Goal: Task Accomplishment & Management: Manage account settings

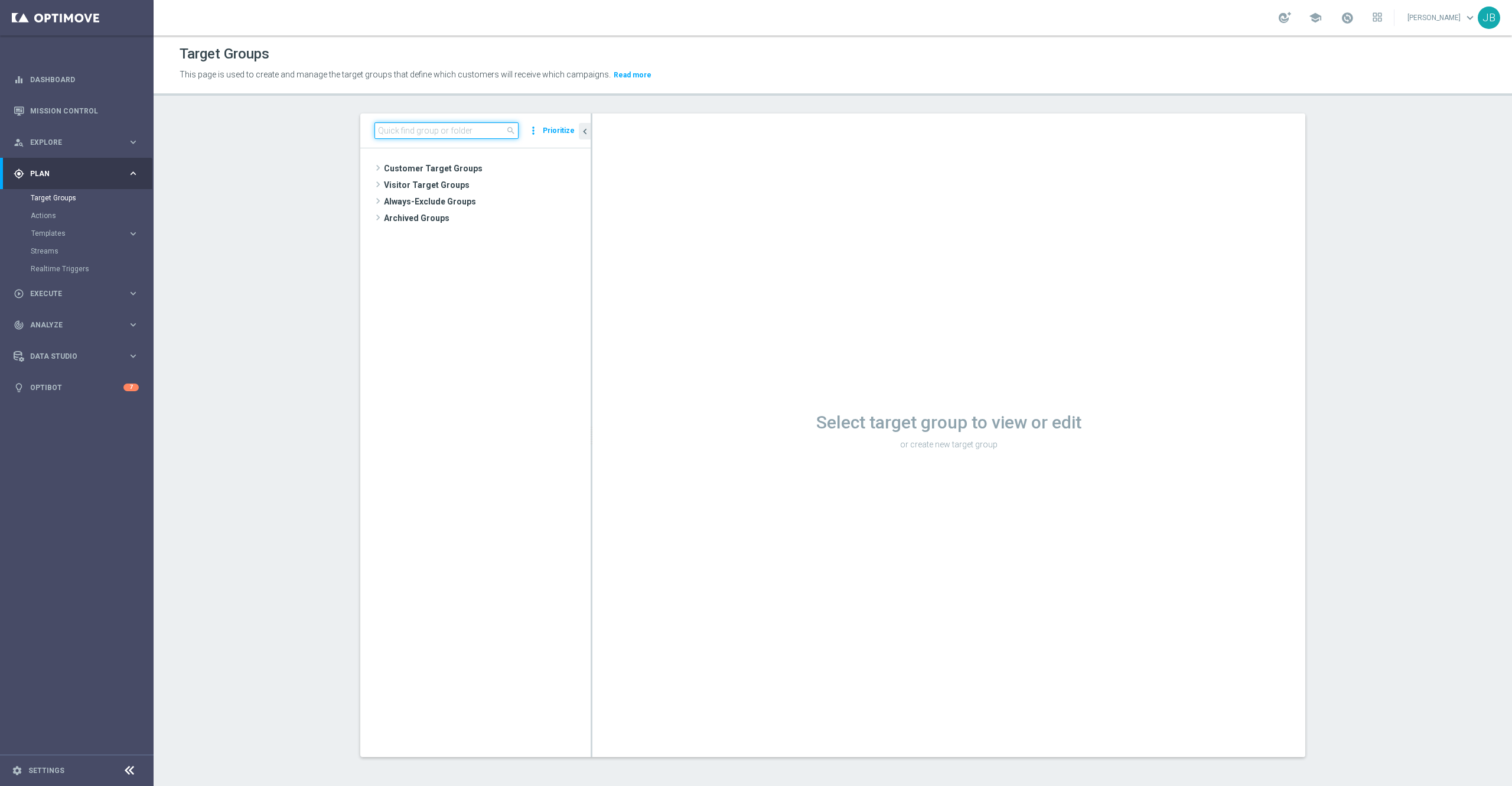
click at [450, 134] on input at bounding box center [446, 131] width 144 height 17
paste input "ED_OMNI_20250924_ Print_Bundle_Restarurant"
type input "ED_OMNI_20250924_ Print_Bundle_Restarurant"
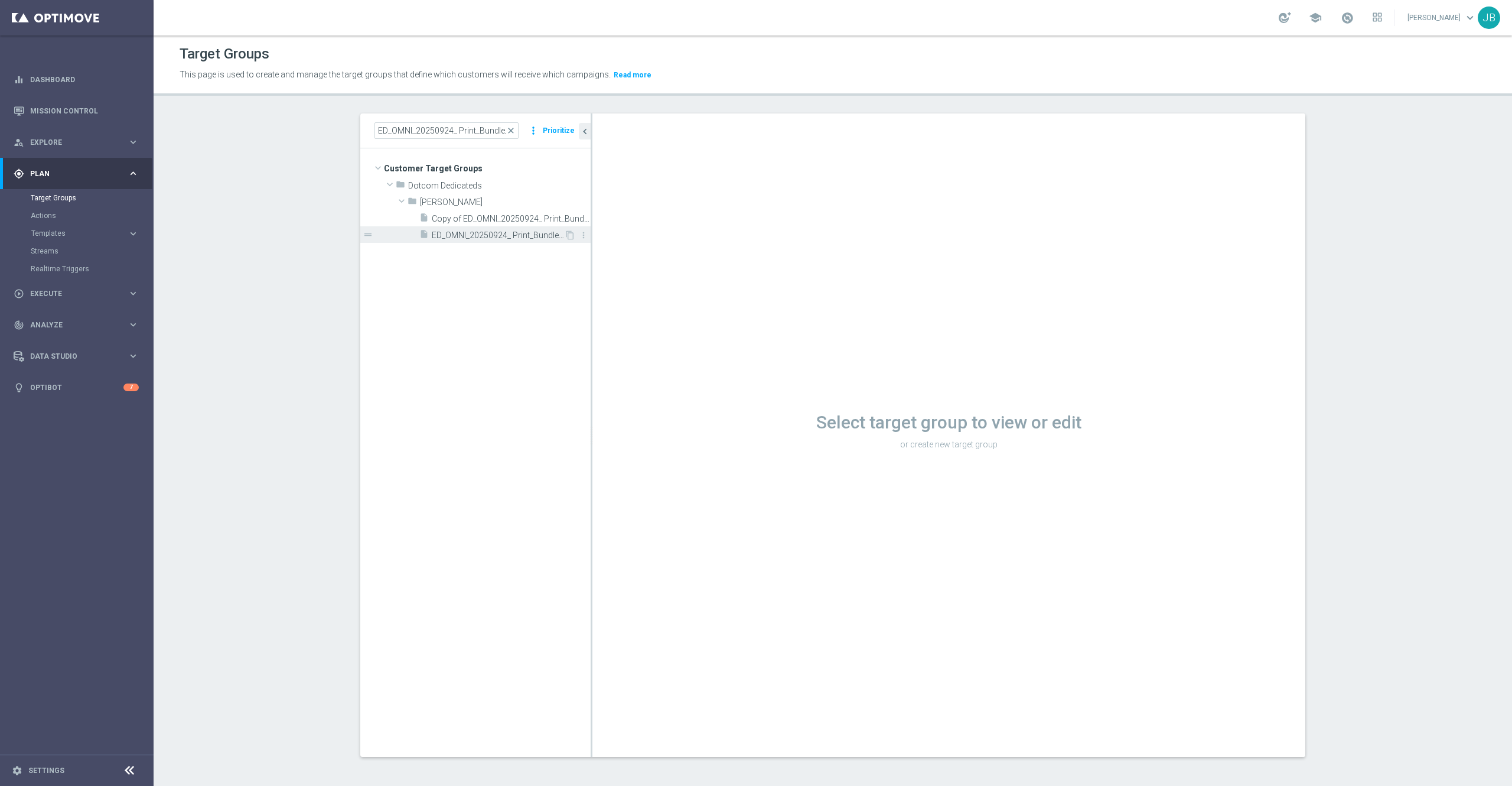
click at [471, 234] on span "ED_OMNI_20250924_ Print_Bundle_Restarurant" at bounding box center [498, 235] width 133 height 10
click at [468, 218] on span "Copy of ED_OMNI_20250924_ Print_Bundle_Restarurant" at bounding box center [498, 219] width 133 height 10
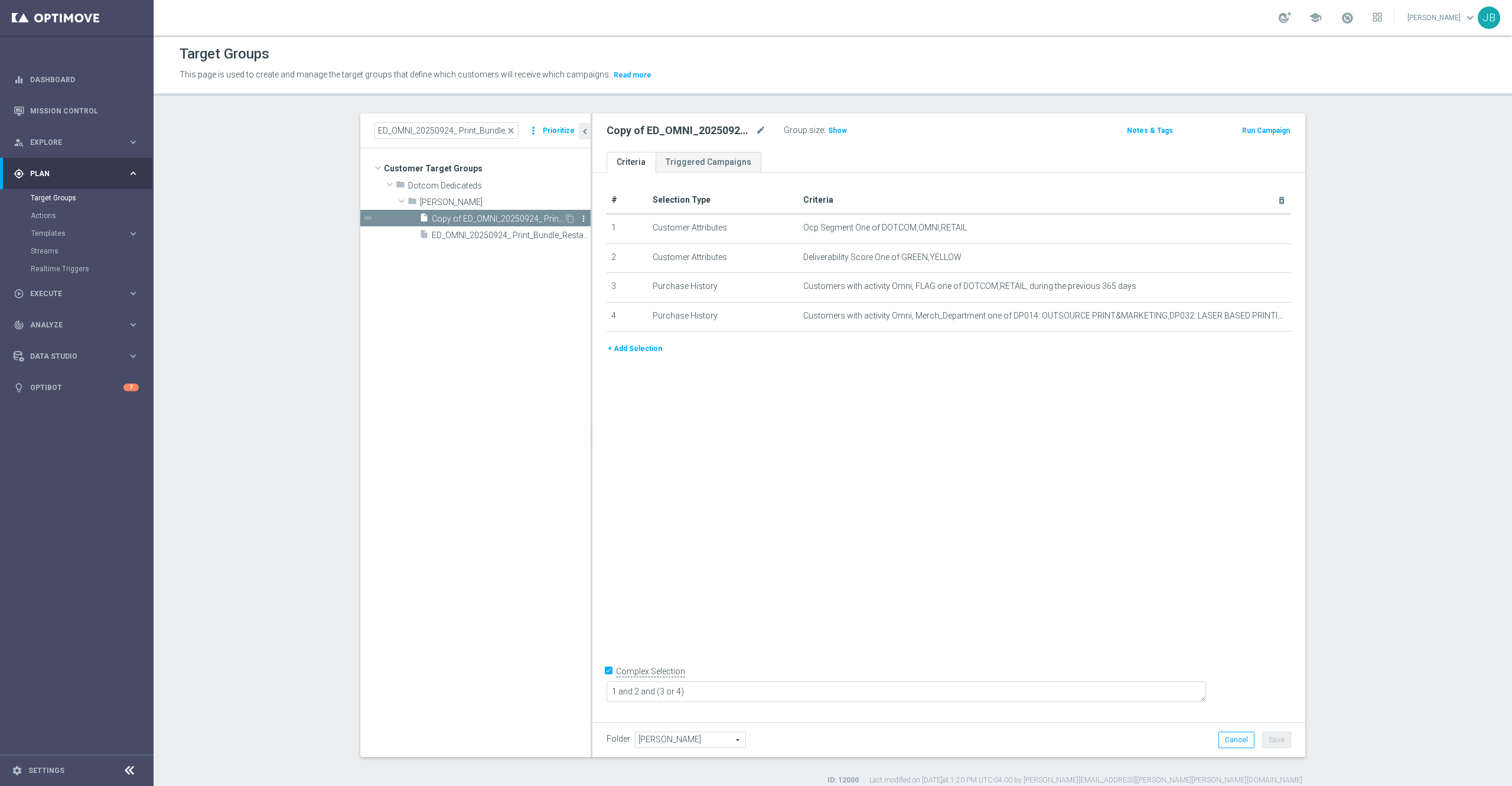
click at [579, 219] on icon "more_vert" at bounding box center [584, 219] width 10 height 10
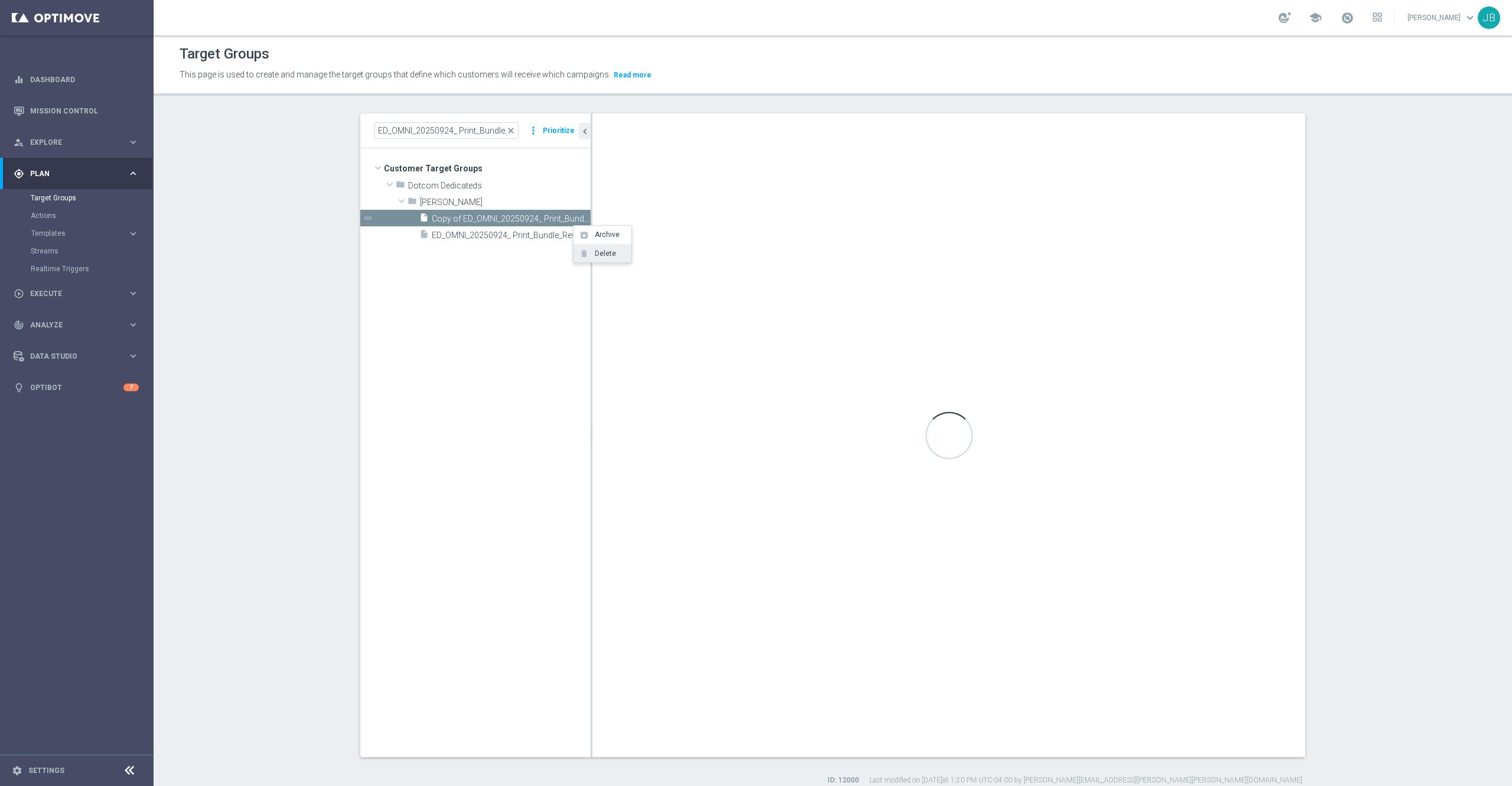
click at [605, 255] on span "Delete" at bounding box center [603, 254] width 25 height 8
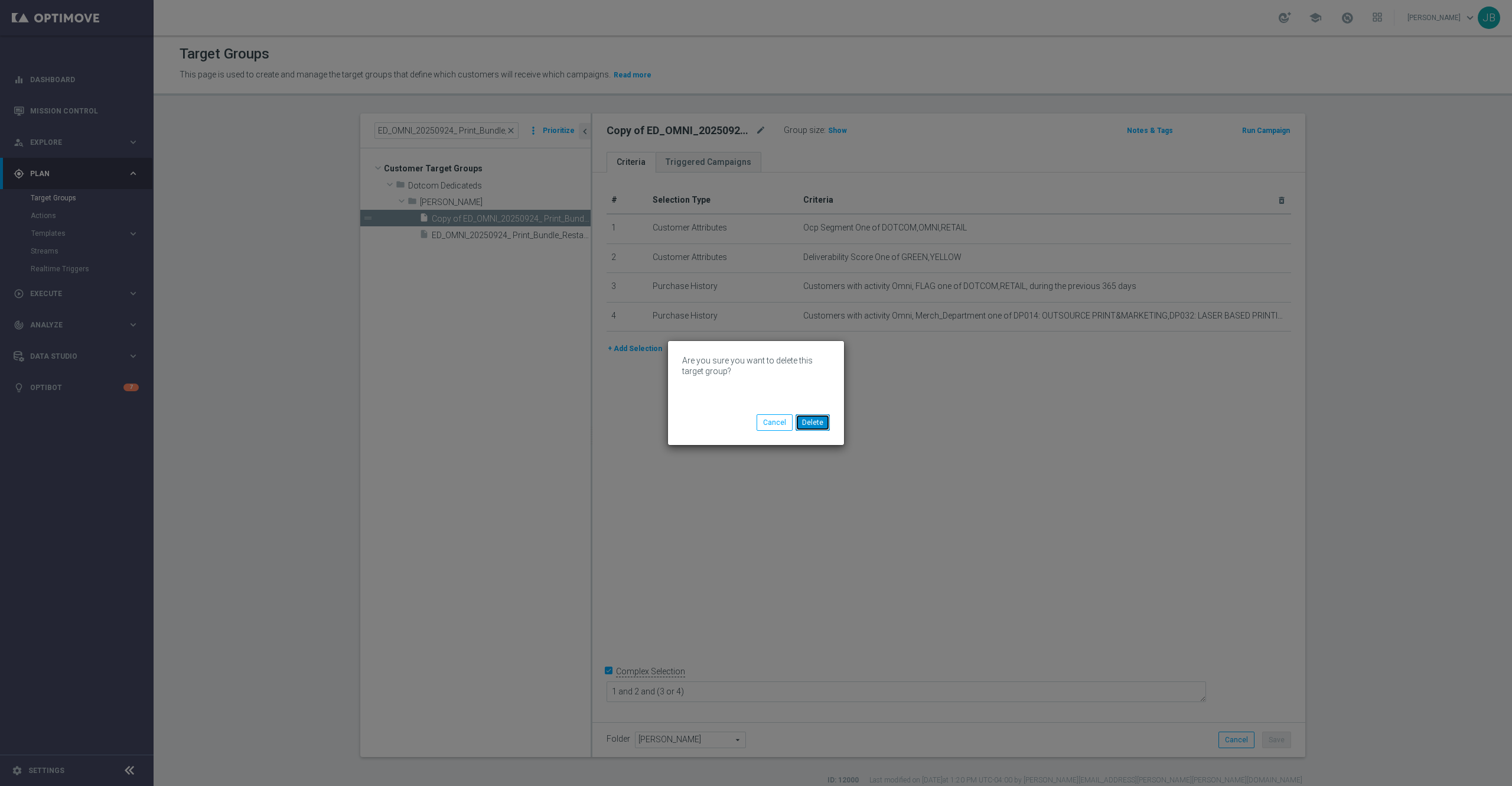
click at [818, 423] on button "Delete" at bounding box center [813, 422] width 34 height 17
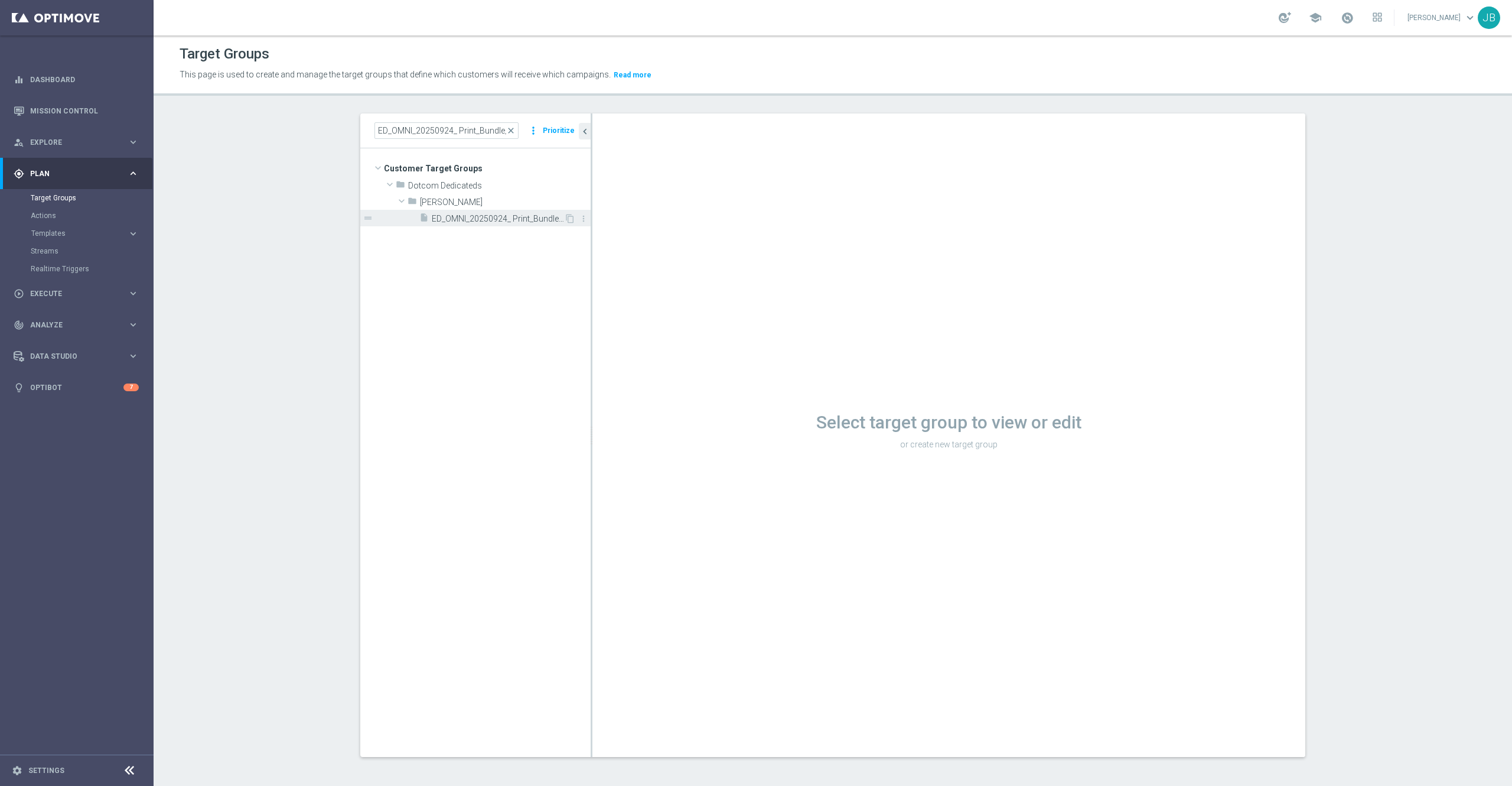
click at [487, 215] on span "ED_OMNI_20250924_ Print_Bundle_Restarurant" at bounding box center [498, 219] width 133 height 10
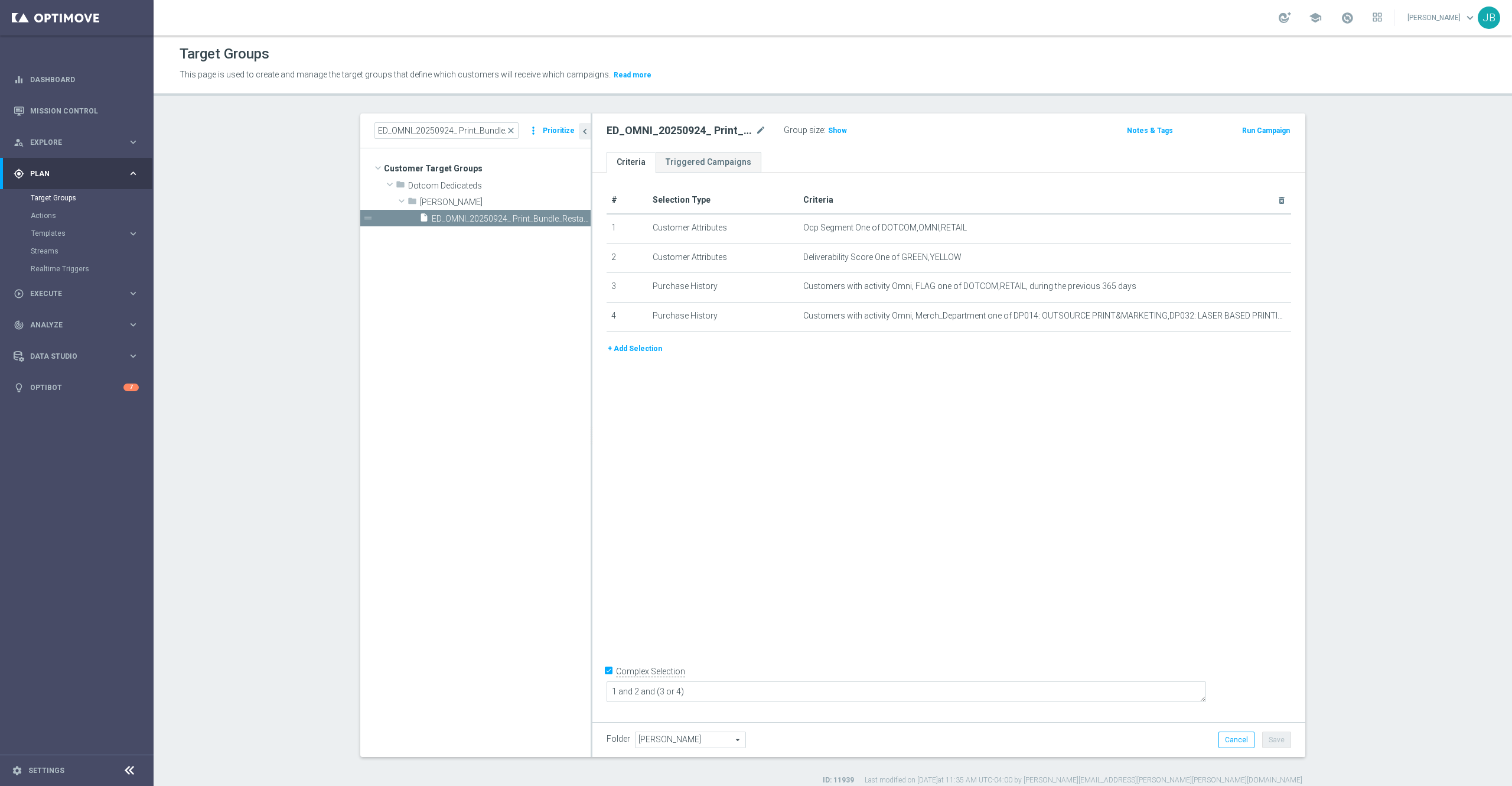
click at [629, 352] on button "+ Add Selection" at bounding box center [635, 349] width 57 height 13
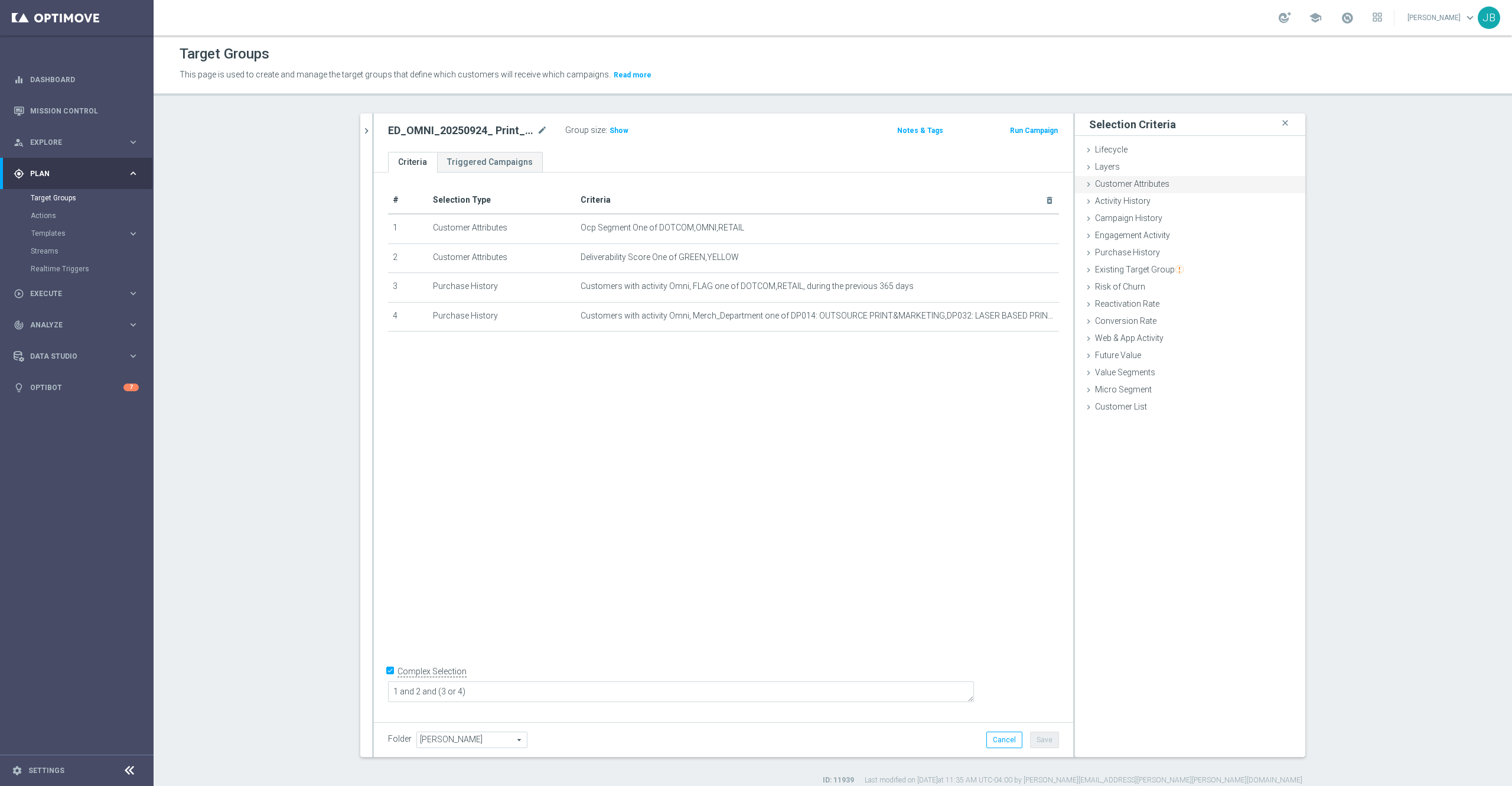
click at [1143, 184] on span "Customer Attributes" at bounding box center [1132, 184] width 74 height 10
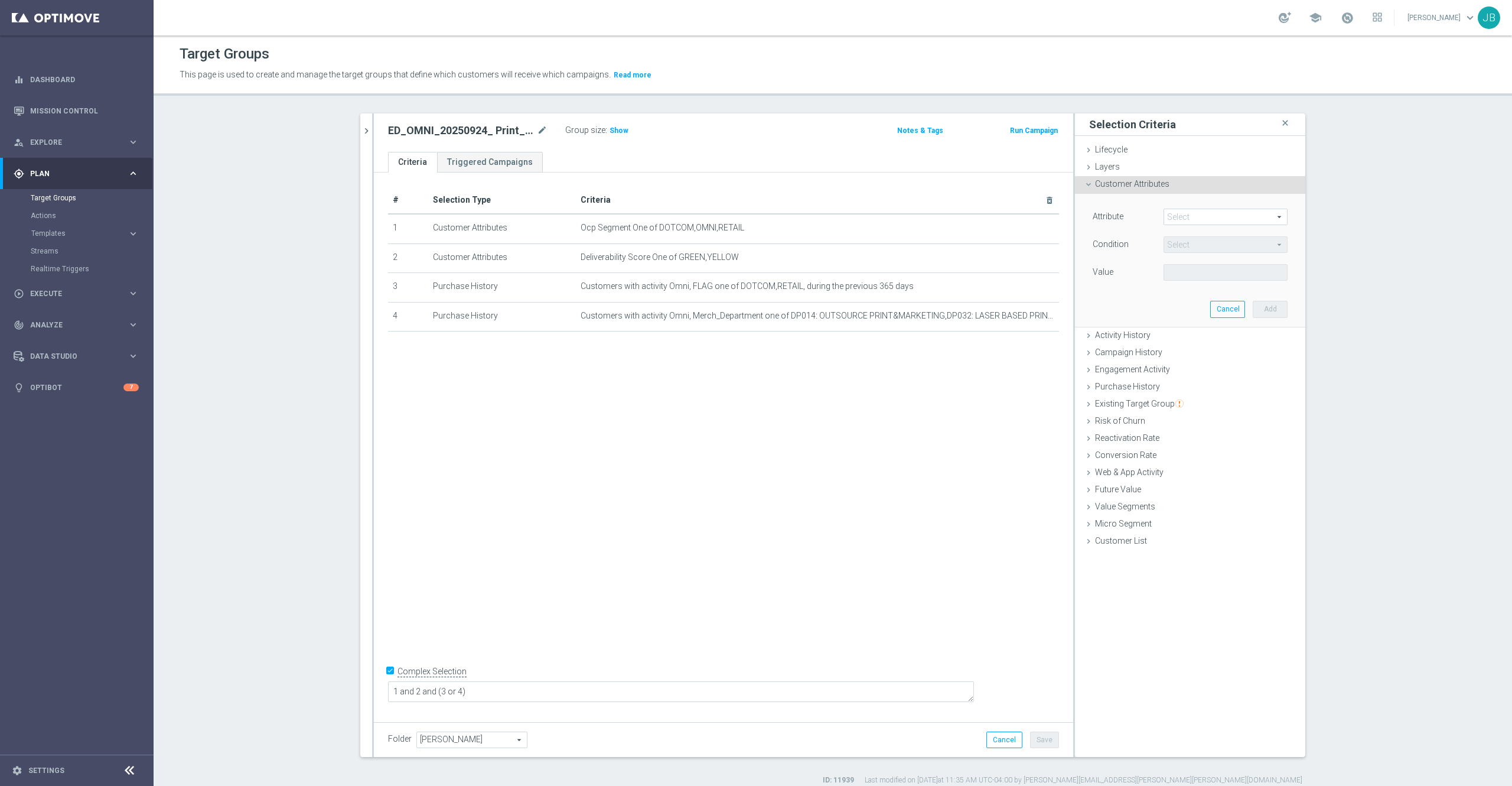
click at [1176, 213] on span at bounding box center [1225, 217] width 123 height 16
click at [1176, 213] on input "search" at bounding box center [1225, 217] width 124 height 17
type input "c"
type input "email"
click at [1195, 234] on span "Campaign Email Insert" at bounding box center [1225, 235] width 112 height 10
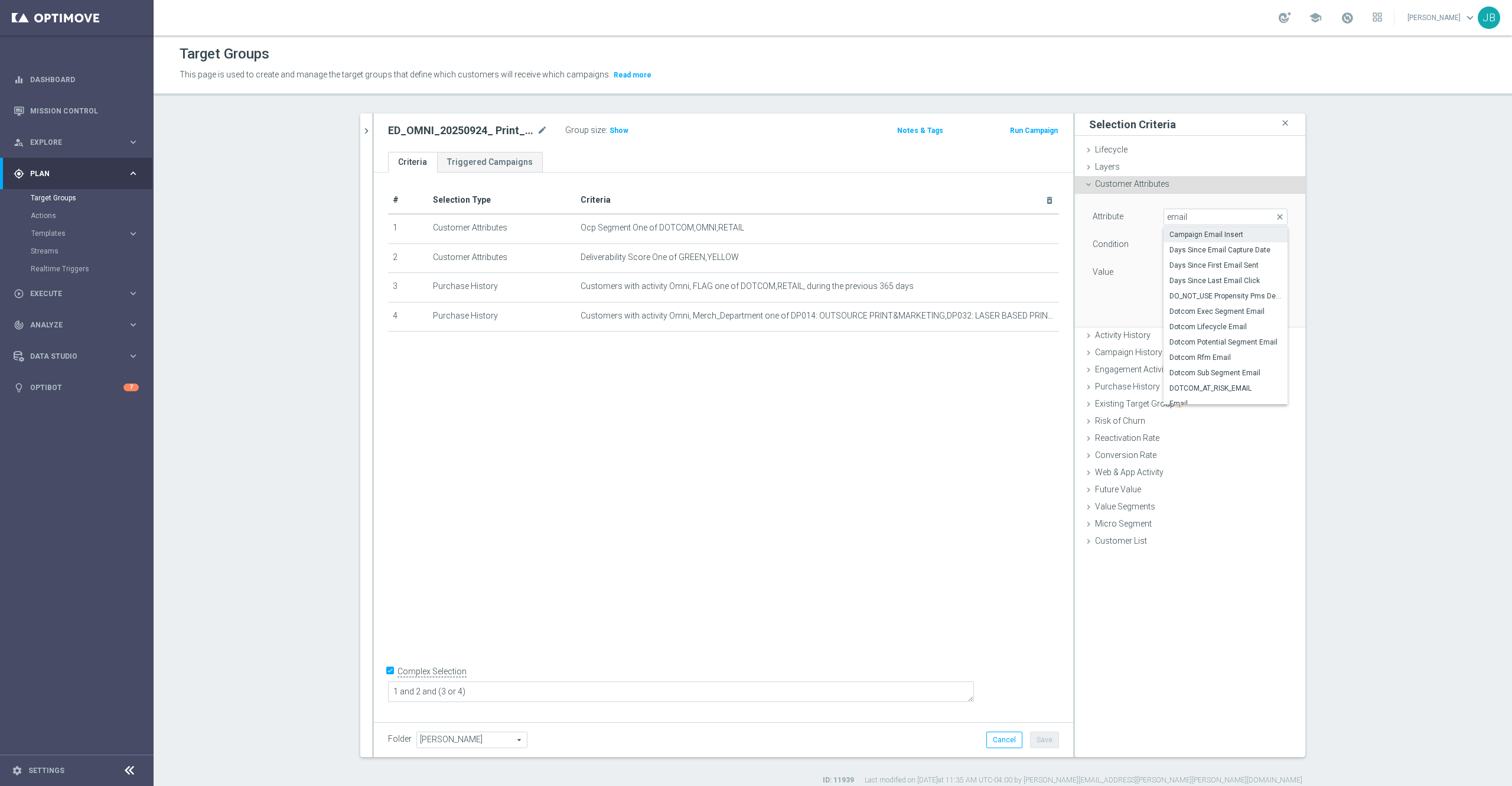
type input "Campaign Email Insert"
type input "Equals"
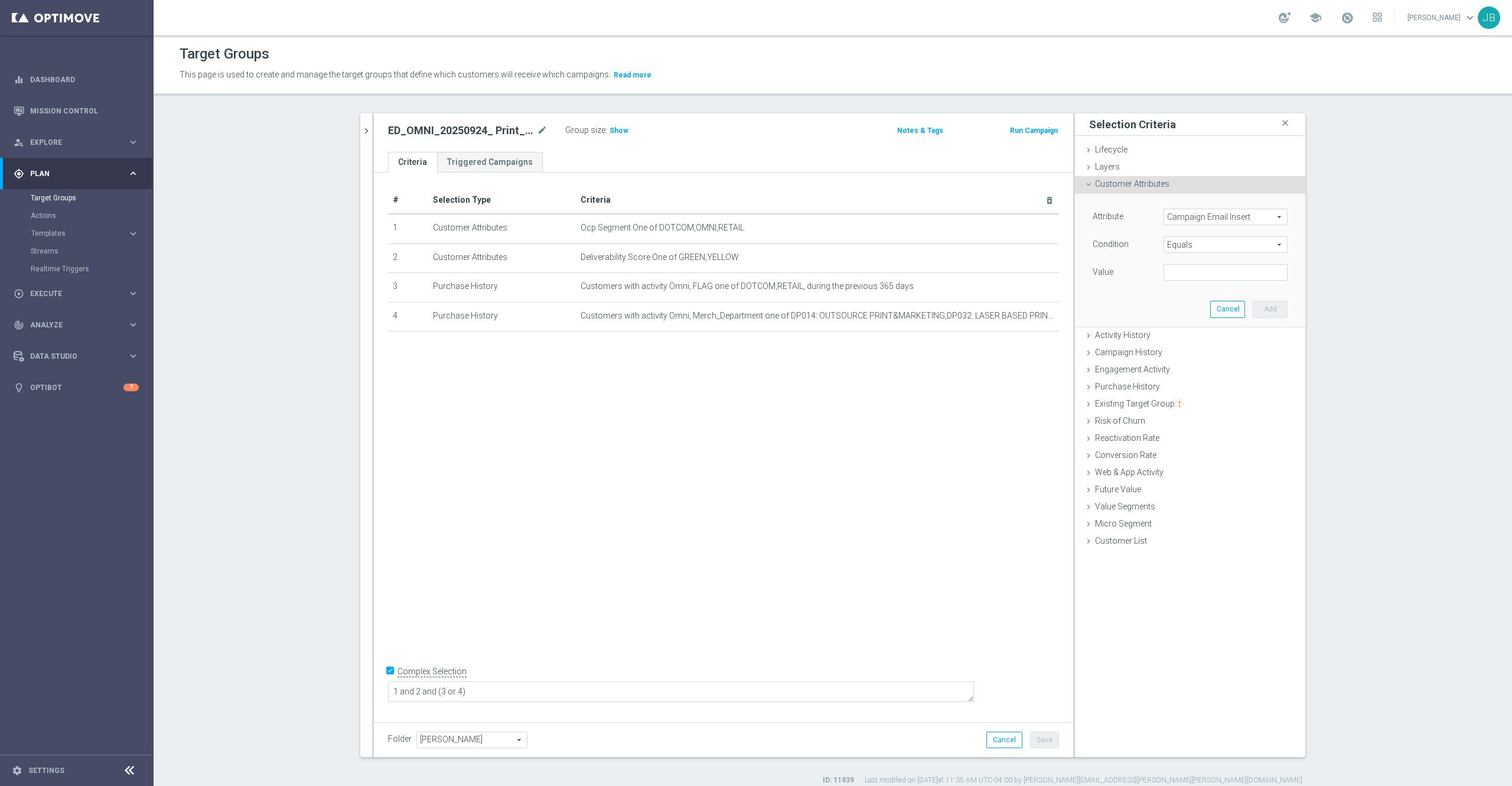
click at [1224, 219] on span "Campaign Email Insert" at bounding box center [1225, 217] width 123 height 16
click at [1224, 219] on input "search" at bounding box center [1225, 217] width 124 height 17
type input "emailinsert"
click at [1206, 302] on label "EMAILINSERT_4" at bounding box center [1225, 296] width 124 height 16
type input "EMAILINSERT_4"
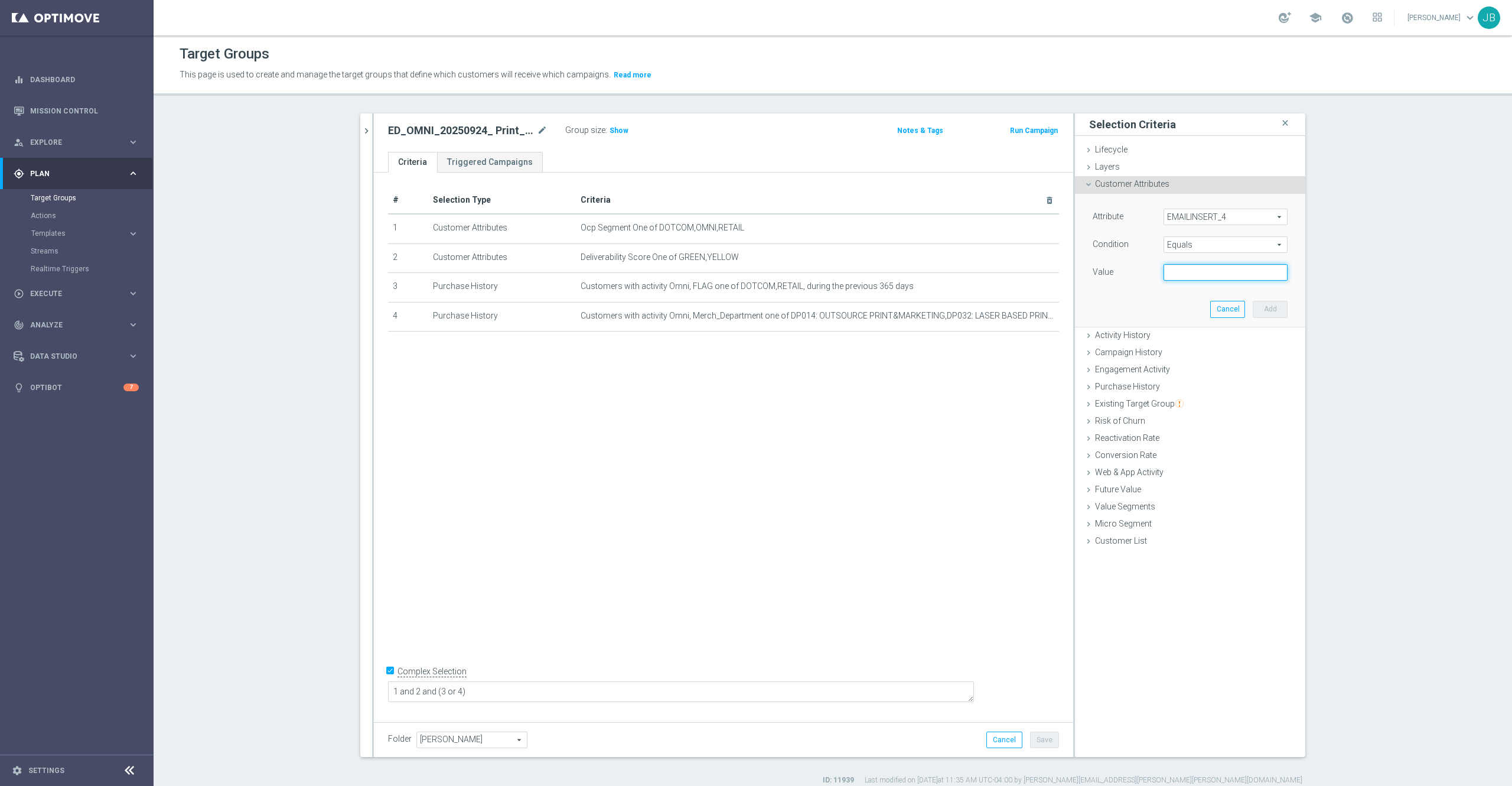
click at [1189, 272] on input "text" at bounding box center [1225, 272] width 124 height 17
paste input "Restaurants"
type input "Restaurants"
click at [1257, 306] on button "Add" at bounding box center [1270, 309] width 35 height 17
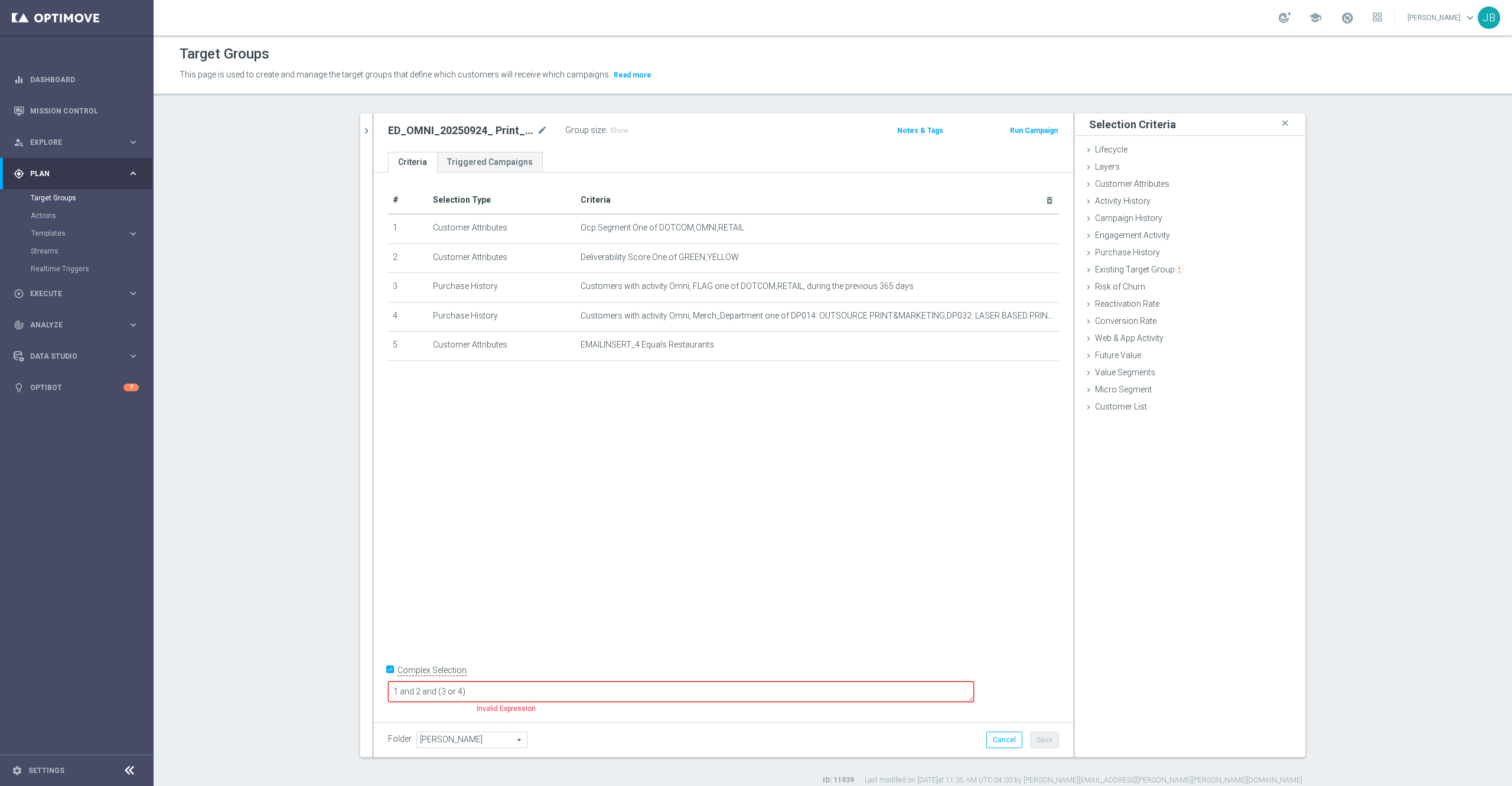
click at [566, 692] on textarea "1 and 2 and (3 or 4)" at bounding box center [681, 692] width 586 height 20
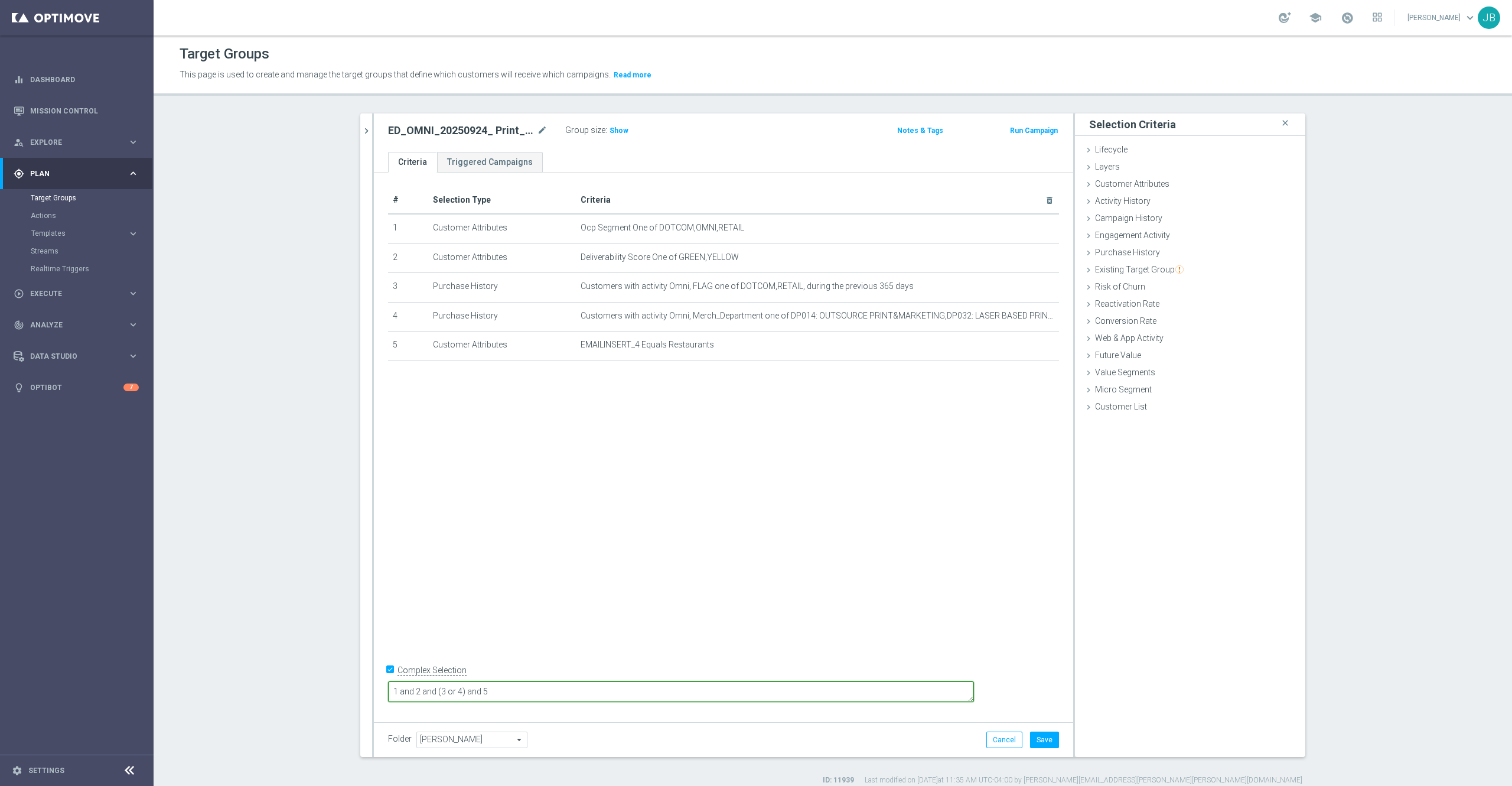
type textarea "1 and 2 and (3 or 4) and 5"
click at [639, 546] on div "# Selection Type Criteria delete_forever 1 Customer Attributes Ocp Segment One …" at bounding box center [723, 445] width 699 height 544
click at [609, 134] on span "Show" at bounding box center [619, 131] width 19 height 8
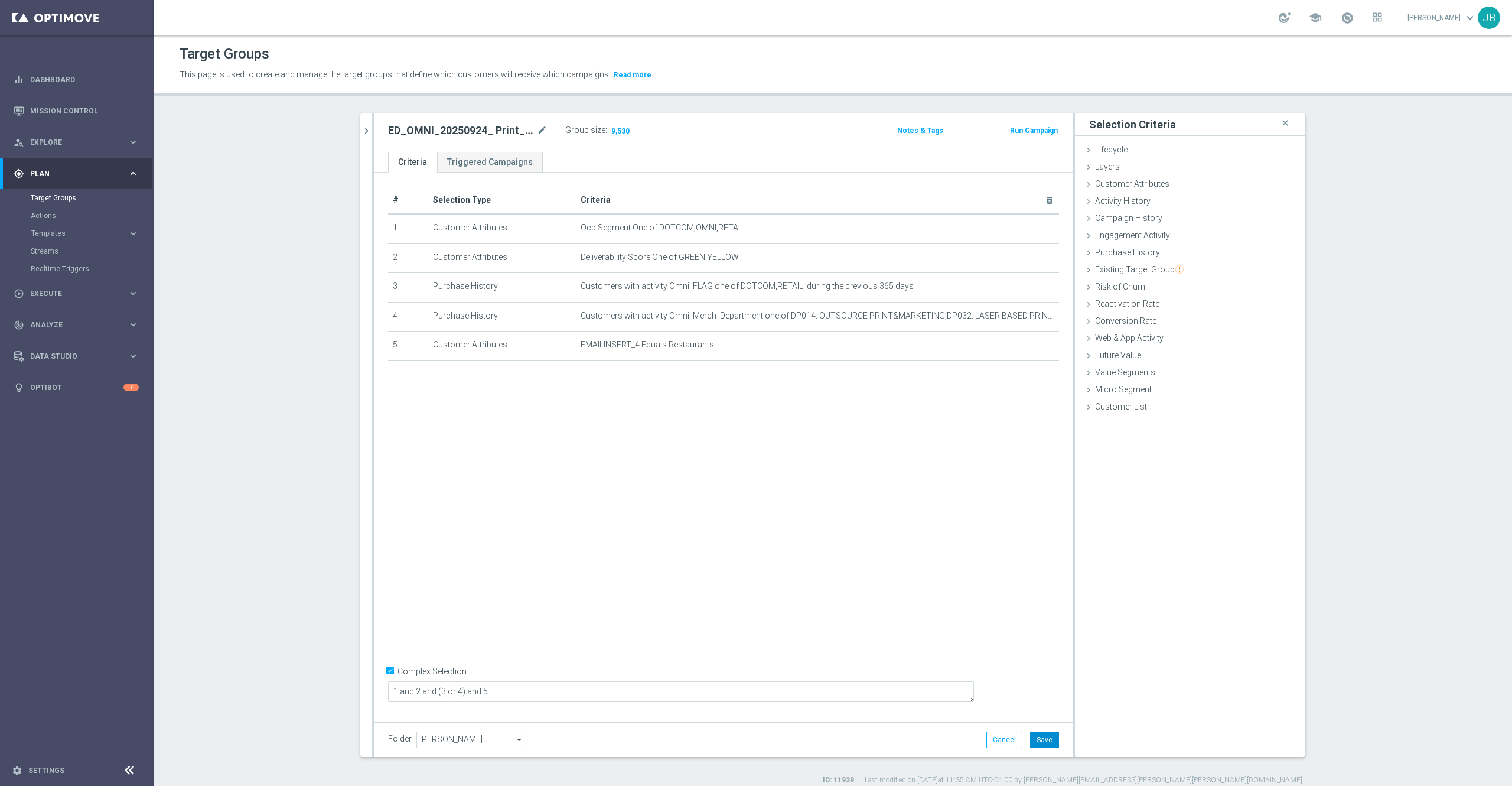
click at [1031, 746] on button "Save" at bounding box center [1045, 740] width 29 height 17
click at [361, 131] on icon "chevron_right" at bounding box center [366, 131] width 11 height 11
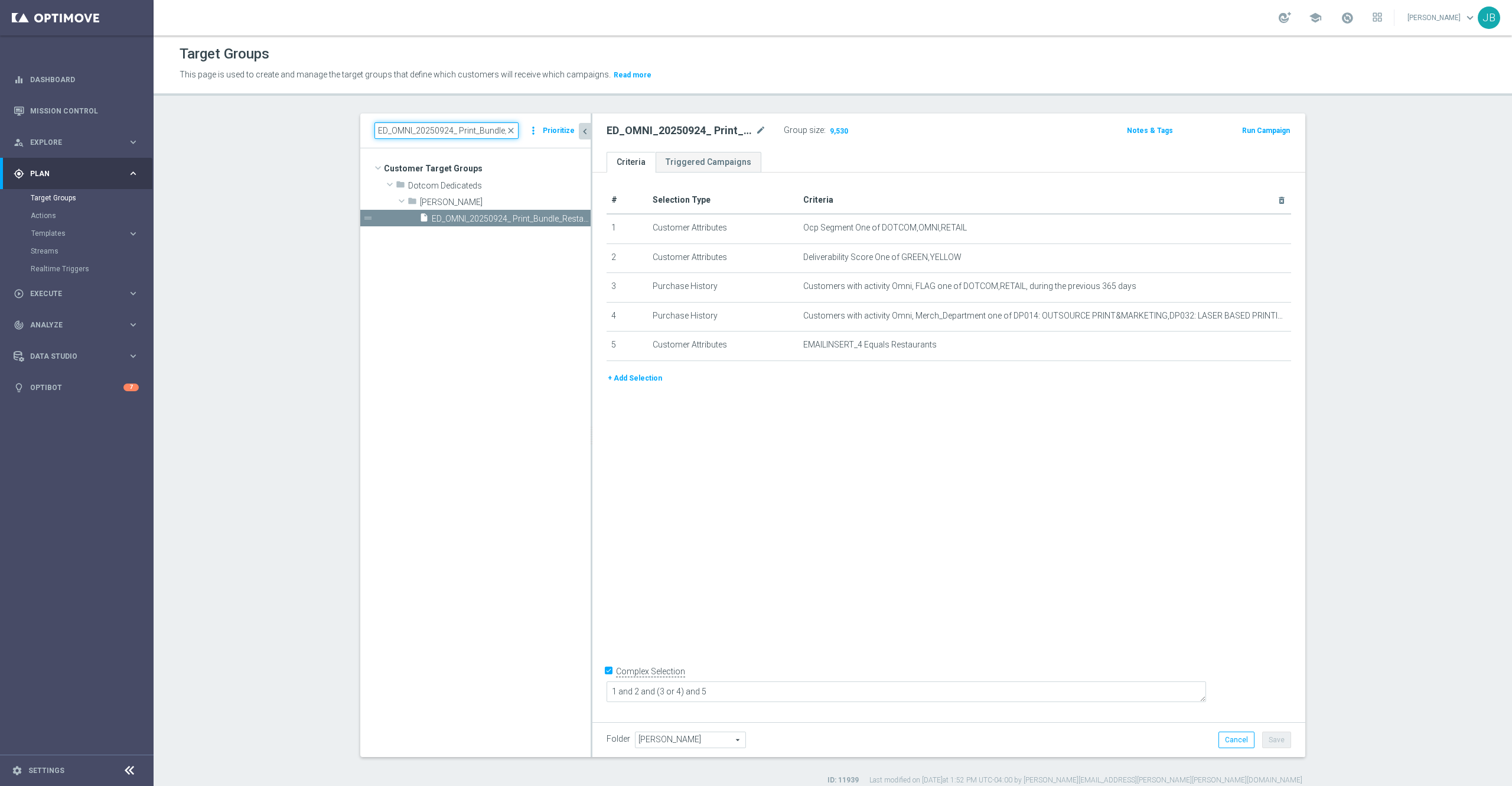
click at [485, 129] on input "ED_OMNI_20250924_ Print_Bundle_Restarurant" at bounding box center [446, 131] width 144 height 17
type input "ED_OMNI_20250924_ Print_Bundle_"
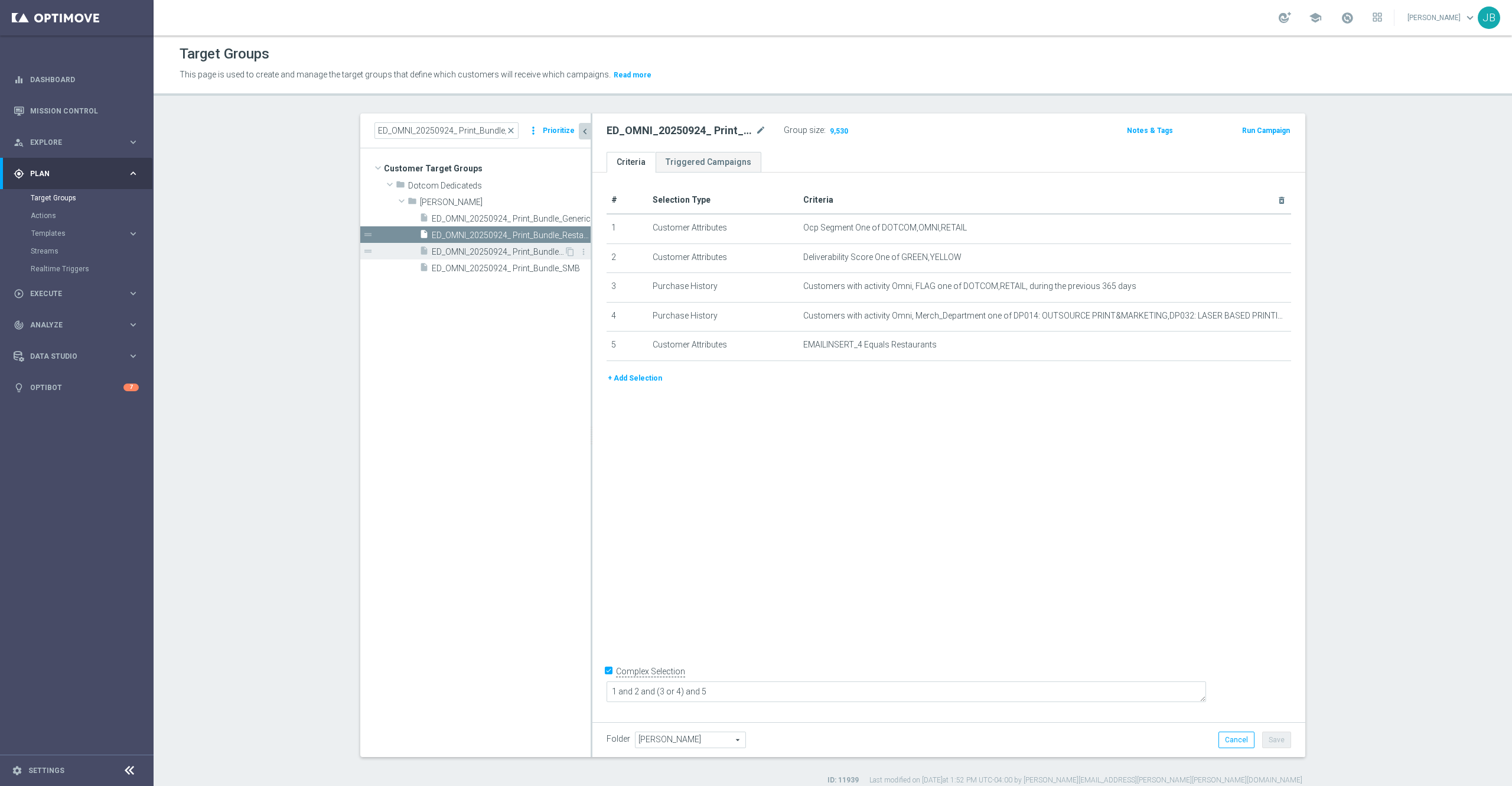
click at [503, 253] on span "ED_OMNI_20250924_ Print_Bundle_Services" at bounding box center [498, 252] width 133 height 10
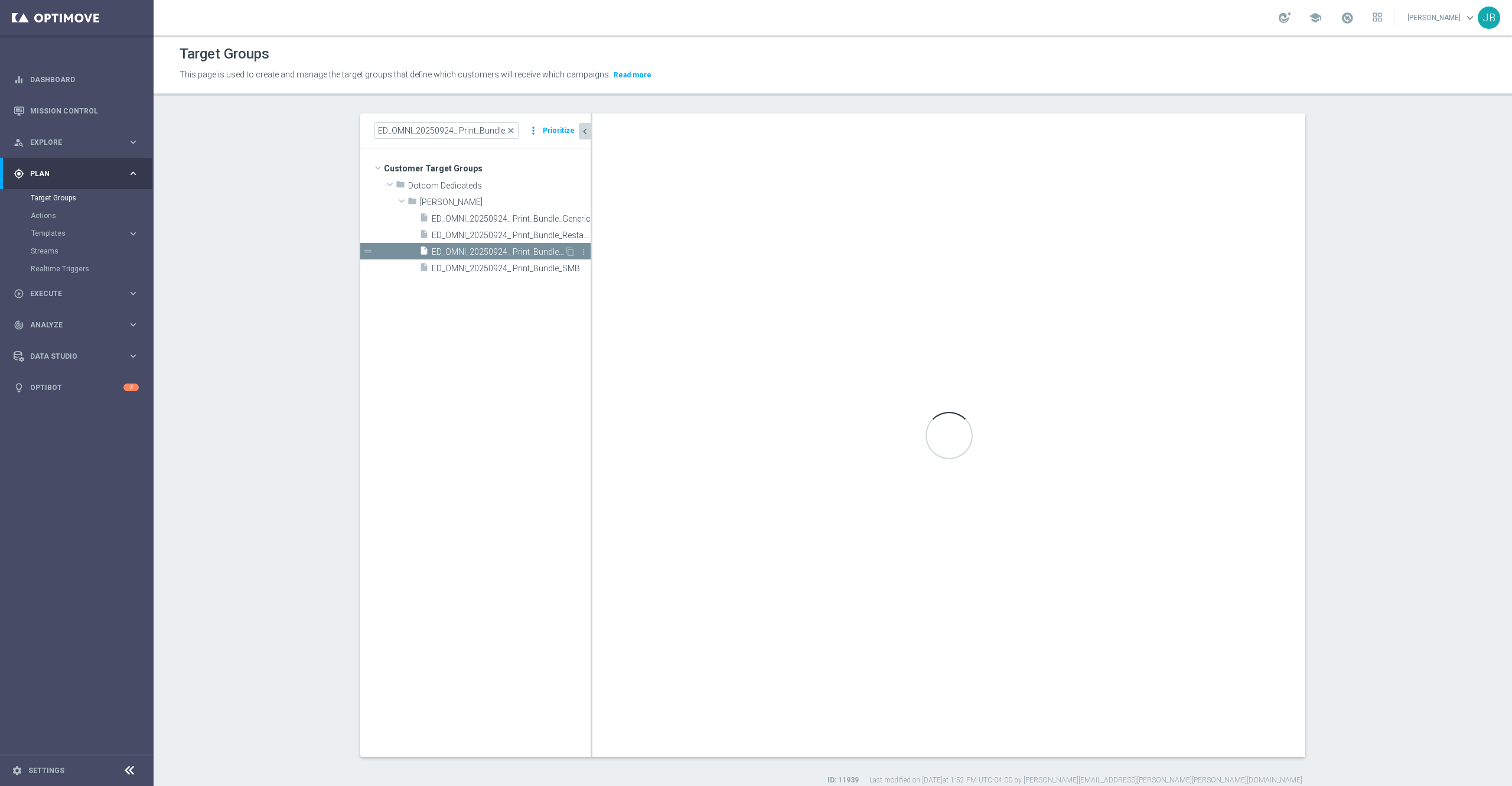
type textarea "1 and 2 and (3 or 4)"
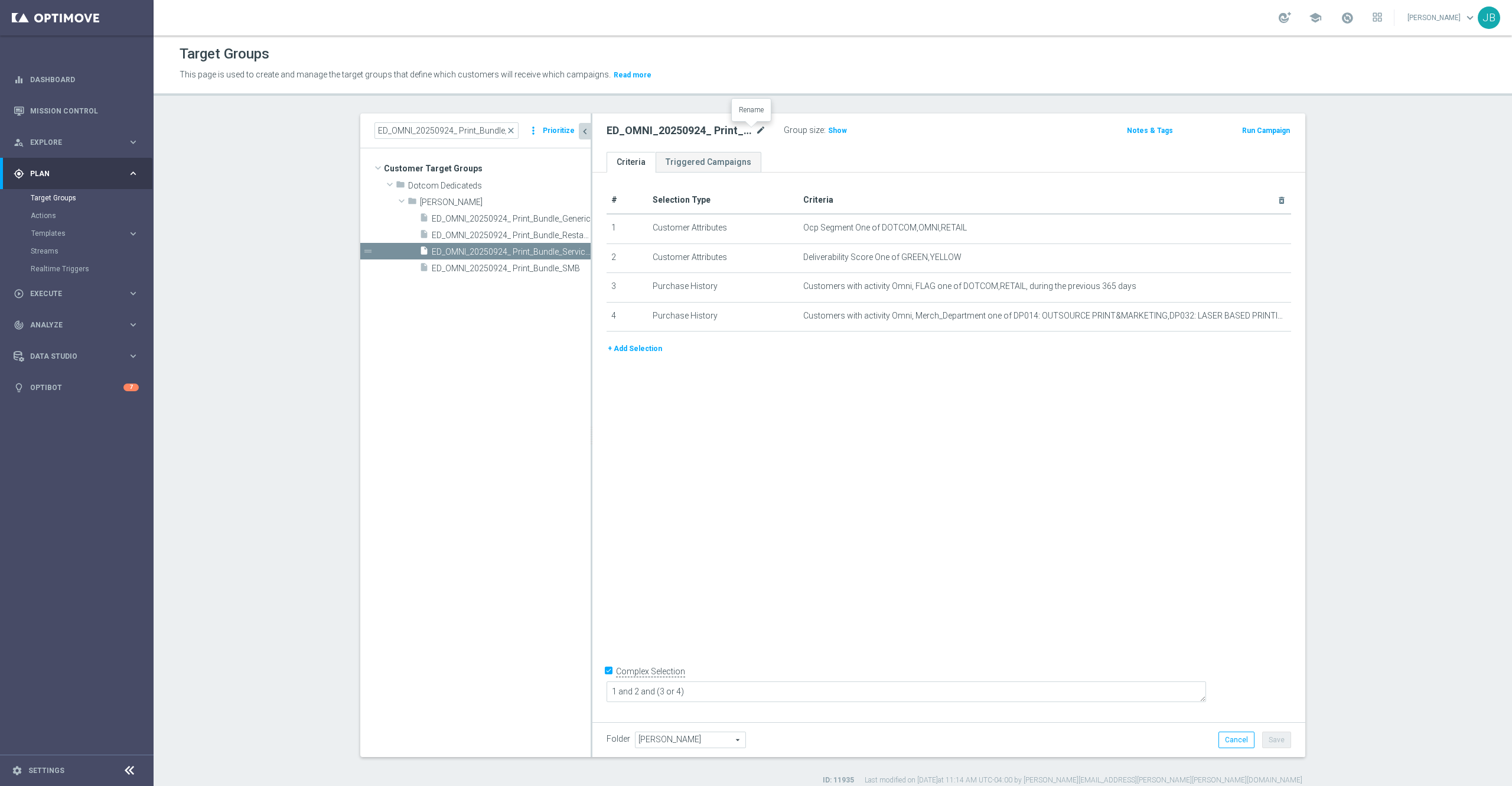
click at [756, 130] on icon "mode_edit" at bounding box center [761, 131] width 11 height 14
click at [799, 382] on div "# Selection Type Criteria delete_forever 1 Customer Attributes Ocp Segment One …" at bounding box center [949, 445] width 713 height 544
click at [756, 133] on icon "mode_edit" at bounding box center [761, 131] width 11 height 14
click at [825, 427] on div "# Selection Type Criteria delete_forever 1 Customer Attributes Ocp Segment One …" at bounding box center [949, 445] width 713 height 544
click at [641, 353] on button "+ Add Selection" at bounding box center [635, 349] width 57 height 13
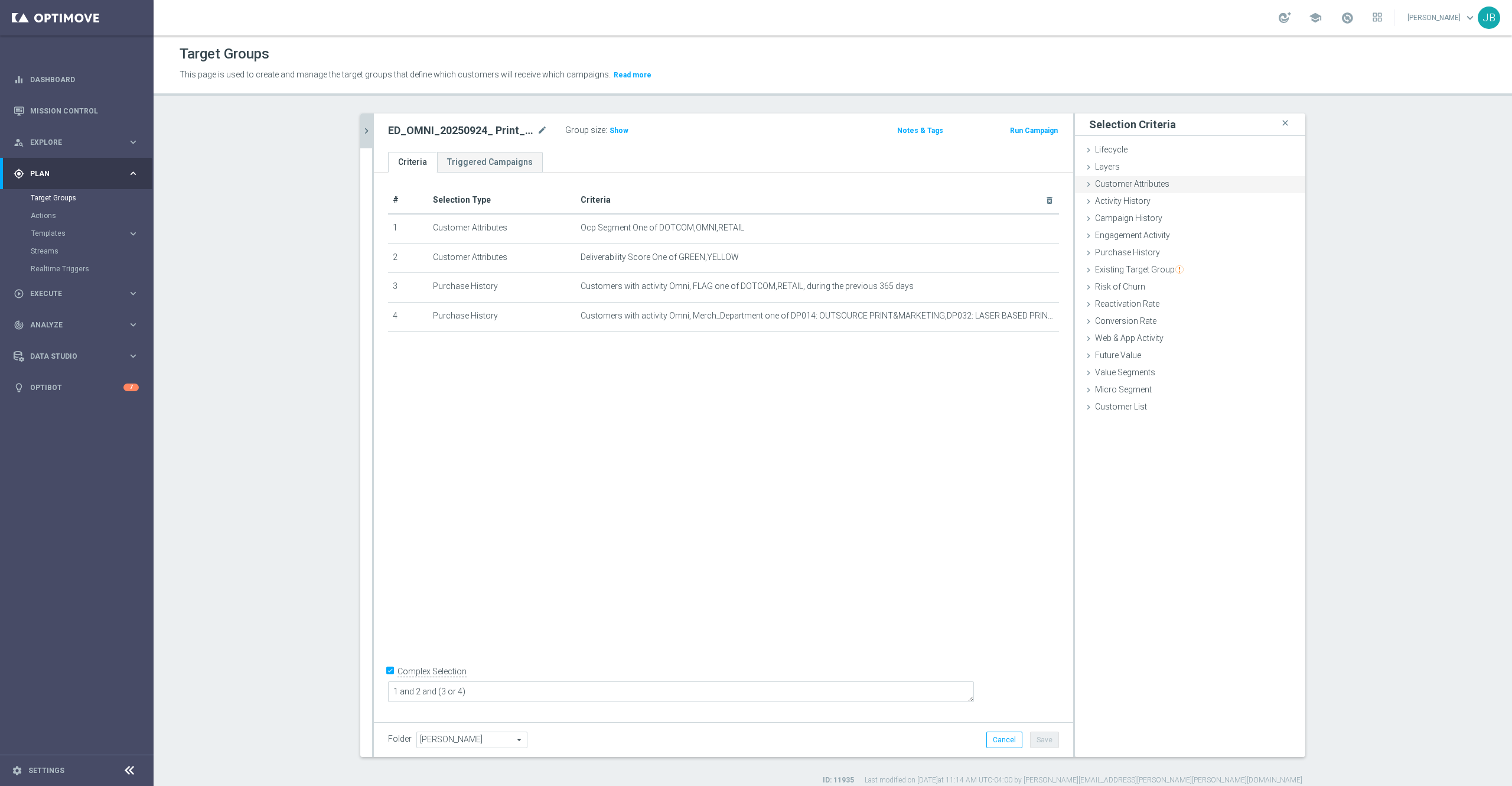
click at [1143, 191] on div "Customer Attributes done selection saved" at bounding box center [1191, 185] width 230 height 18
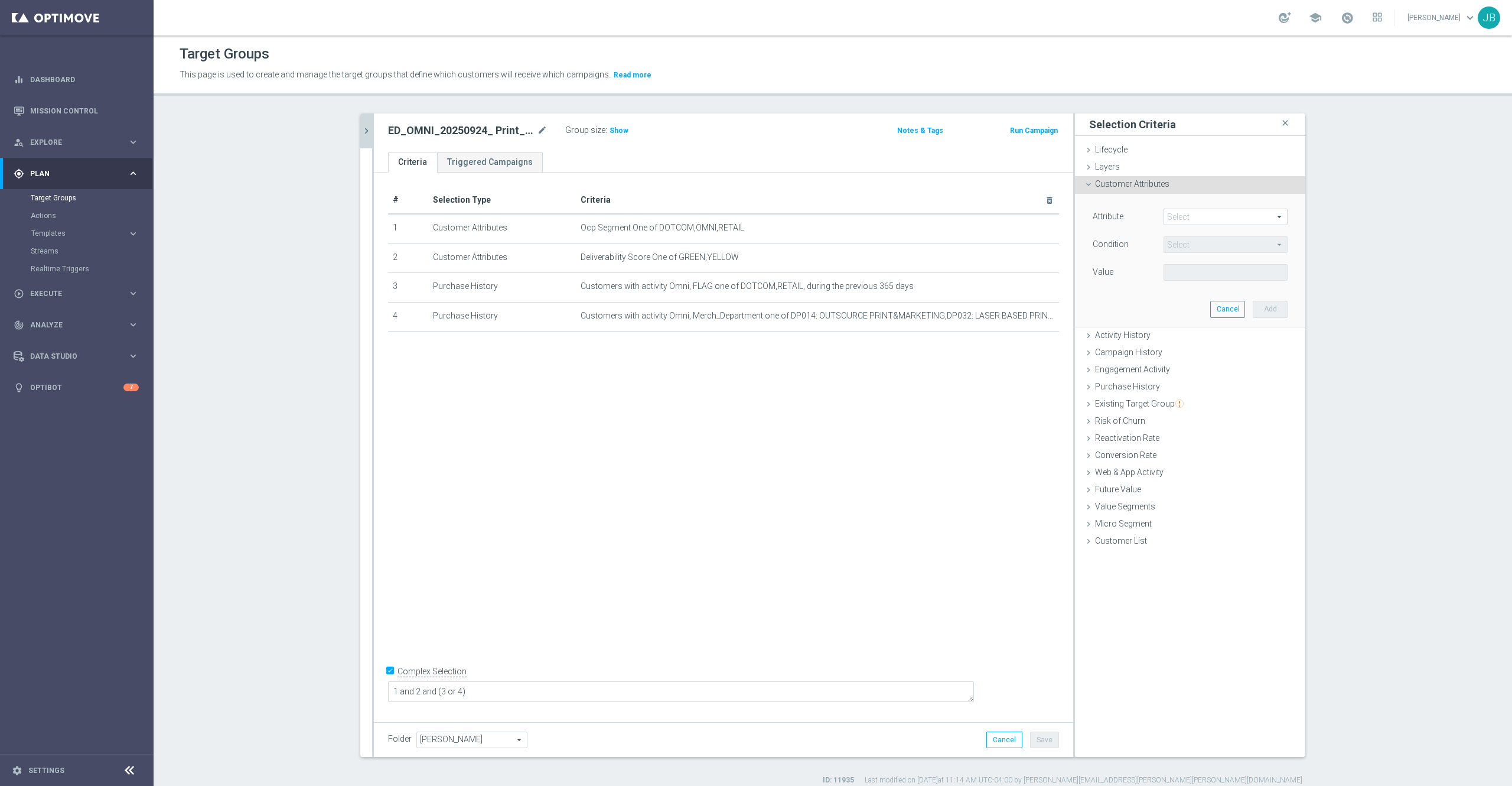
click at [1175, 207] on div "Attribute Select arrow_drop_down search Condition Select arrow_drop_down search…" at bounding box center [1190, 260] width 213 height 133
click at [1180, 215] on span at bounding box center [1225, 217] width 123 height 16
click at [537, 130] on icon "mode_edit" at bounding box center [542, 131] width 11 height 14
click at [503, 132] on input "ED_OMNI_20250924_ Print_Bundle_Services" at bounding box center [468, 132] width 160 height 17
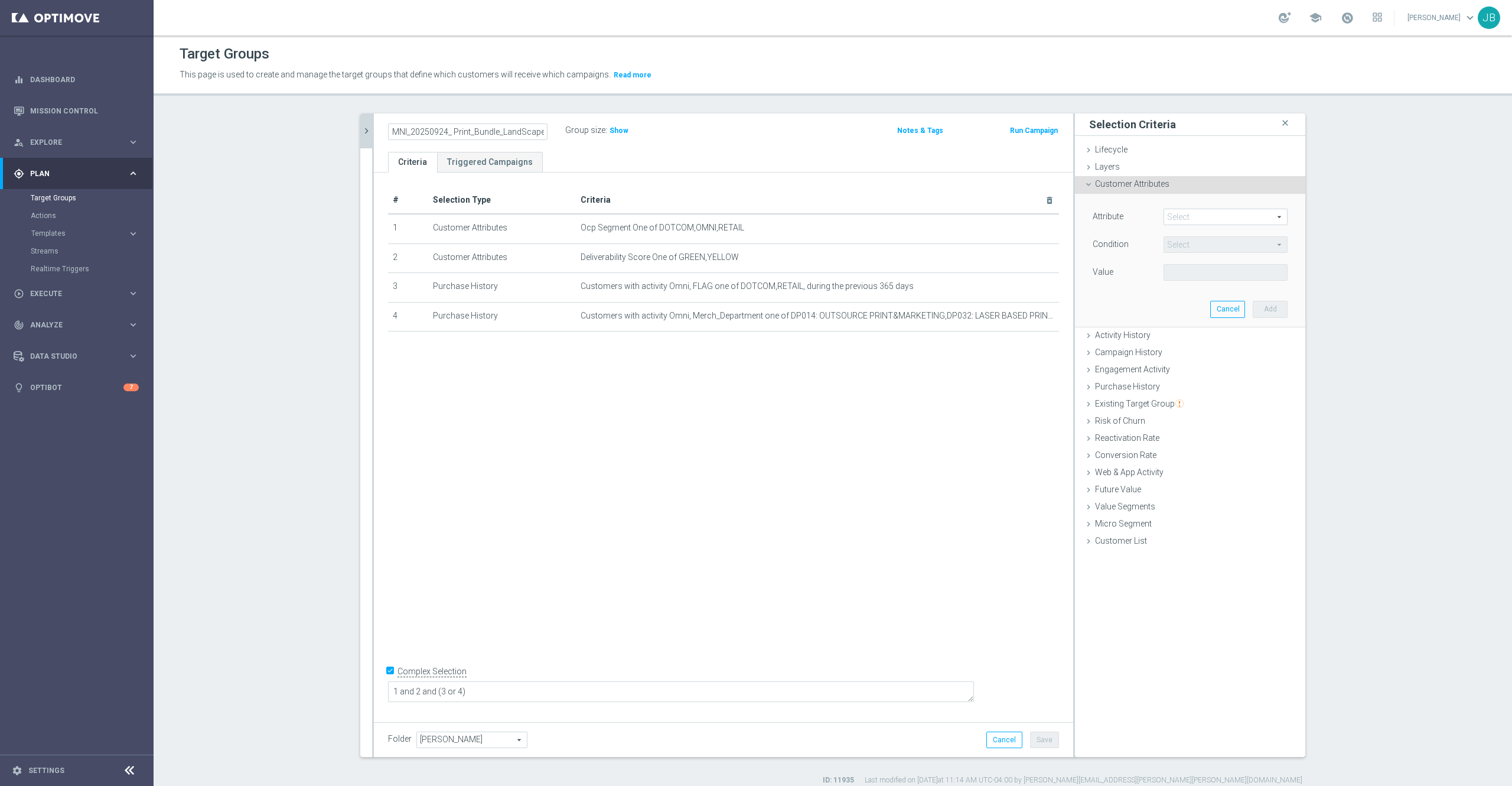
scroll to position [0, 22]
click at [509, 132] on input "ED_OMNI_20250924_ Print_Bundle_LandScape_Services" at bounding box center [468, 132] width 160 height 17
click at [509, 132] on input "ED_OMNI_20250924_ Print_Bundle_LandScape_Services" at bounding box center [468, 132] width 160 height 17
type input "ED_OMNI_20250924_ Print_Bundle_Landscape_Services"
click at [655, 458] on div "# Selection Type Criteria delete_forever 1 Customer Attributes Ocp Segment One …" at bounding box center [723, 445] width 699 height 544
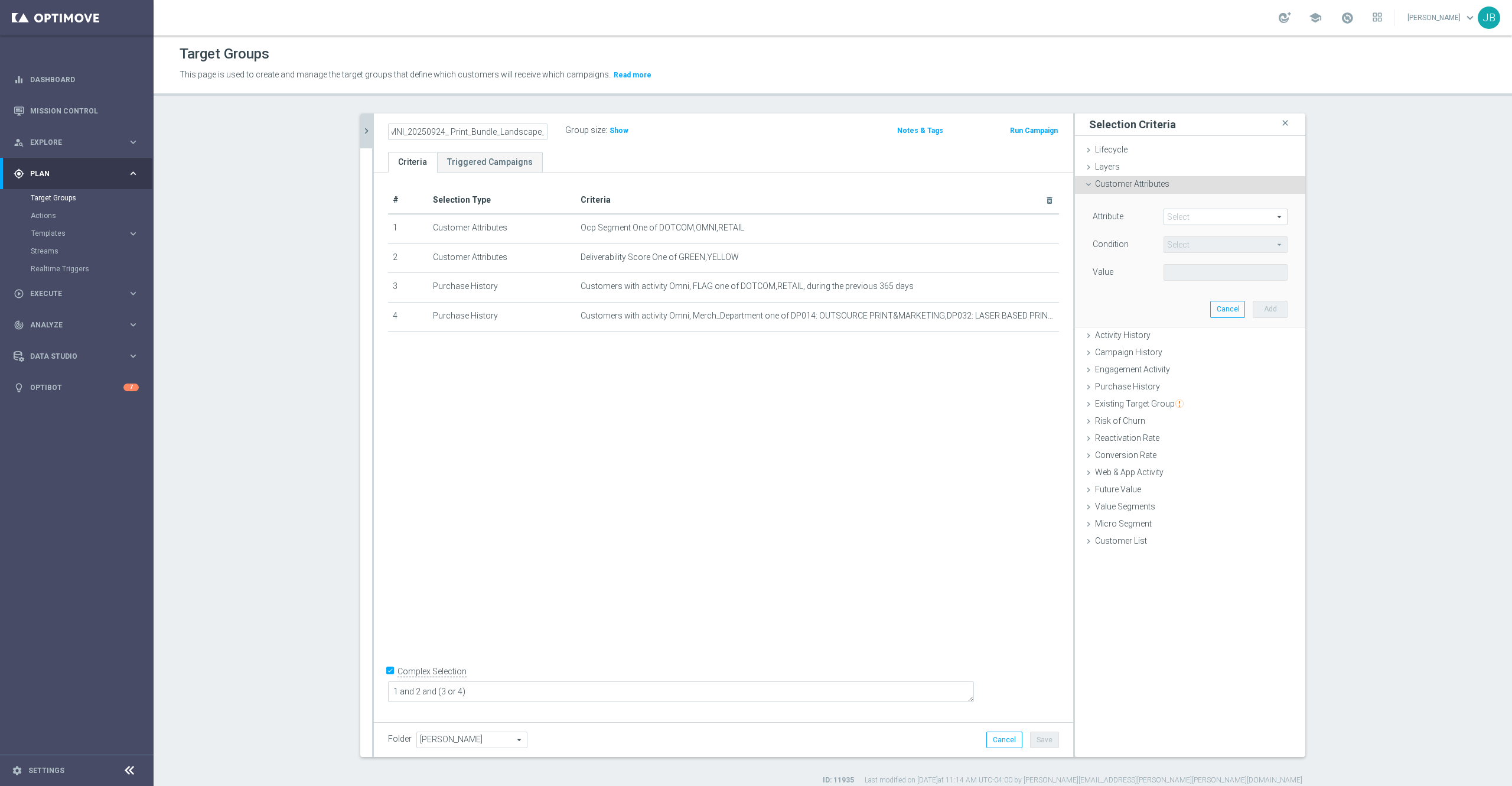
scroll to position [0, 0]
click at [1039, 741] on button "Save" at bounding box center [1045, 740] width 29 height 17
click at [1180, 219] on span at bounding box center [1225, 217] width 123 height 16
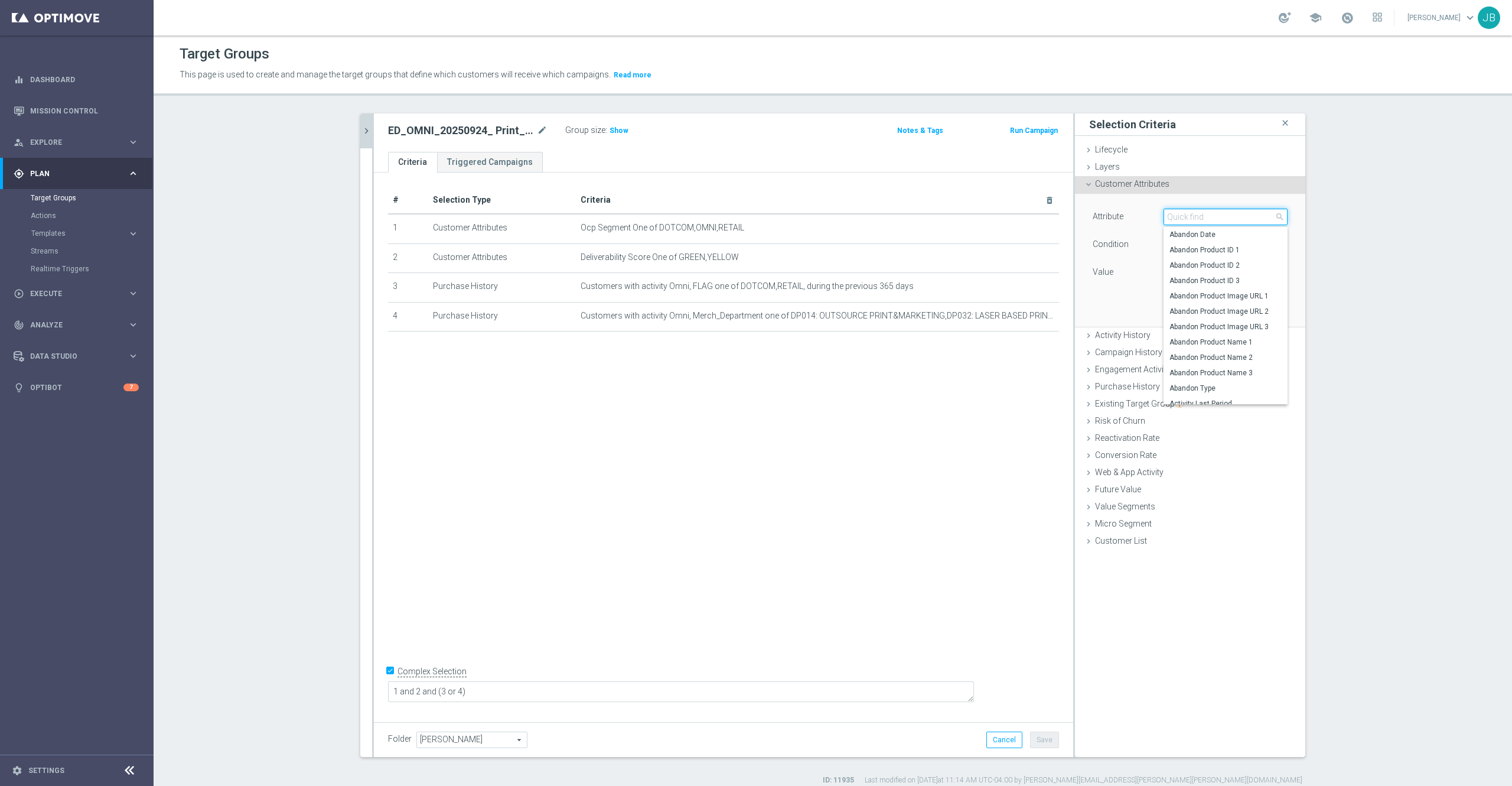
click at [1180, 218] on input "search" at bounding box center [1225, 217] width 124 height 17
type input "emailinsert"
click at [1207, 293] on span "EMAILINSERT_4" at bounding box center [1225, 296] width 112 height 10
type input "EMAILINSERT_4"
type input "Equals"
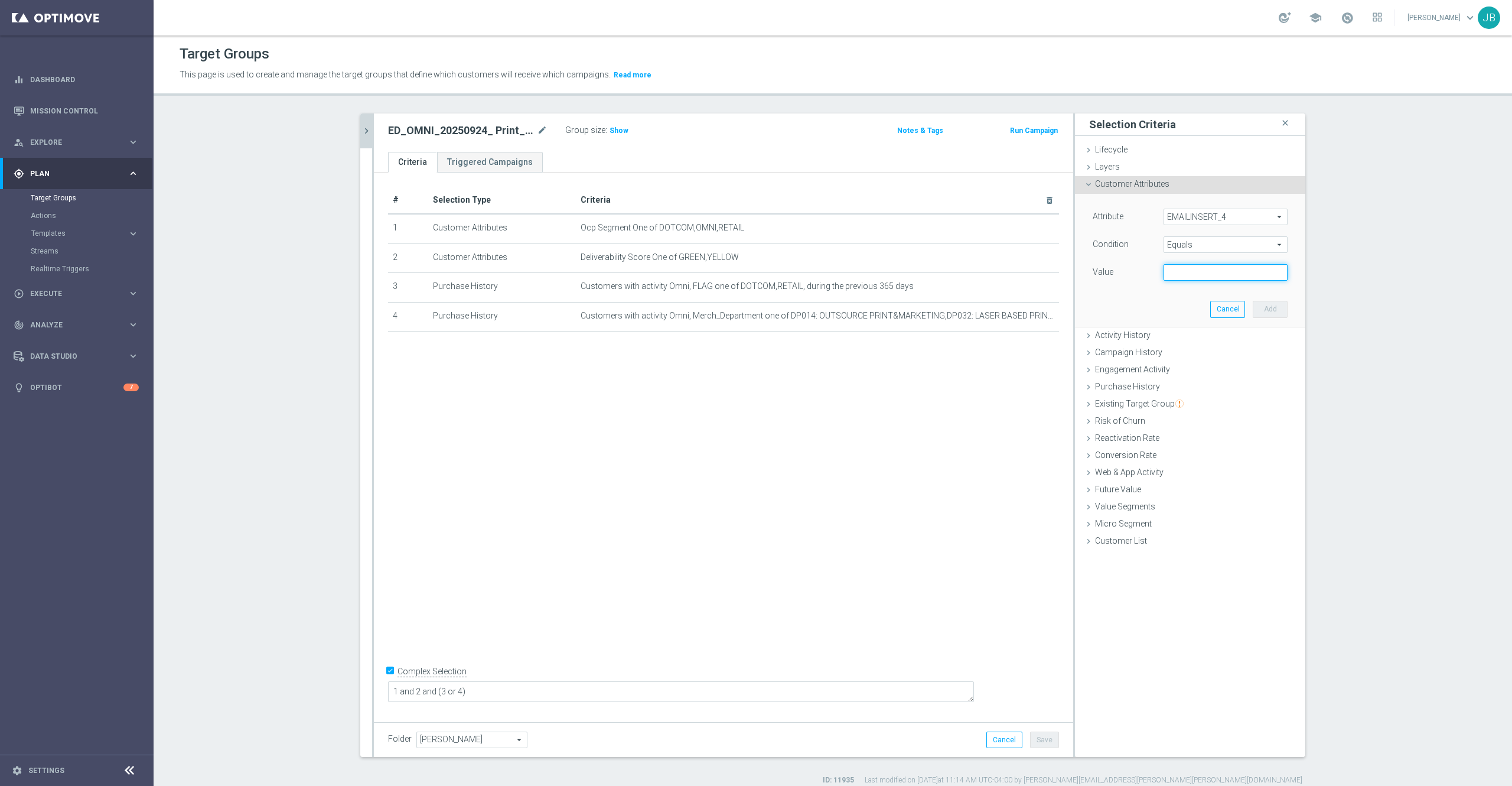
click at [1203, 274] on input "text" at bounding box center [1225, 272] width 124 height 17
click at [1184, 274] on input "text" at bounding box center [1225, 272] width 124 height 17
paste input "Landscaping"
type input "Landscaping"
click at [1255, 314] on button "Add" at bounding box center [1270, 309] width 35 height 17
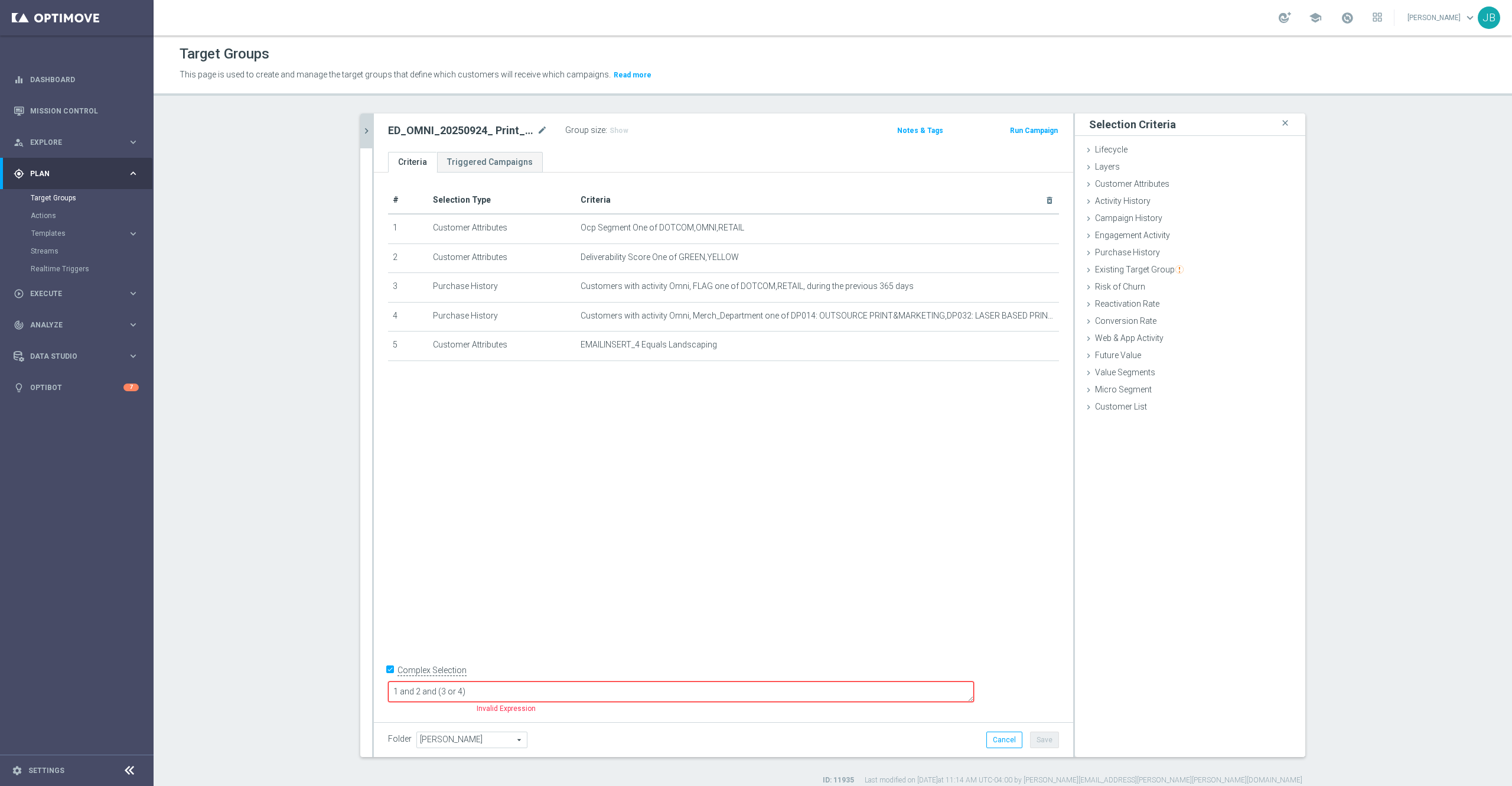
click at [608, 687] on textarea "1 and 2 and (3 or 4)" at bounding box center [681, 692] width 586 height 20
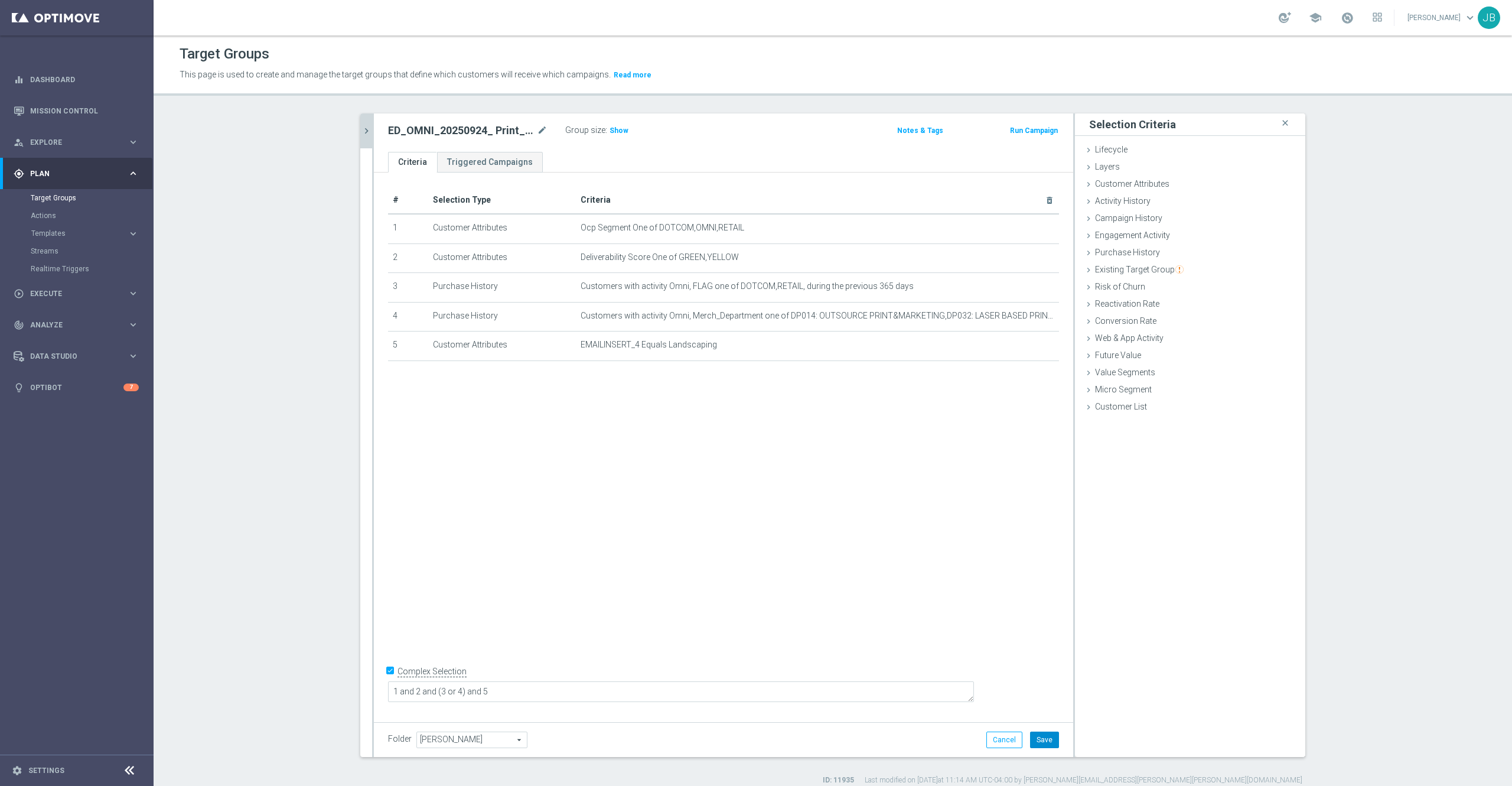
click at [1036, 745] on button "Save" at bounding box center [1045, 740] width 29 height 17
click at [609, 132] on span "Show" at bounding box center [619, 131] width 19 height 8
click at [360, 138] on button "chevron_right" at bounding box center [366, 131] width 12 height 35
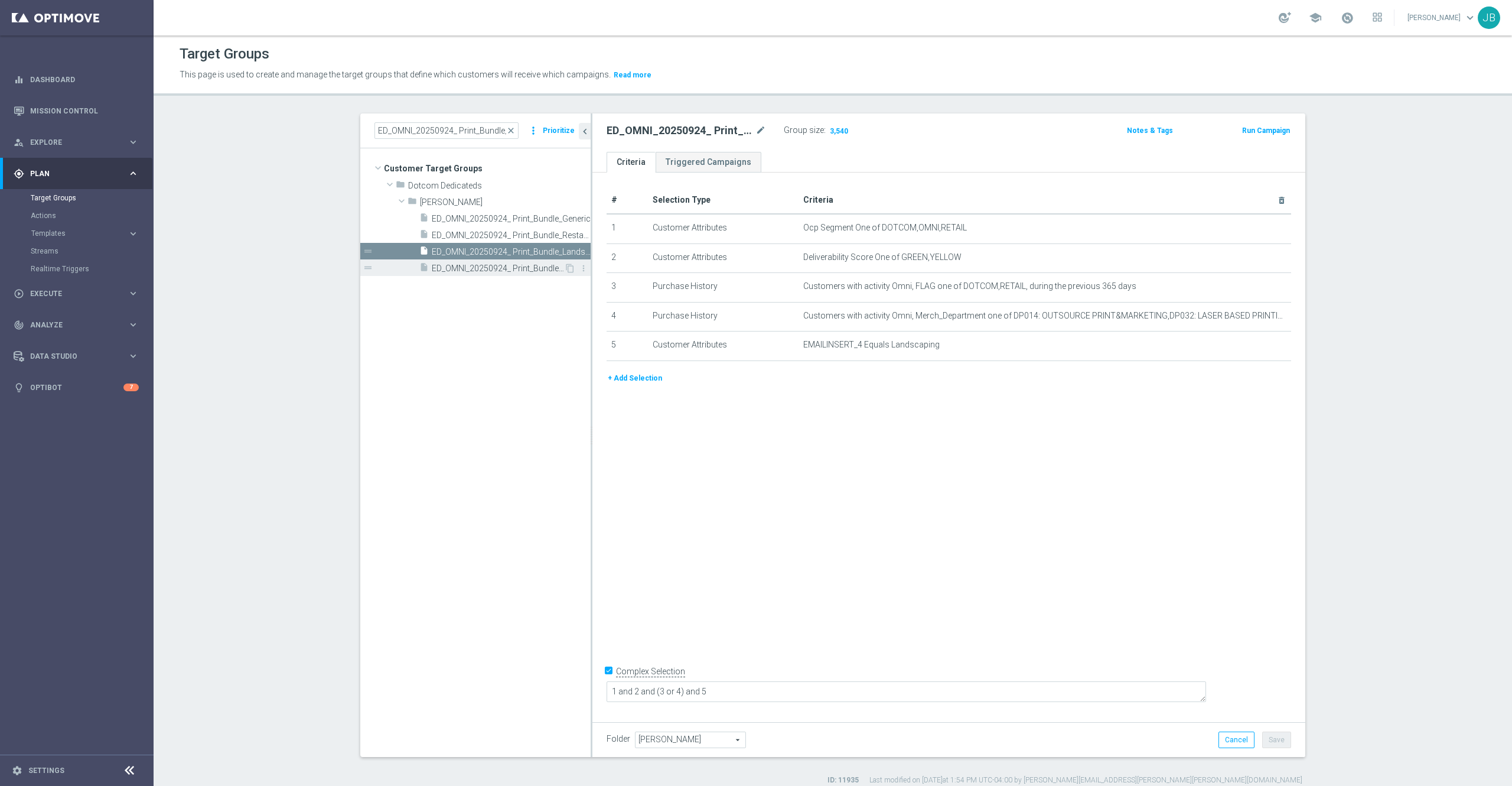
click at [492, 263] on span "ED_OMNI_20250924_ Print_Bundle_SMB" at bounding box center [498, 268] width 133 height 10
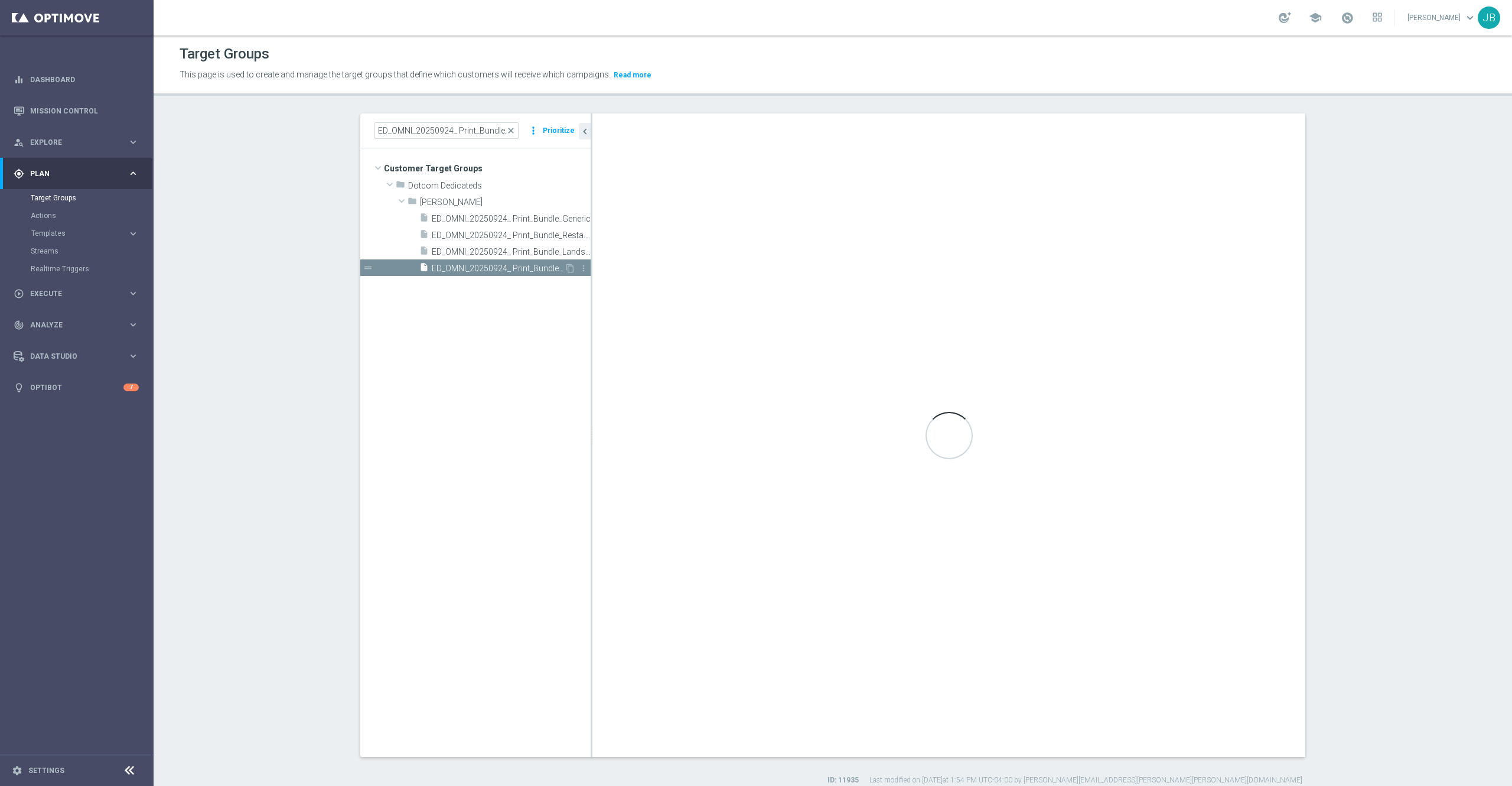
type textarea "1 and 2 and (3 or 4)"
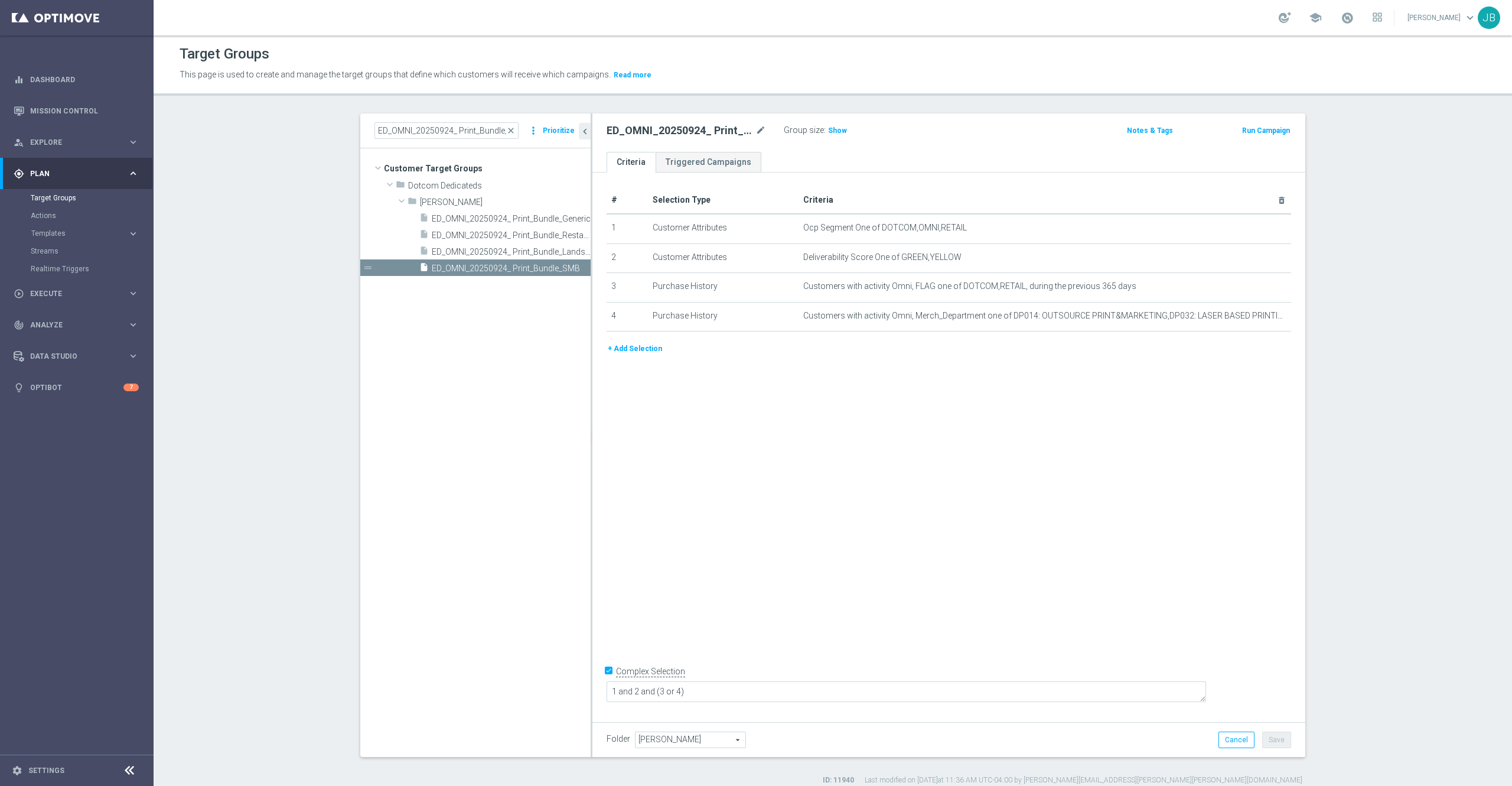
click at [619, 352] on button "+ Add Selection" at bounding box center [635, 349] width 57 height 13
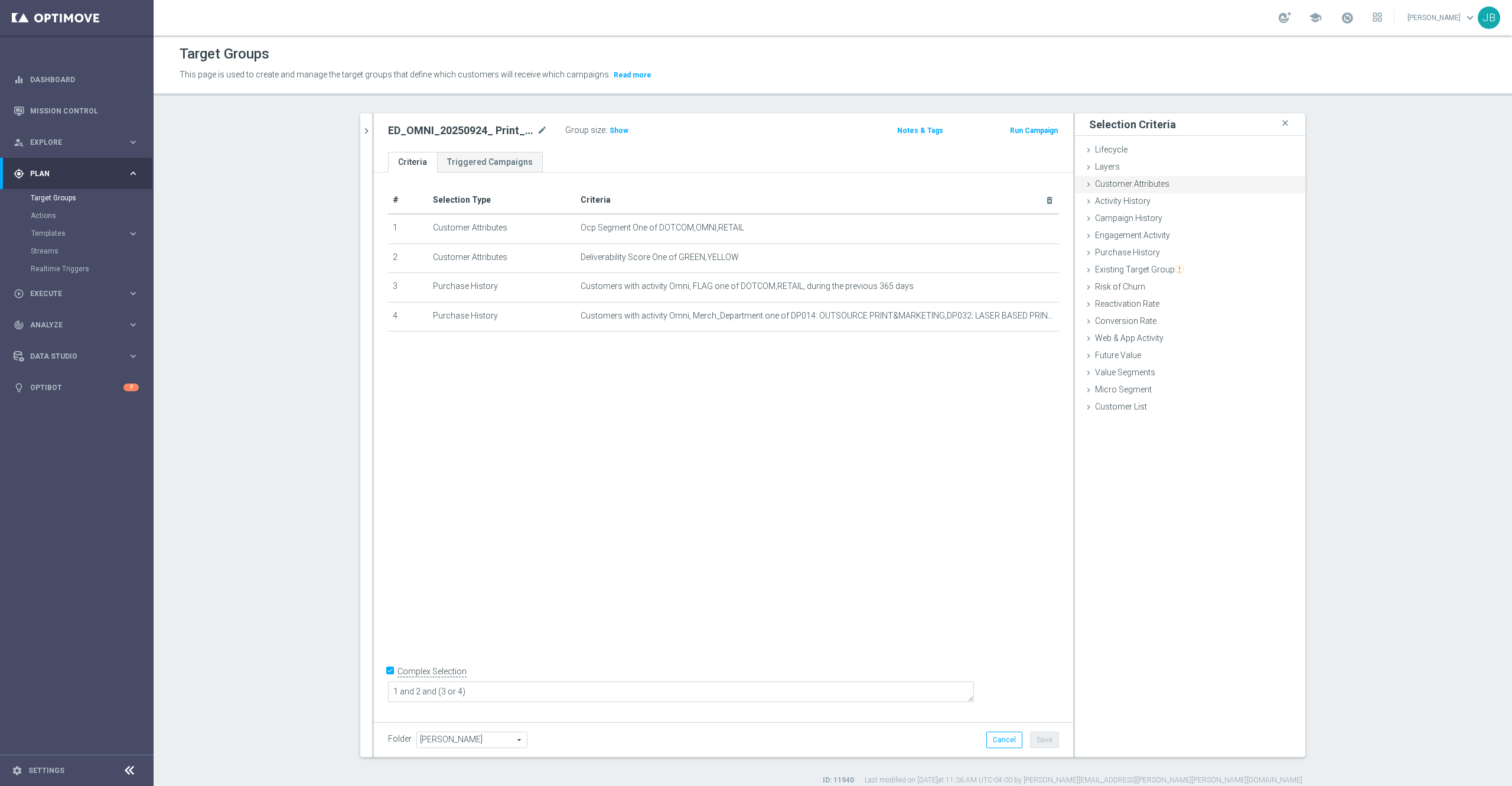
click at [1134, 182] on span "Customer Attributes" at bounding box center [1132, 184] width 74 height 10
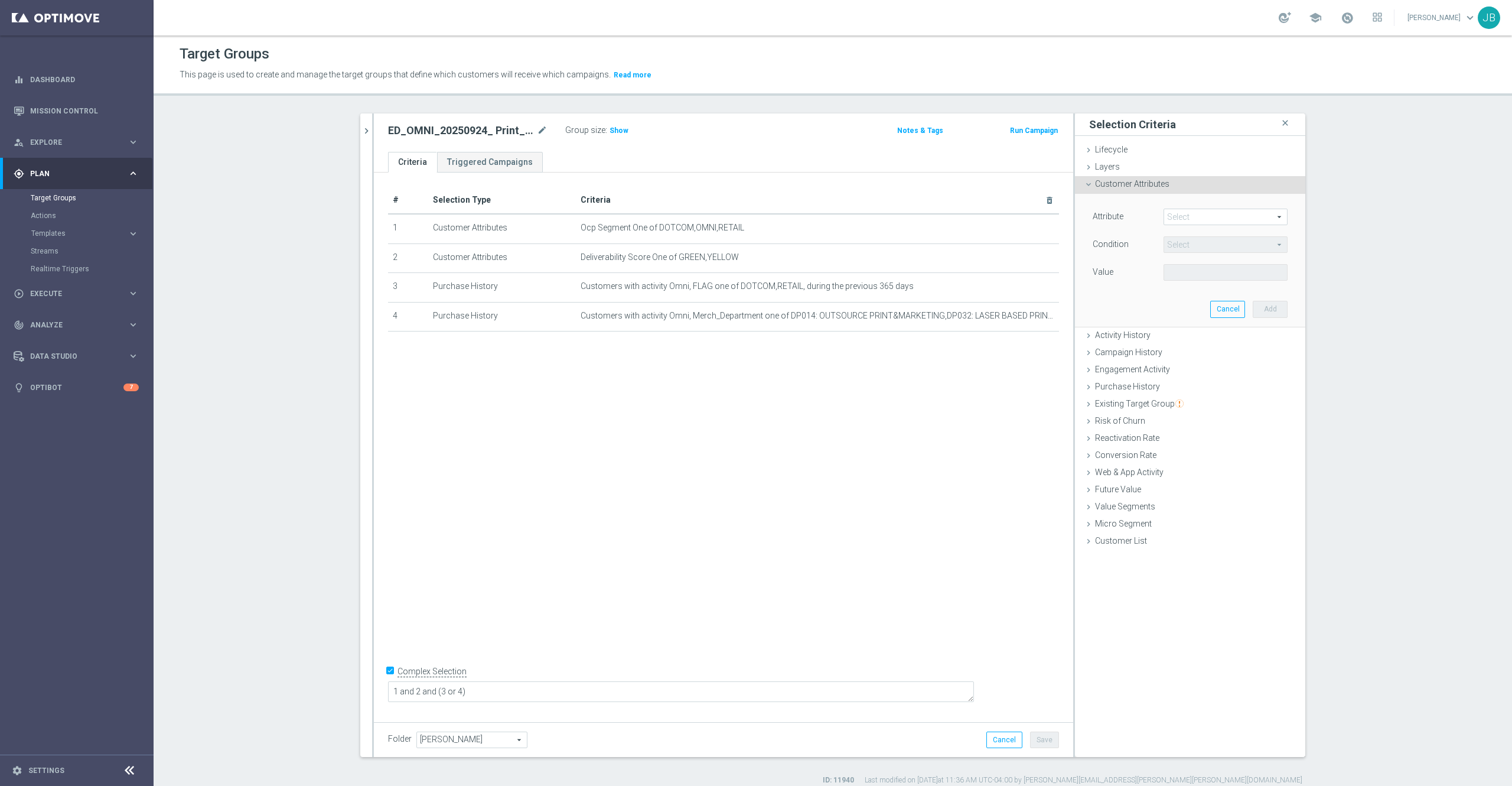
click at [1208, 219] on span at bounding box center [1225, 217] width 123 height 16
click at [1208, 219] on input "search" at bounding box center [1225, 217] width 124 height 17
type input "emailinsert"
click at [1210, 292] on span "EMAILINSERT_4" at bounding box center [1225, 296] width 112 height 10
type input "EMAILINSERT_4"
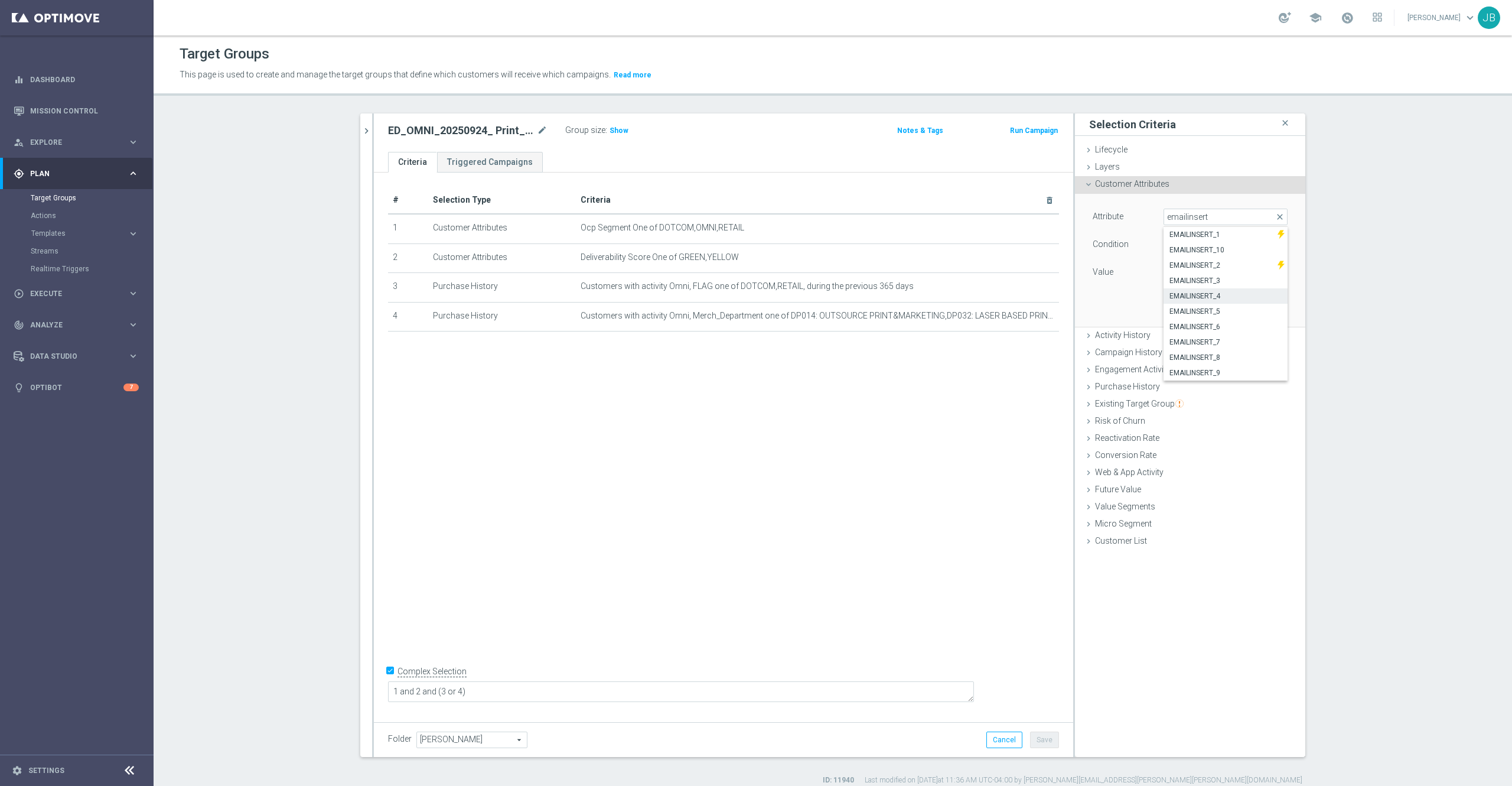
type input "Equals"
click at [1170, 269] on input "text" at bounding box center [1225, 272] width 124 height 17
paste input "General SMB"
type input "General SMB"
click at [1264, 305] on button "Add" at bounding box center [1270, 309] width 35 height 17
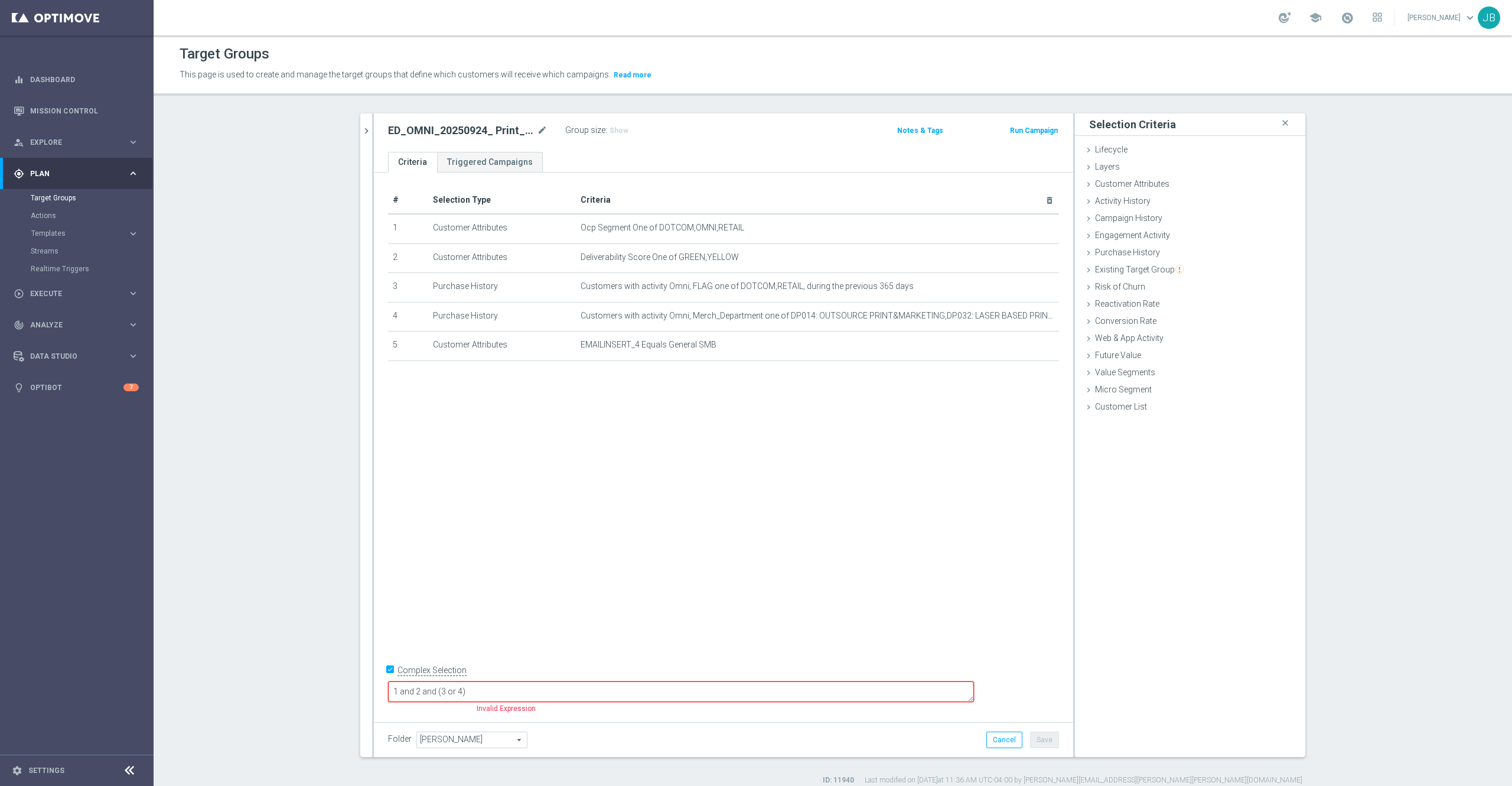
click at [587, 688] on textarea "1 and 2 and (3 or 4)" at bounding box center [681, 692] width 586 height 20
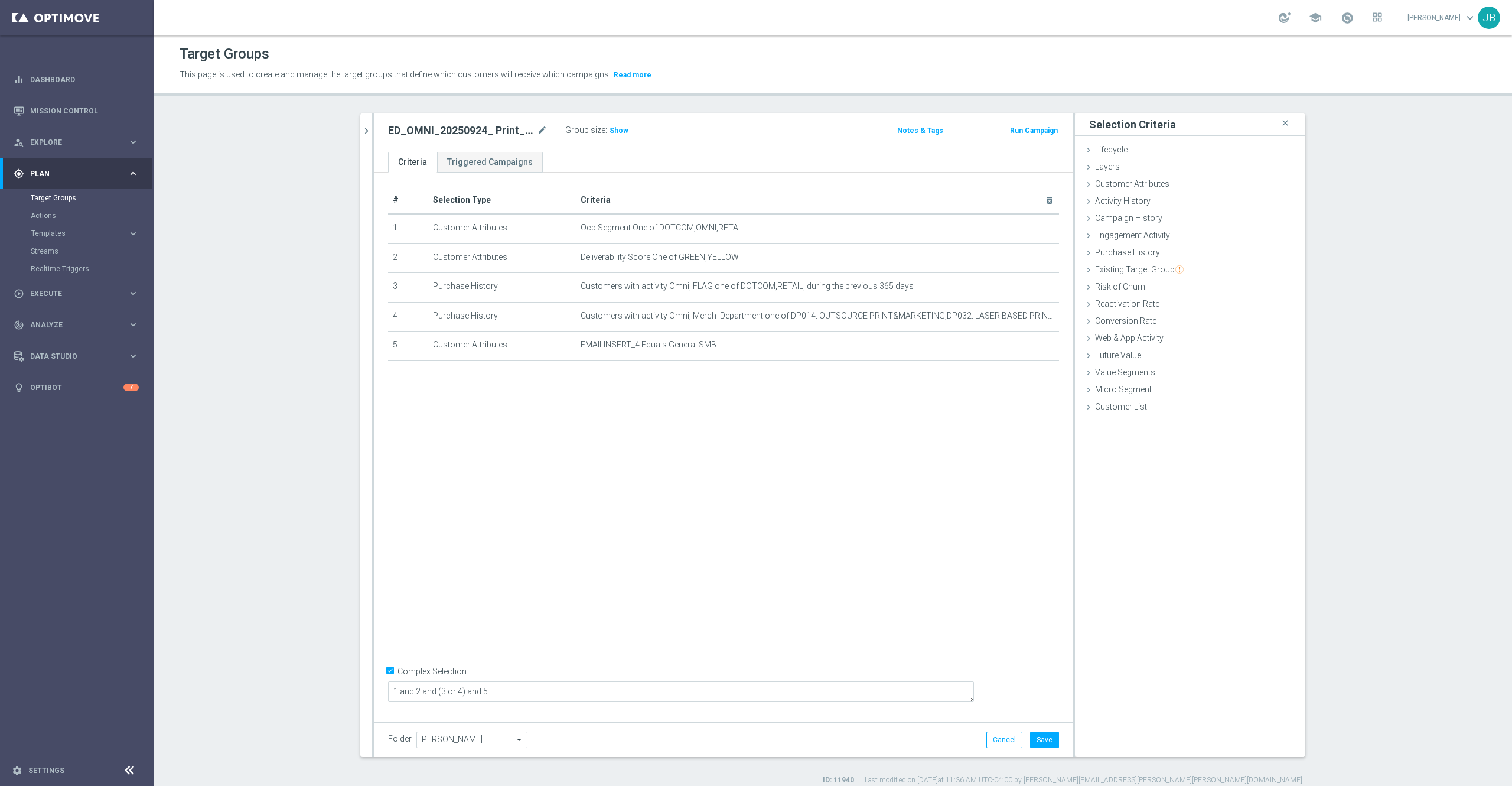
click at [674, 623] on div "# Selection Type Criteria delete_forever 1 Customer Attributes Ocp Segment One …" at bounding box center [723, 445] width 699 height 544
click at [1034, 742] on button "Save" at bounding box center [1045, 740] width 29 height 17
click at [612, 133] on span "Show" at bounding box center [619, 131] width 19 height 8
click at [537, 133] on icon "mode_edit" at bounding box center [542, 131] width 11 height 14
click at [360, 124] on button "chevron_right" at bounding box center [366, 131] width 12 height 35
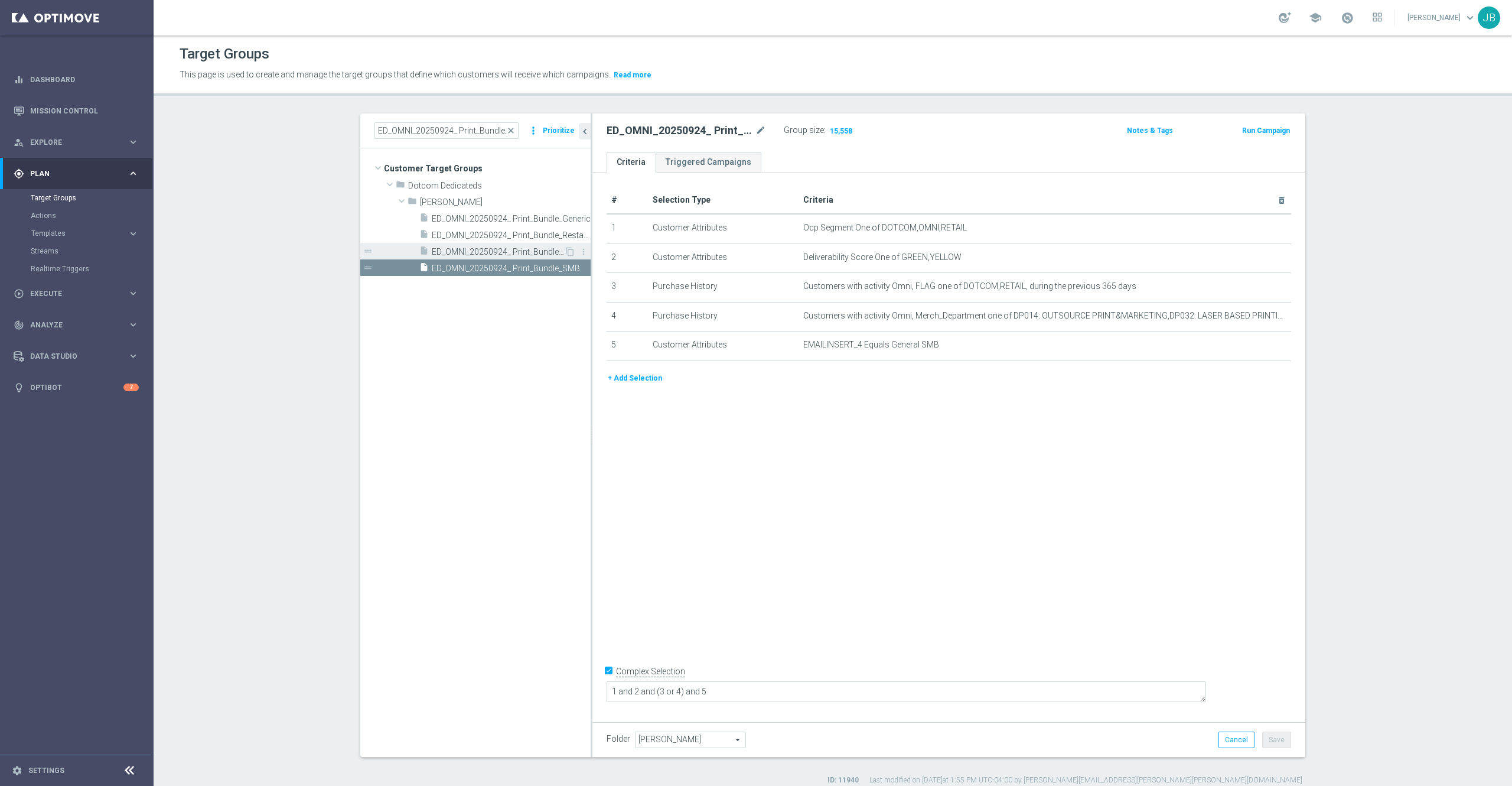
click at [509, 251] on span "ED_OMNI_20250924_ Print_Bundle_Landscape_Services" at bounding box center [498, 252] width 133 height 10
click at [756, 132] on icon "mode_edit" at bounding box center [761, 131] width 11 height 14
click at [506, 233] on span "ED_OMNI_20250924_ Print_Bundle_Restarurant" at bounding box center [498, 235] width 133 height 10
click at [756, 134] on icon "mode_edit" at bounding box center [761, 131] width 11 height 14
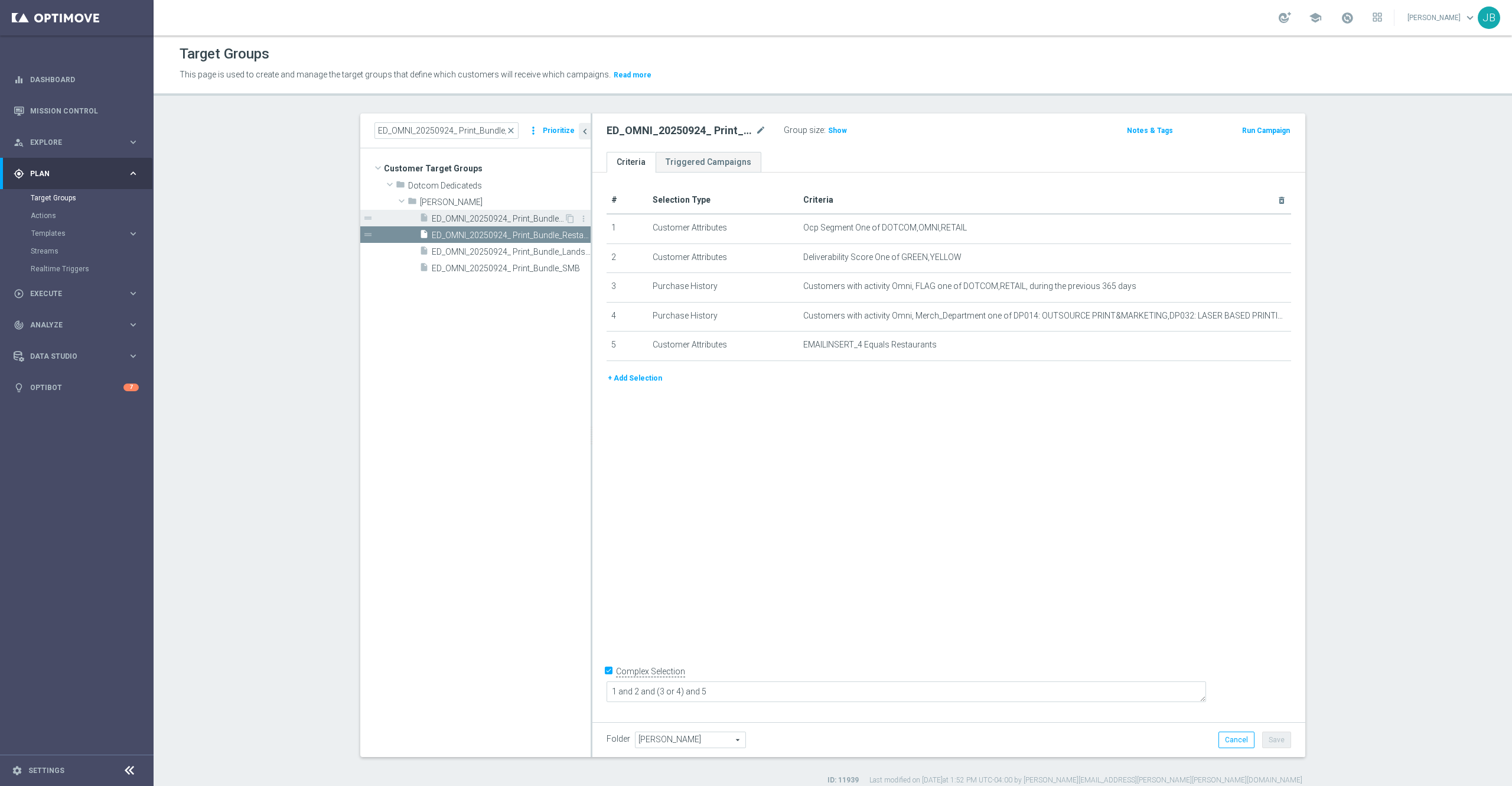
click at [471, 212] on div "insert_drive_file ED_OMNI_20250924_ Print_Bundle_Generic" at bounding box center [491, 218] width 145 height 17
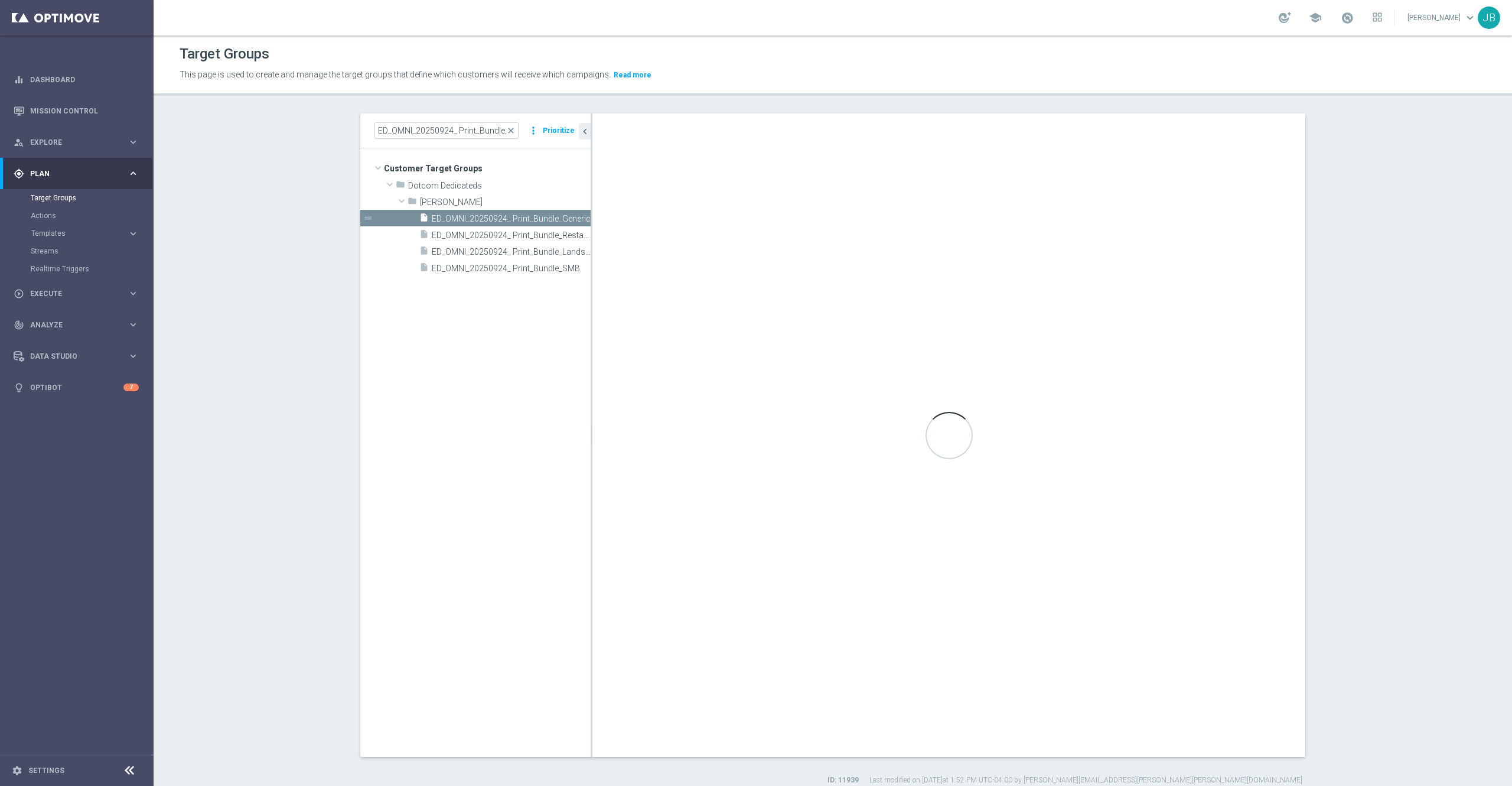
type textarea "1 and 2 and (3 or 4)"
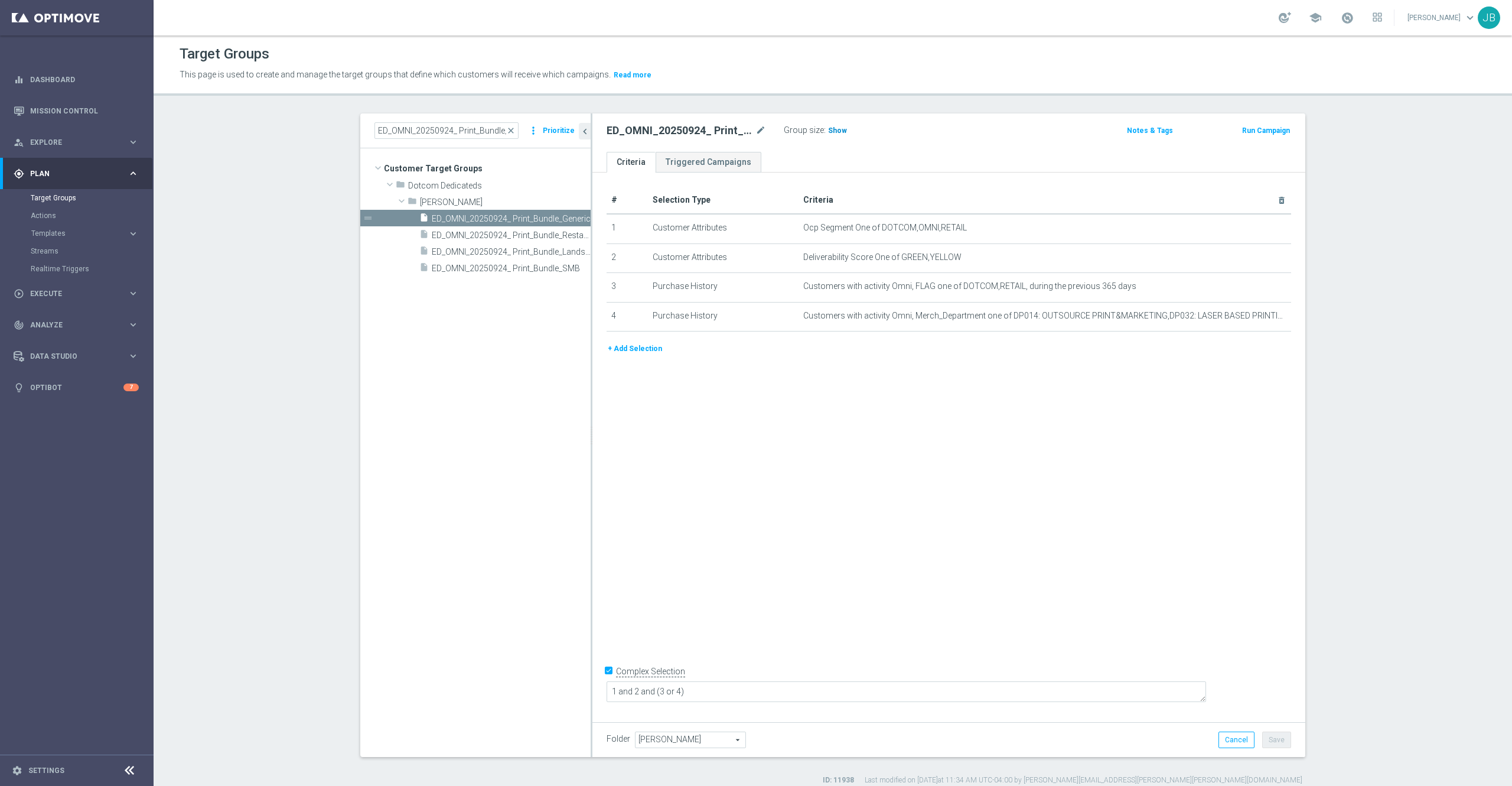
click at [828, 129] on span "Show" at bounding box center [838, 131] width 19 height 8
click at [644, 355] on button "+ Add Selection" at bounding box center [635, 349] width 57 height 13
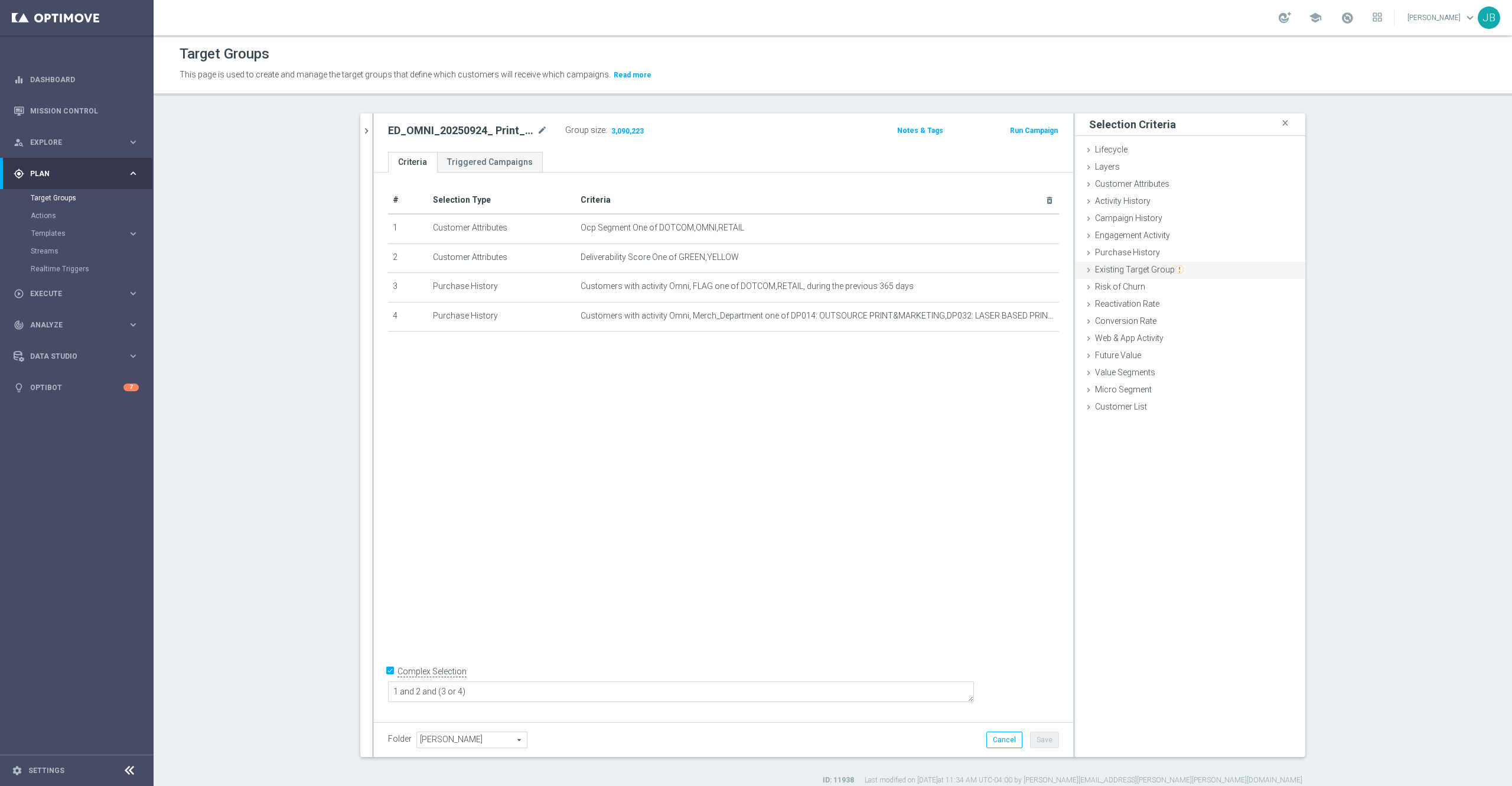
click at [1152, 274] on span "Existing Target Group" at bounding box center [1140, 269] width 89 height 10
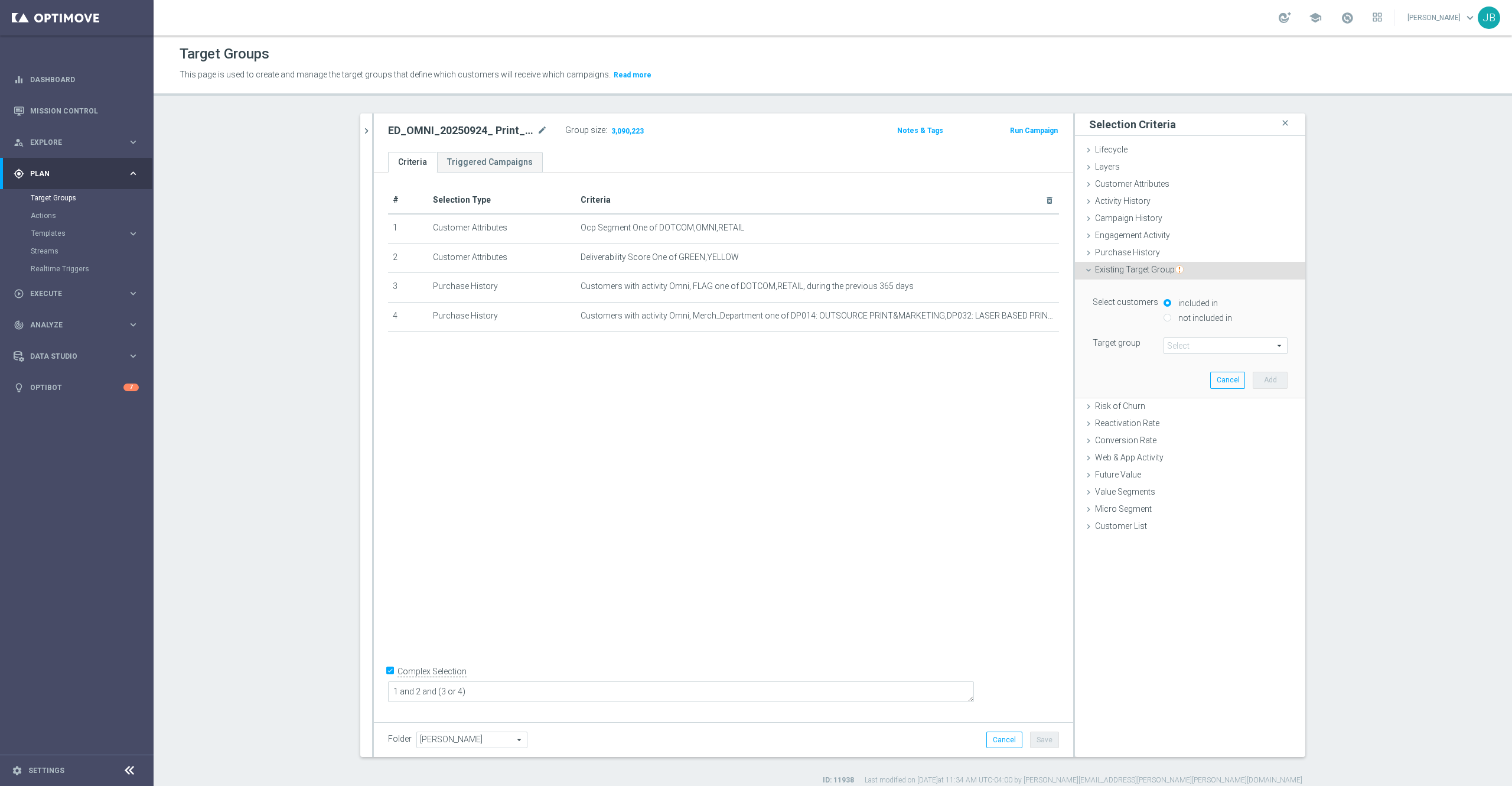
click at [1164, 319] on input "not included in" at bounding box center [1167, 317] width 8 height 8
radio input "true"
click at [1176, 347] on span at bounding box center [1225, 346] width 123 height 16
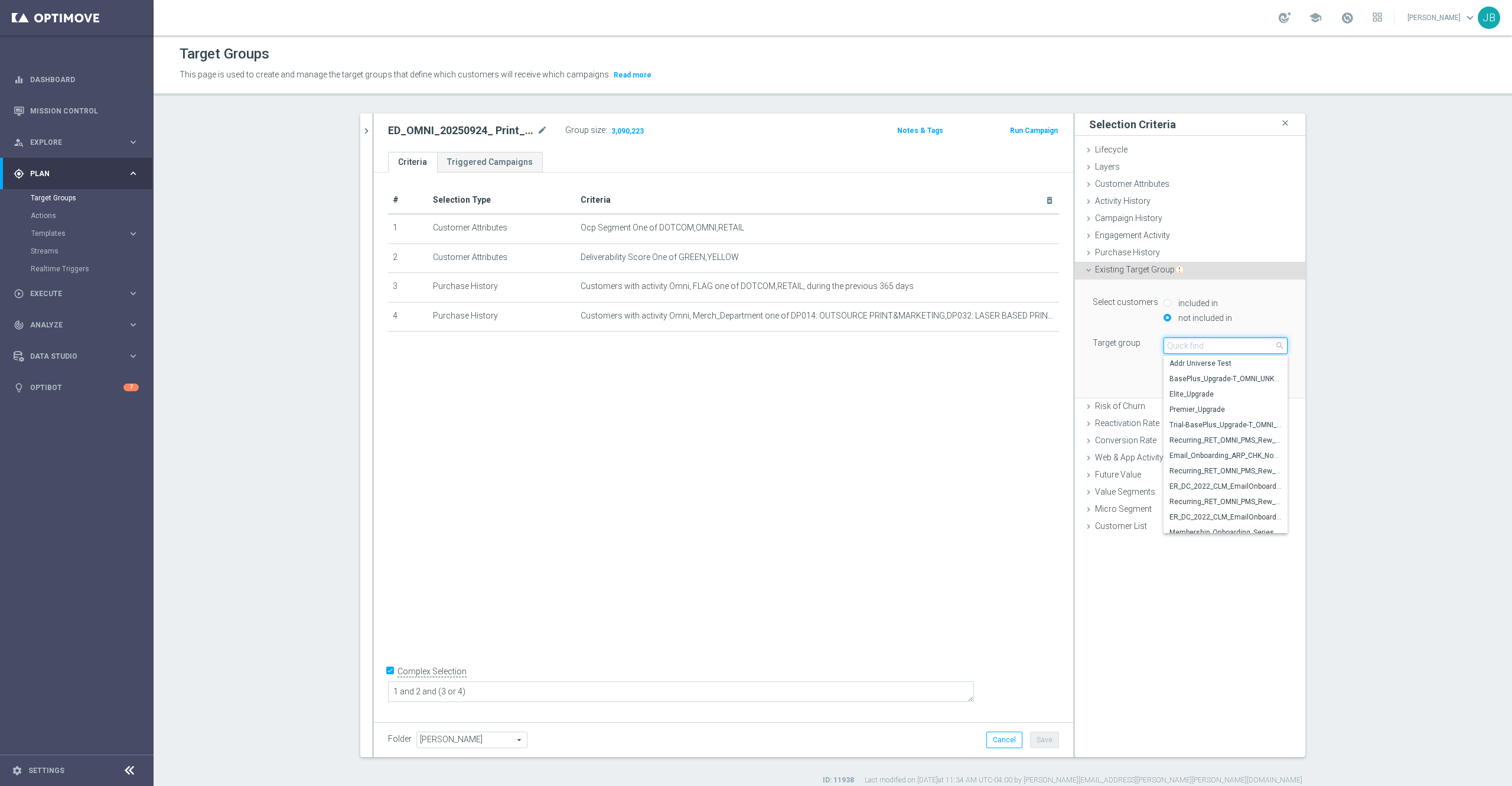
click at [1176, 347] on input "search" at bounding box center [1225, 346] width 124 height 17
click at [1183, 341] on input "search" at bounding box center [1225, 346] width 124 height 17
paste input "ED_OMNI_20250924_ Print_Bundle_SMB"
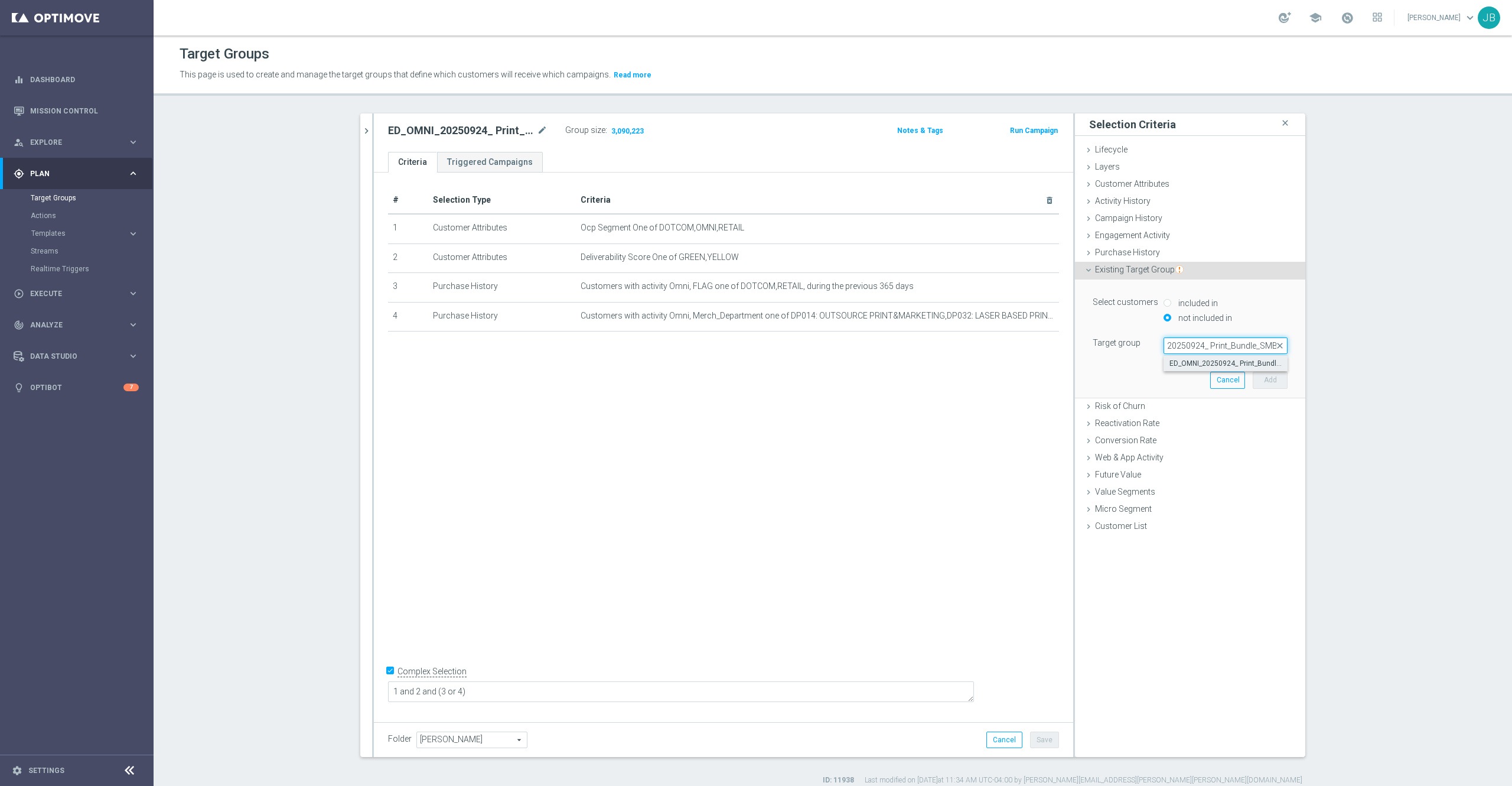
type input "ED_OMNI_20250924_ Print_Bundle_SMB"
click at [1183, 358] on label "ED_OMNI_20250924_ Print_Bundle_SMB" at bounding box center [1225, 364] width 124 height 16
type input "ED_OMNI_20250924_ Print_Bundle_SMB"
click at [1258, 380] on button "Add" at bounding box center [1270, 380] width 35 height 17
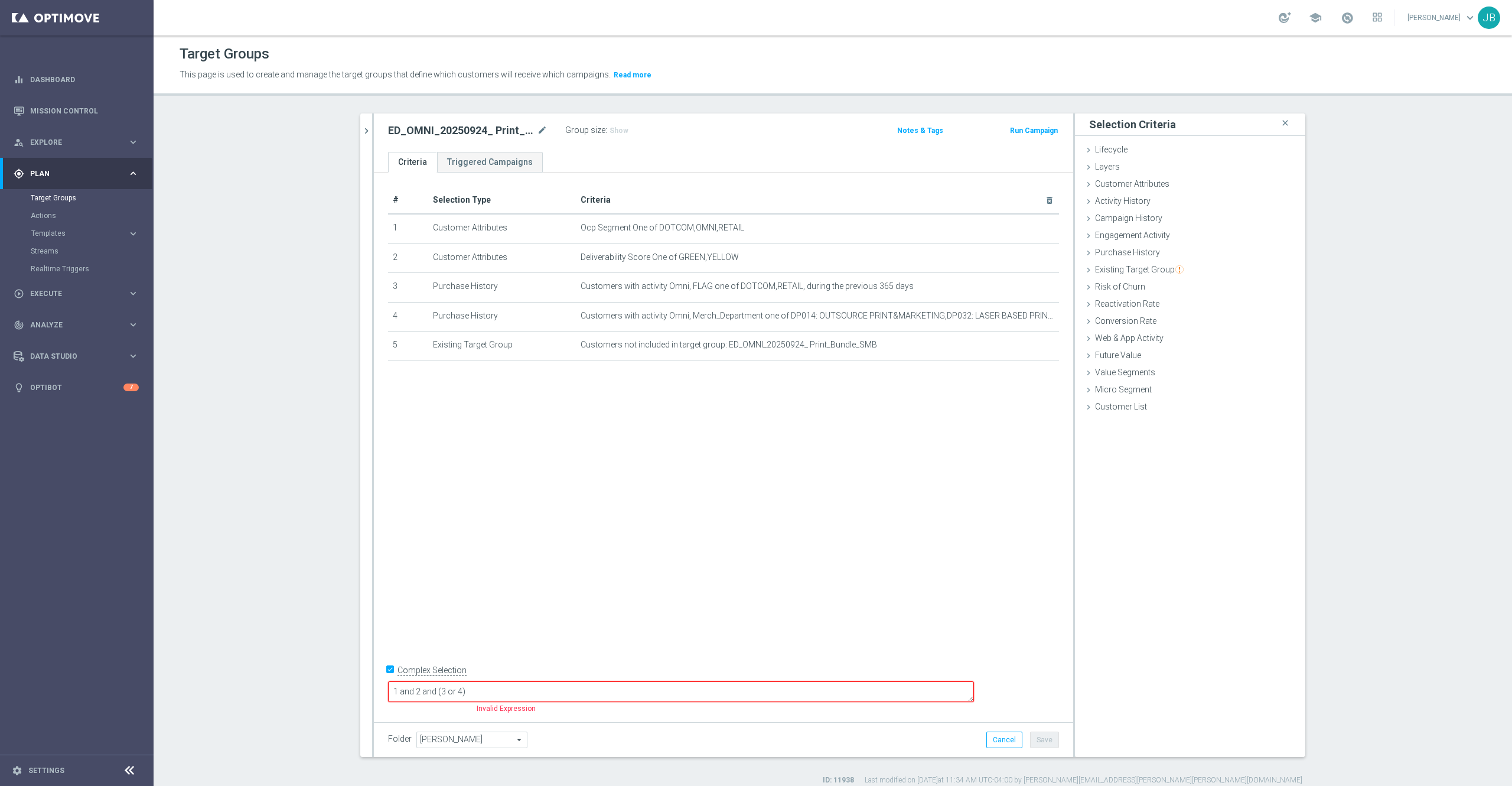
click at [547, 688] on textarea "1 and 2 and (3 or 4)" at bounding box center [681, 692] width 586 height 20
type textarea "1 and 2 and (3 or 4) and 5 and 6 and 7"
click at [686, 470] on div "# Selection Type Criteria delete_forever 1 Customer Attributes Ocp Segment One …" at bounding box center [723, 445] width 699 height 544
click at [748, 449] on div "# Selection Type Criteria delete_forever 1 Customer Attributes Ocp Segment One …" at bounding box center [723, 445] width 699 height 544
click at [1132, 266] on span "Existing Target Group" at bounding box center [1140, 269] width 89 height 10
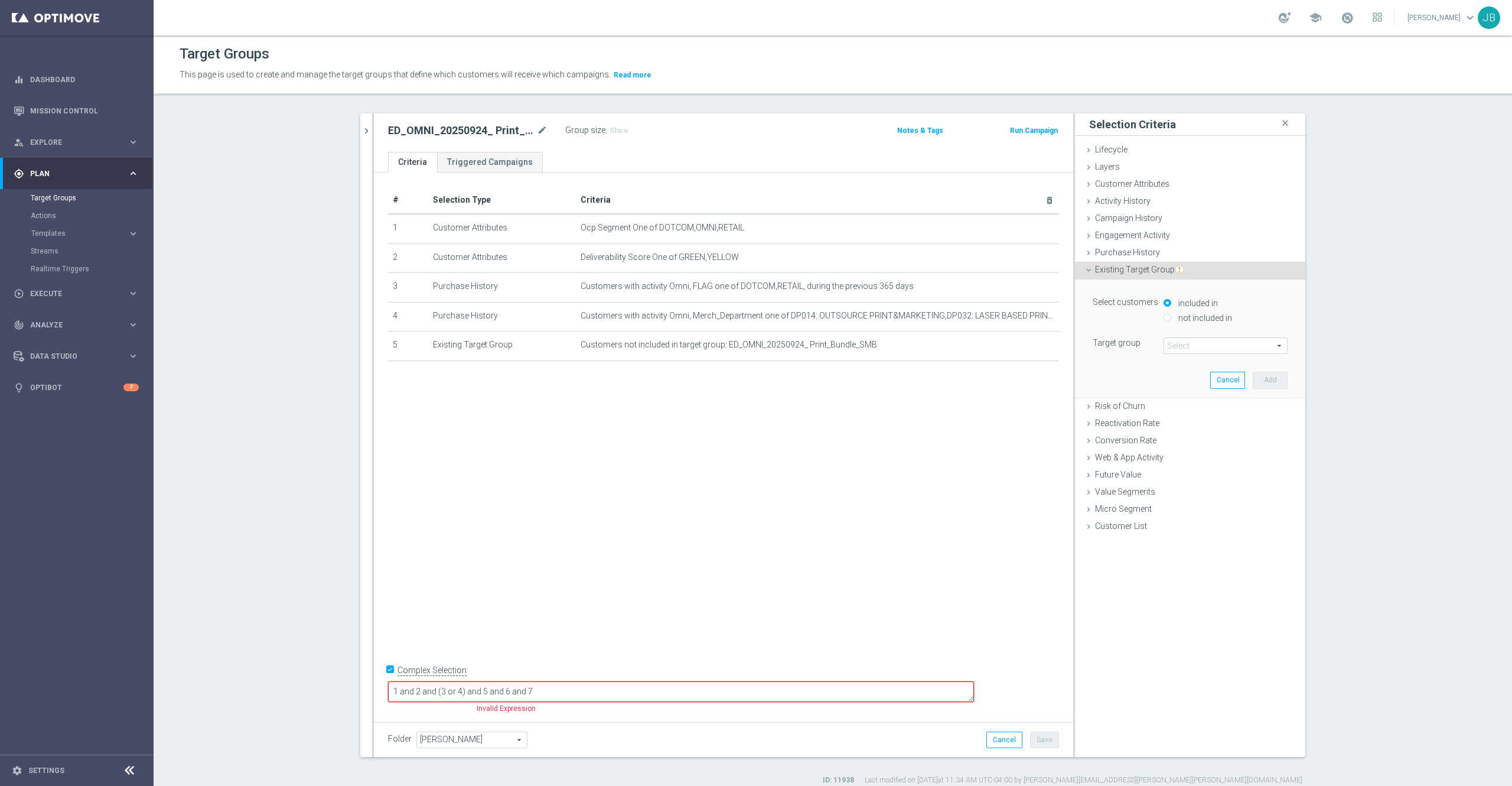
click at [1164, 318] on input "not included in" at bounding box center [1167, 317] width 8 height 8
radio input "true"
click at [1177, 345] on span at bounding box center [1225, 346] width 123 height 16
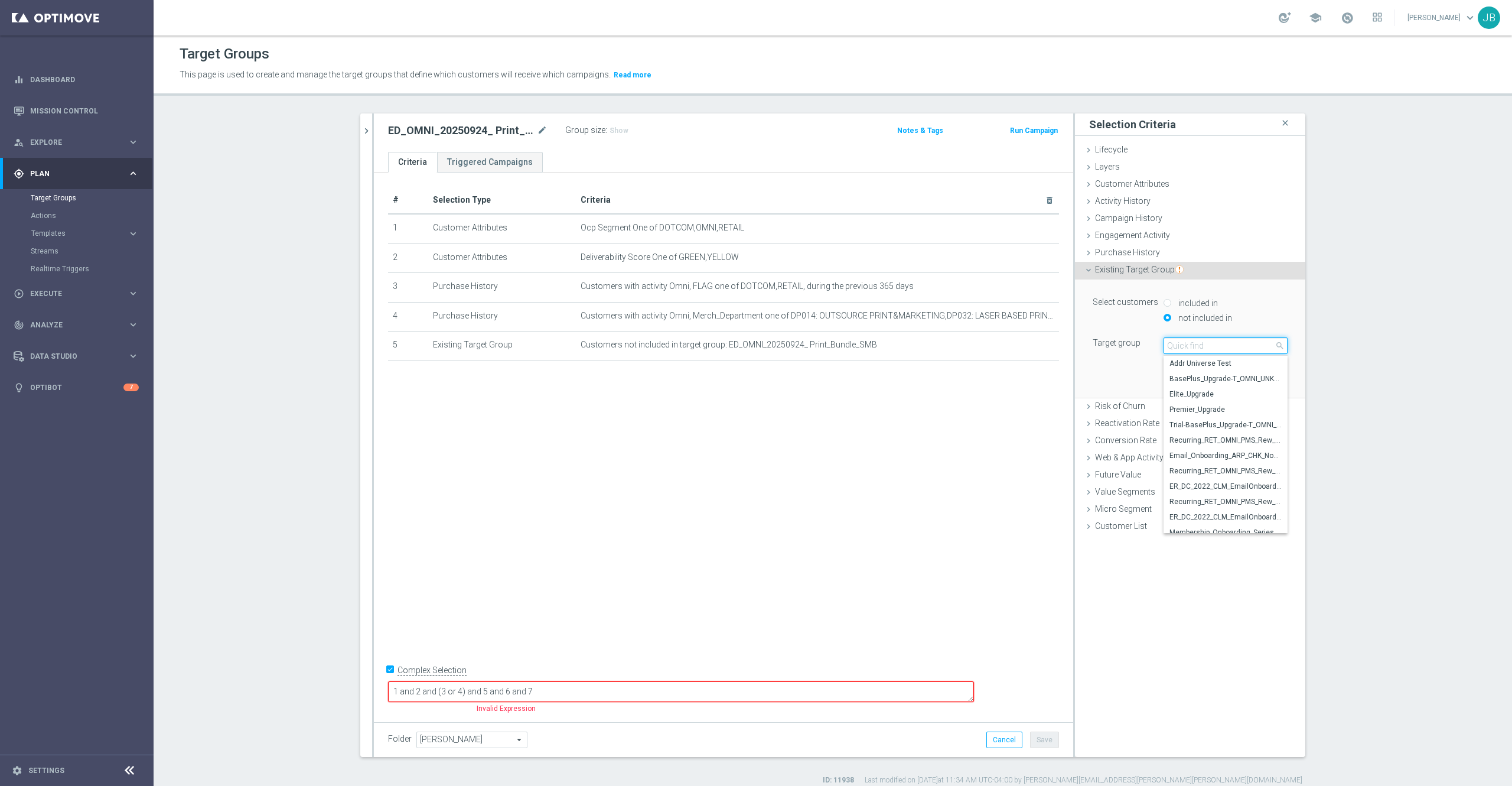
click at [1177, 347] on input "search" at bounding box center [1225, 346] width 124 height 17
click at [1194, 349] on input "search" at bounding box center [1225, 346] width 124 height 17
paste input "ED_OMNI_20250924_ Print_Bundle_Landscape_Services"
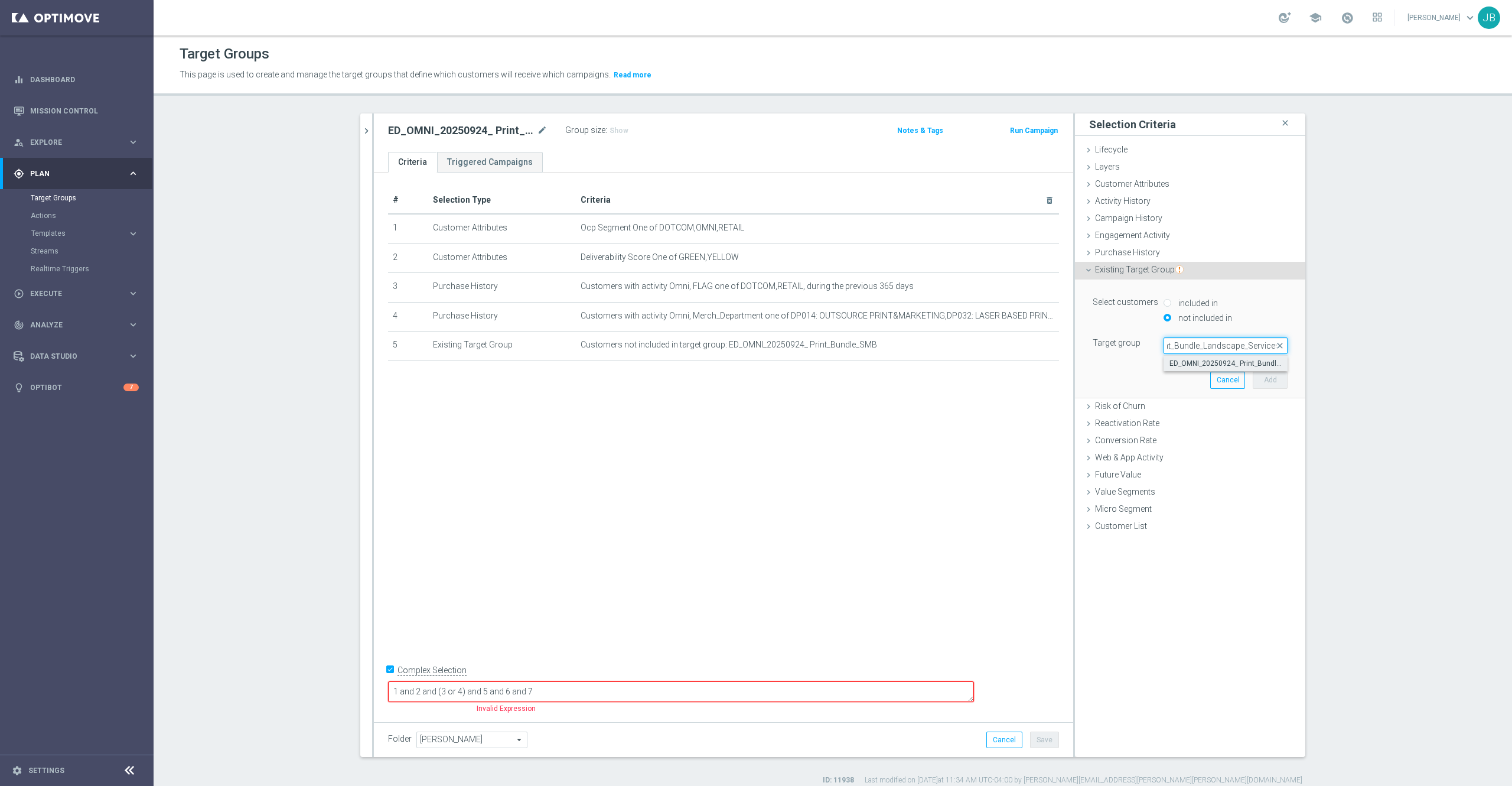
type input "ED_OMNI_20250924_ Print_Bundle_Landscape_Services"
click at [1216, 368] on span "ED_OMNI_20250924_ Print_Bundle_Landscape_Services" at bounding box center [1225, 364] width 112 height 10
type input "ED_OMNI_20250924_ Print_Bundle_Landscape_Services"
click at [1262, 378] on button "Add" at bounding box center [1270, 380] width 35 height 17
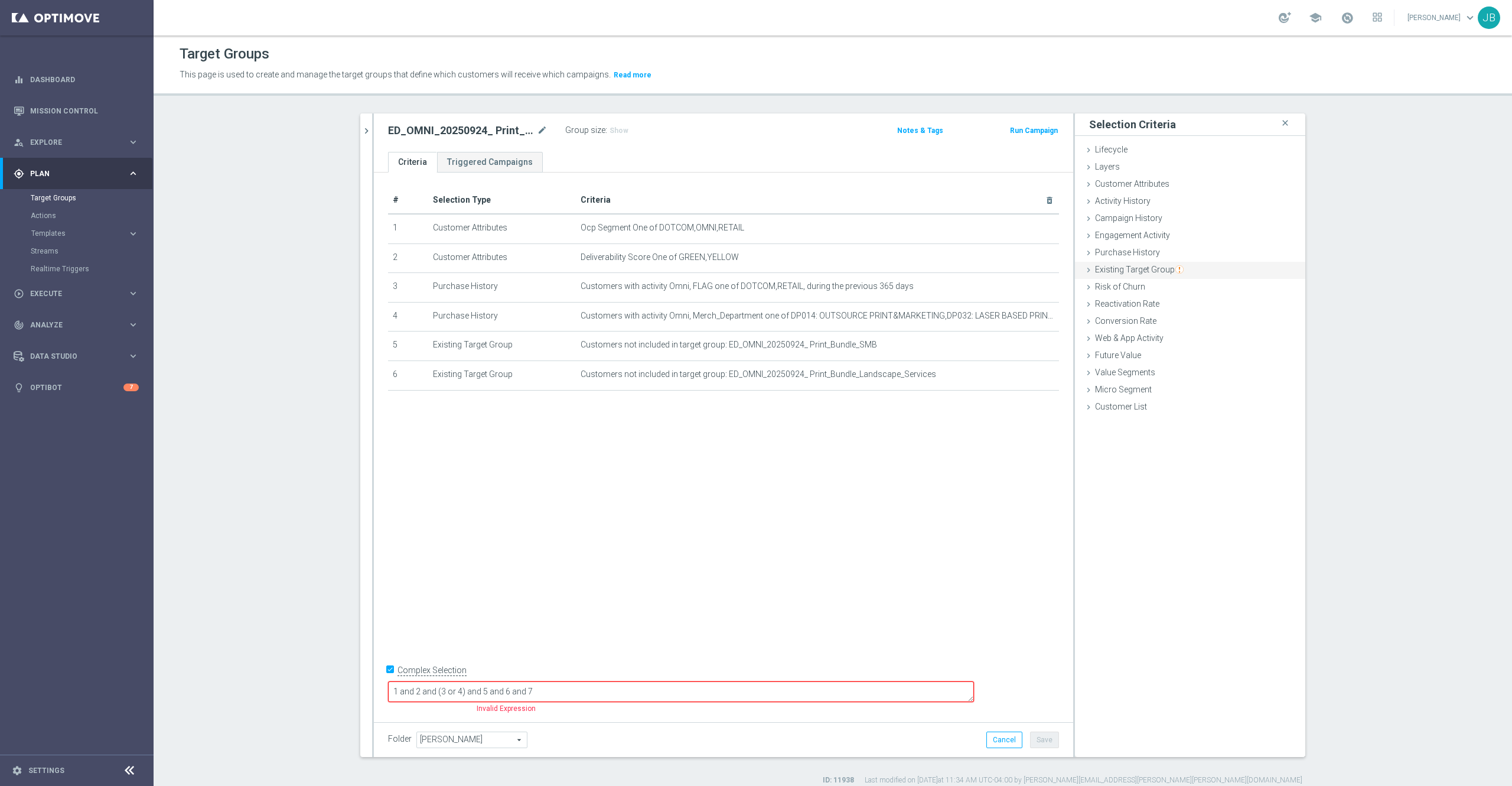
click at [1150, 272] on span "Existing Target Group" at bounding box center [1140, 269] width 89 height 10
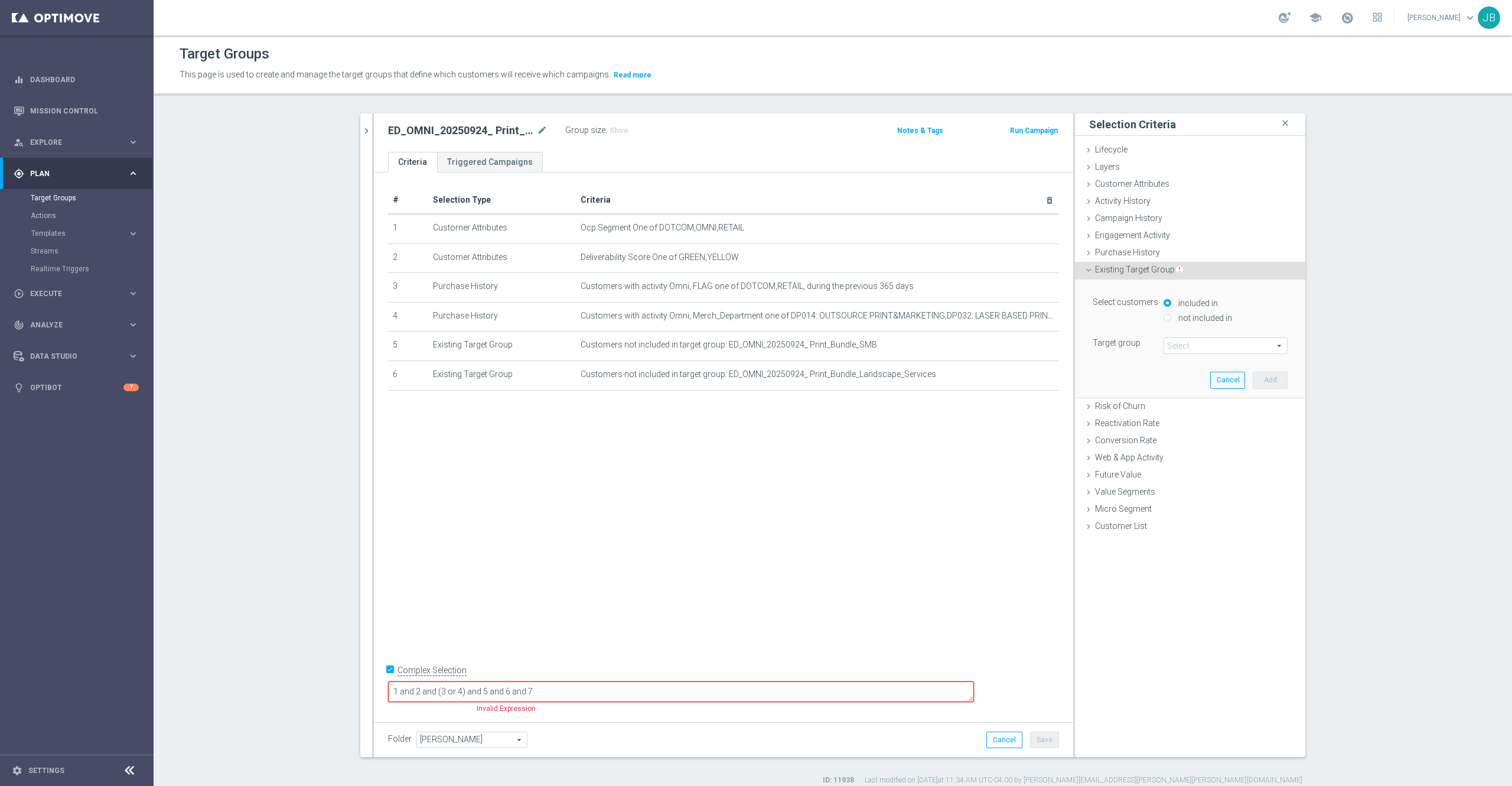
click at [1164, 316] on input "not included in" at bounding box center [1167, 317] width 8 height 8
radio input "true"
click at [1166, 340] on span at bounding box center [1225, 346] width 123 height 16
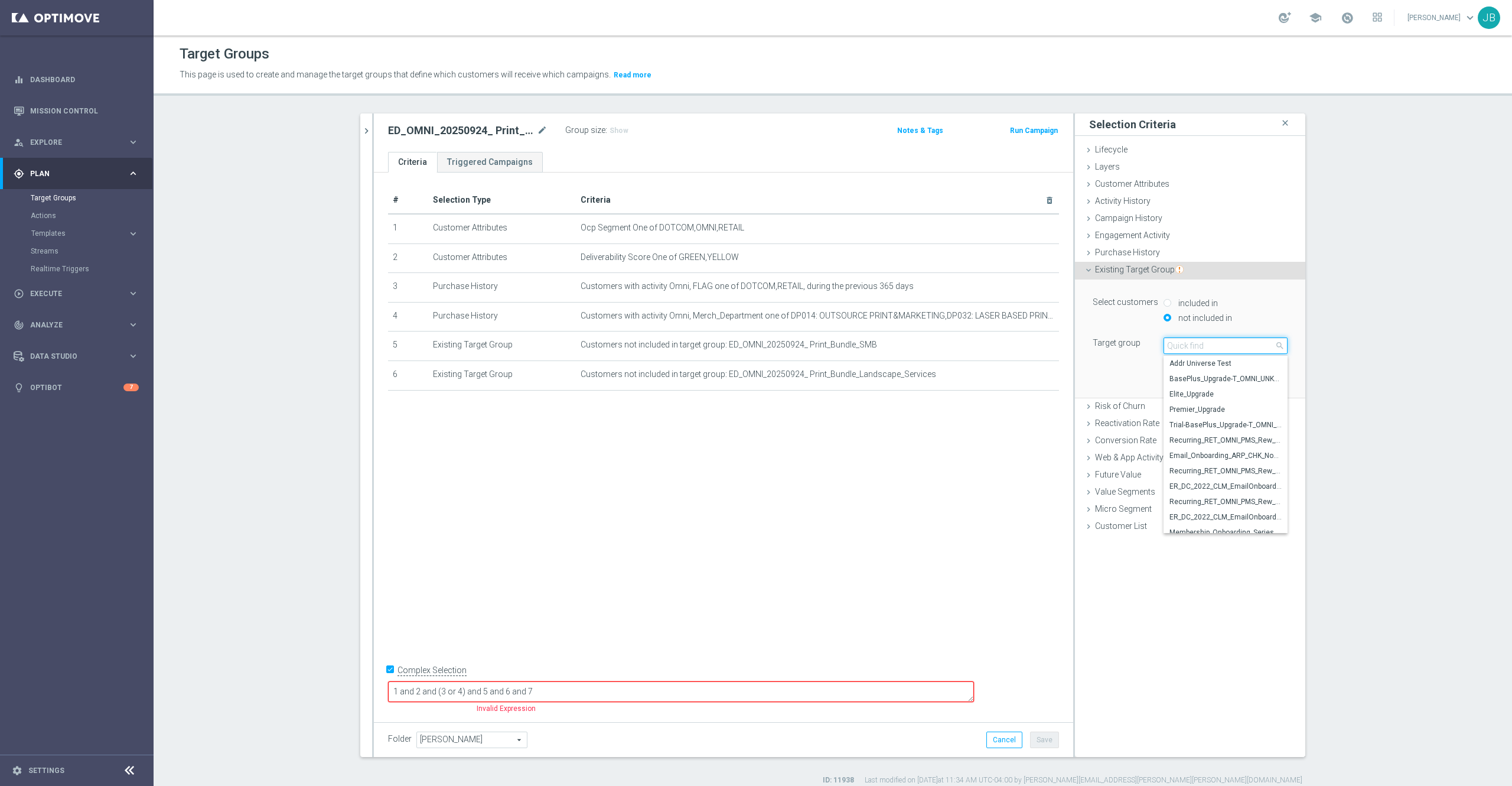
click at [1170, 352] on input "search" at bounding box center [1225, 346] width 124 height 17
paste input "ED_OMNI_20250924_ Print_Bundle_Restarurant"
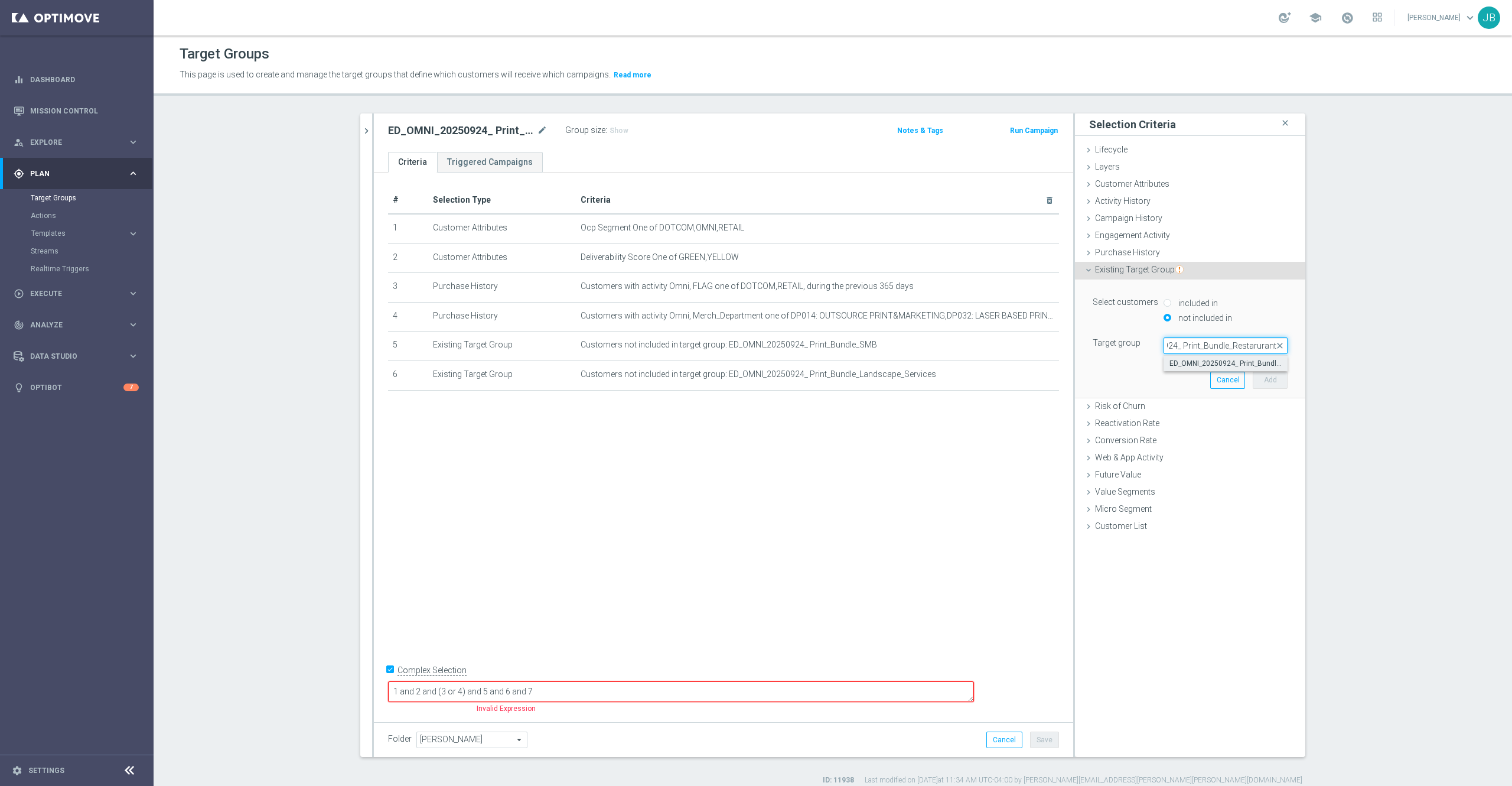
type input "ED_OMNI_20250924_ Print_Bundle_Restarurant"
click at [1219, 365] on span "ED_OMNI_20250924_ Print_Bundle_Restarurant" at bounding box center [1225, 364] width 112 height 10
type input "ED_OMNI_20250924_ Print_Bundle_Restarurant"
click at [1253, 377] on button "Add" at bounding box center [1270, 380] width 35 height 17
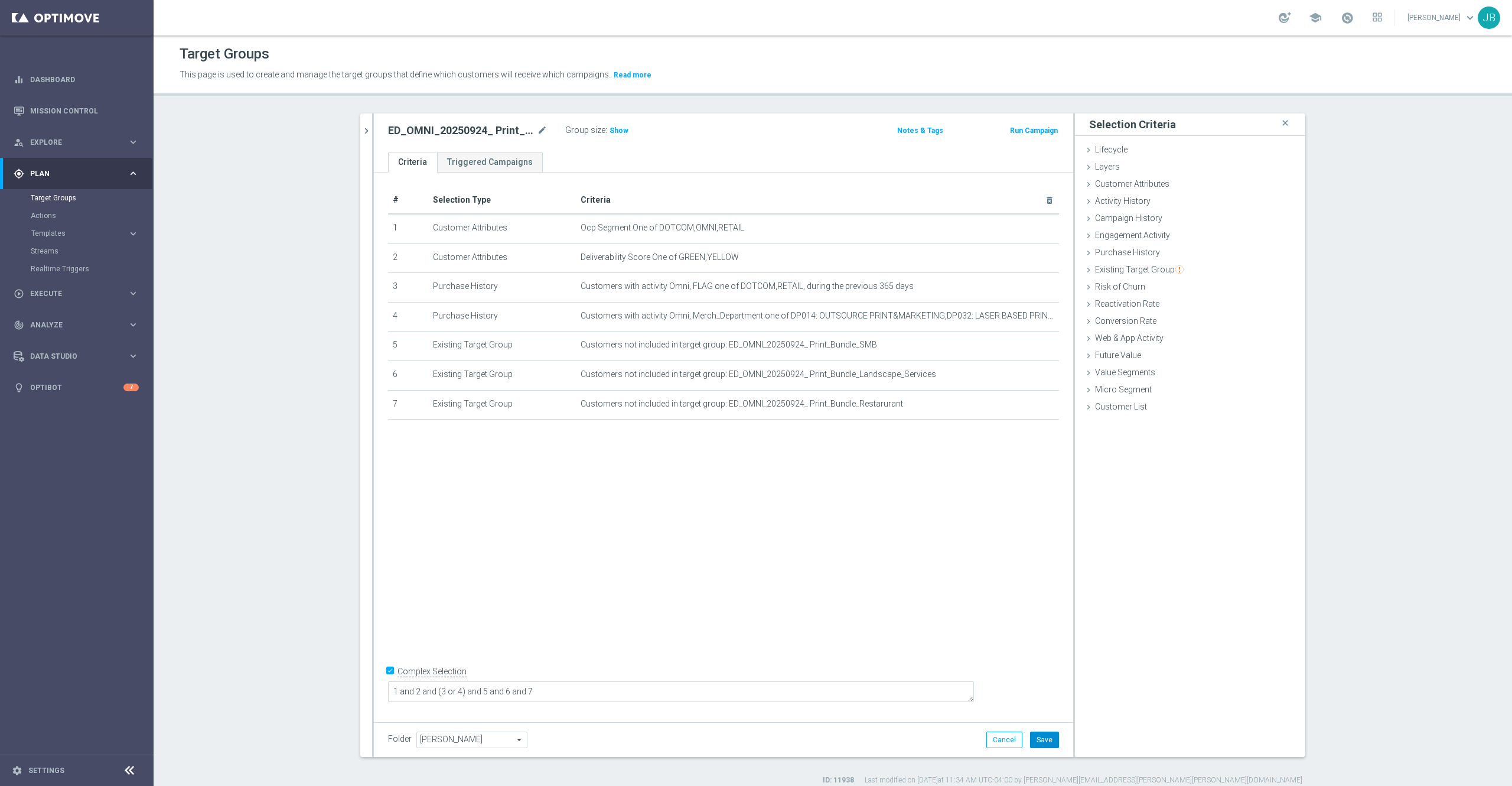
click at [1030, 737] on button "Save" at bounding box center [1045, 740] width 29 height 17
click at [609, 128] on span "Show" at bounding box center [619, 131] width 19 height 8
click at [537, 127] on icon "mode_edit" at bounding box center [542, 131] width 11 height 14
click at [361, 134] on icon "chevron_right" at bounding box center [366, 131] width 11 height 11
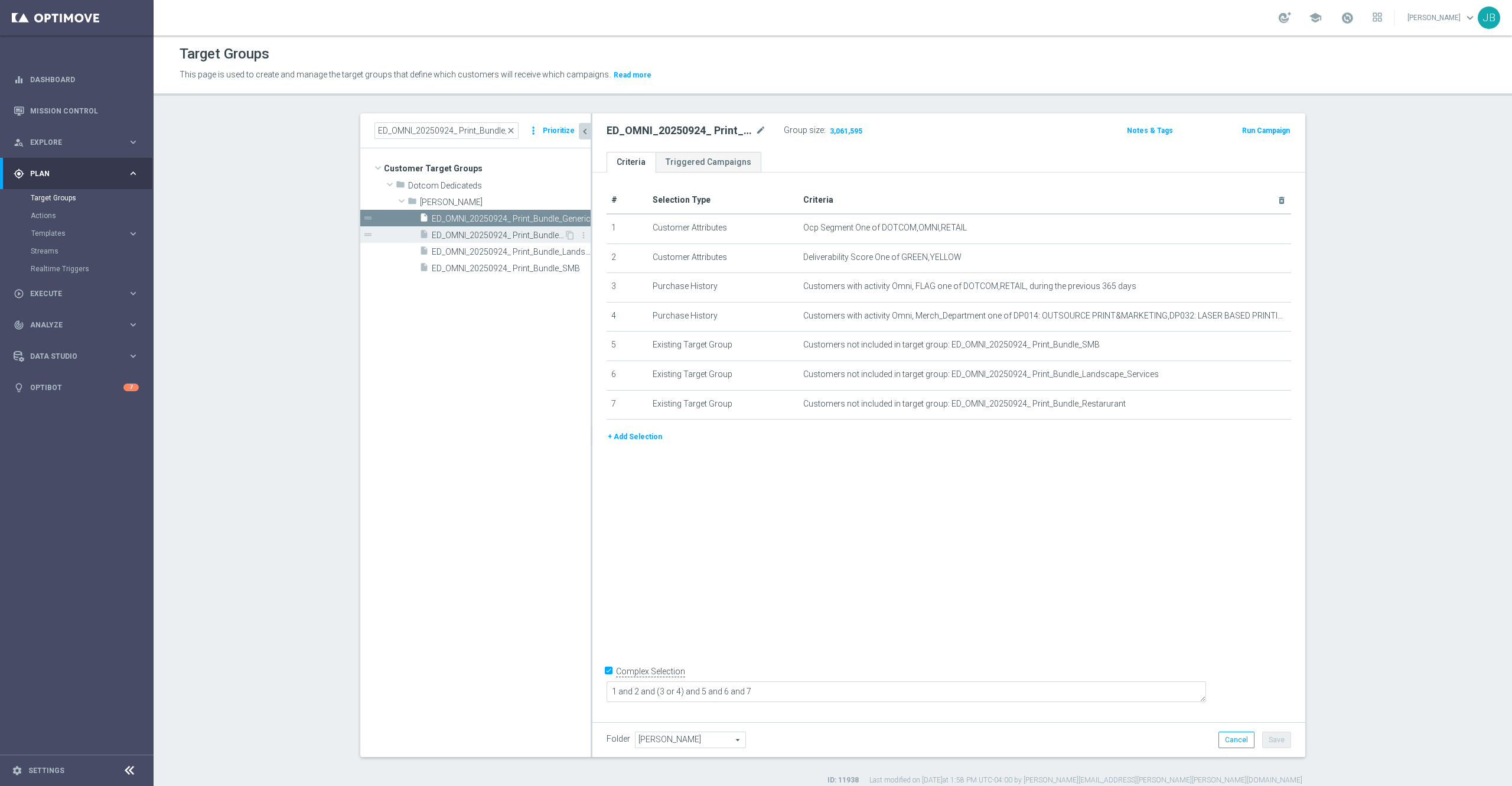
click at [500, 236] on span "ED_OMNI_20250924_ Print_Bundle_Restarurant" at bounding box center [498, 235] width 133 height 10
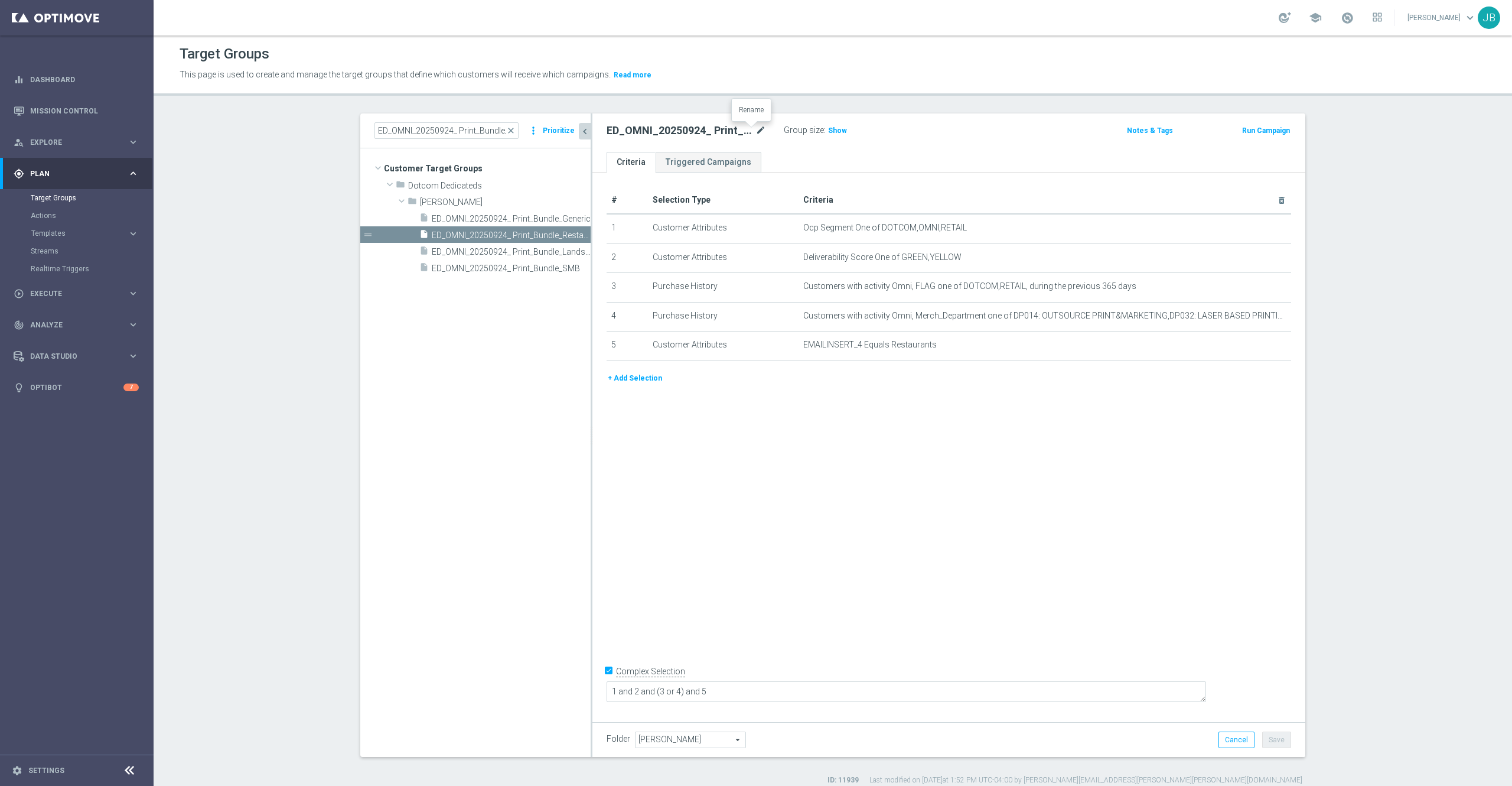
click at [756, 134] on icon "mode_edit" at bounding box center [761, 131] width 11 height 14
click at [835, 130] on h3 "Show" at bounding box center [837, 131] width 21 height 13
click at [756, 131] on icon "mode_edit" at bounding box center [761, 131] width 11 height 14
click at [509, 245] on div "insert_drive_file ED_OMNI_20250924_ Print_Bundle_Landscape_Services" at bounding box center [491, 251] width 145 height 17
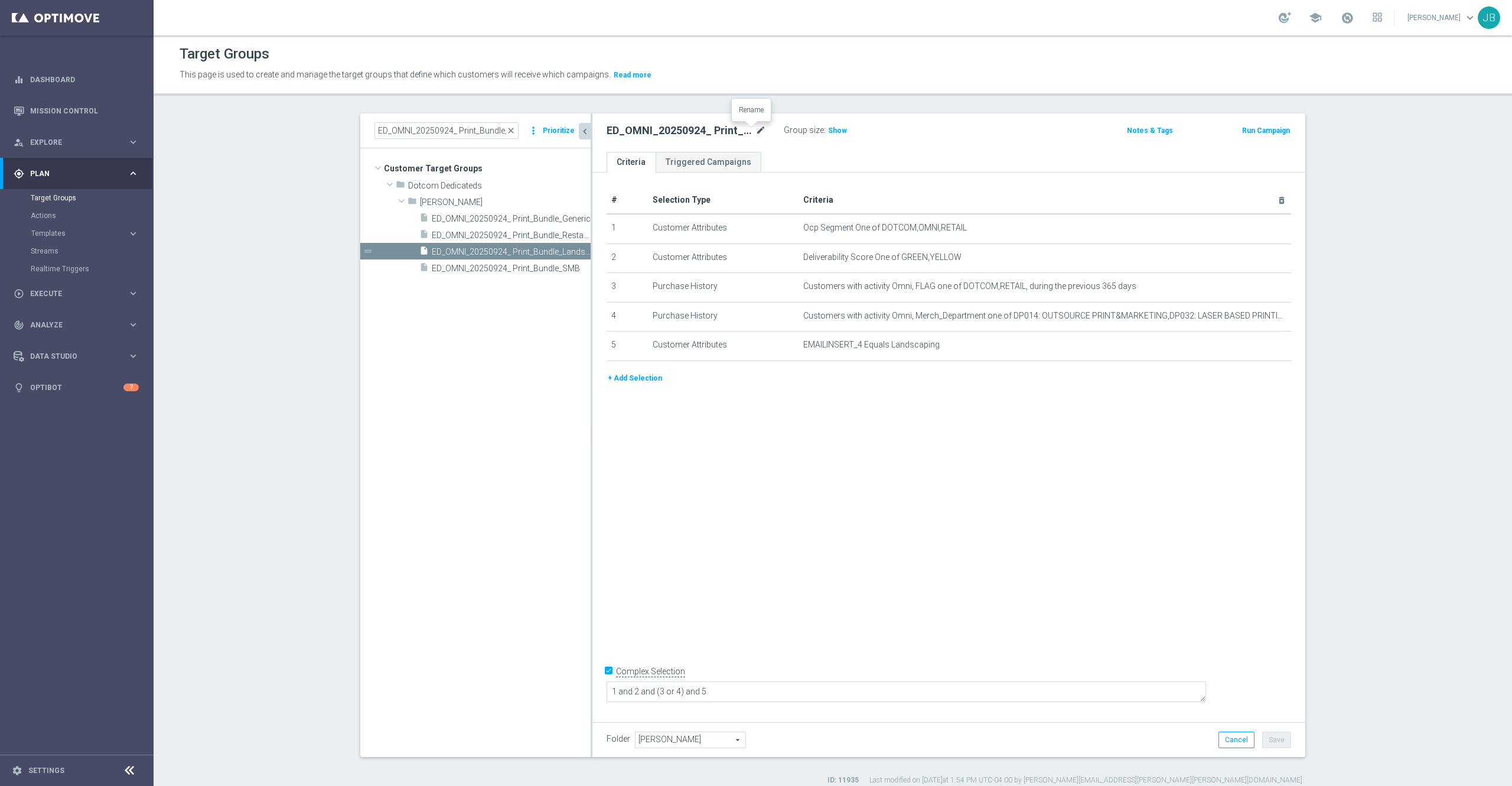
click at [756, 129] on icon "mode_edit" at bounding box center [761, 131] width 11 height 14
click at [833, 128] on span "Show" at bounding box center [838, 131] width 19 height 8
click at [525, 264] on span "ED_OMNI_20250924_ Print_Bundle_SMB" at bounding box center [498, 268] width 133 height 10
click at [756, 129] on icon "mode_edit" at bounding box center [761, 131] width 11 height 14
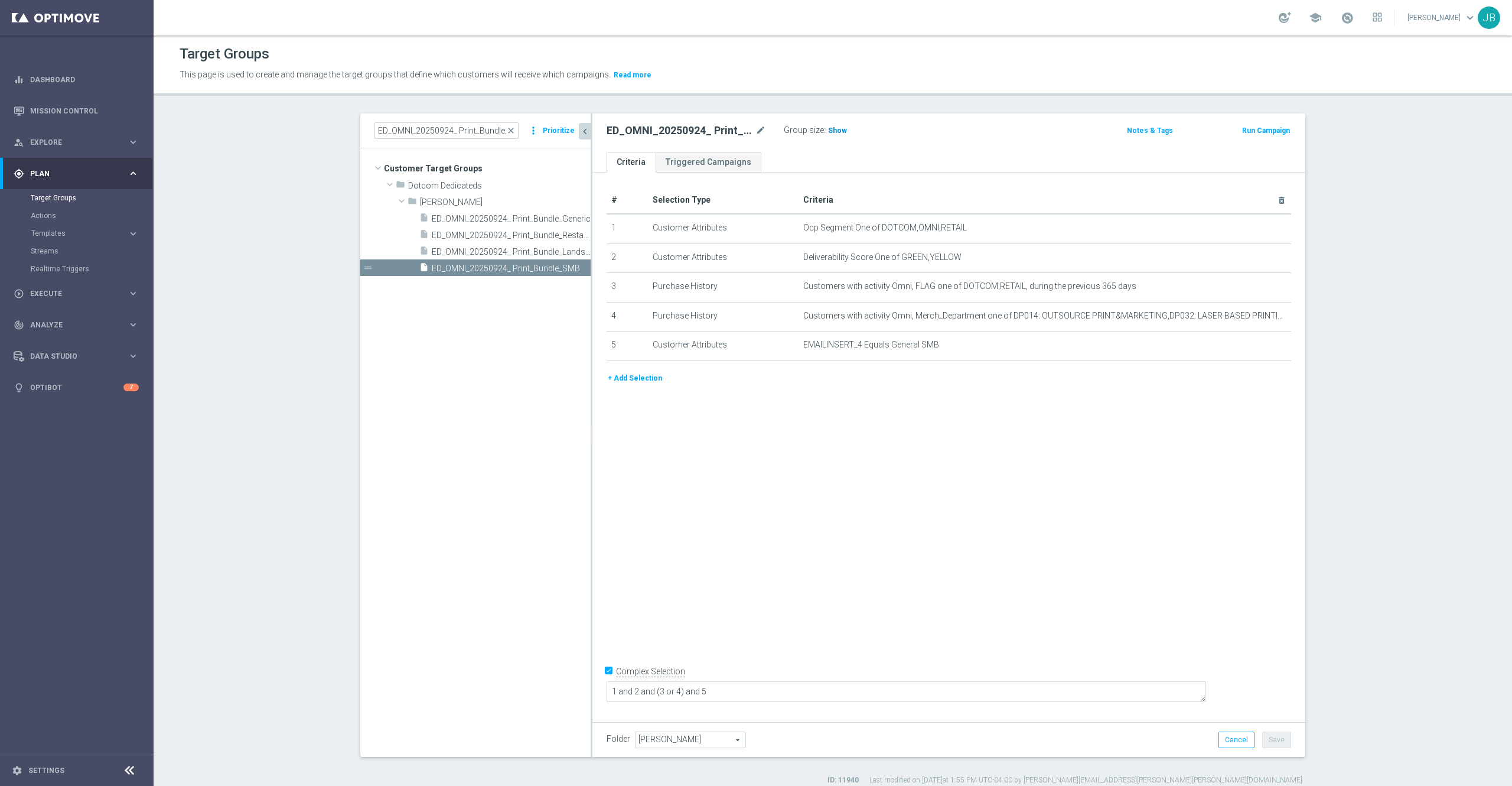
click at [828, 129] on span "Show" at bounding box center [838, 131] width 19 height 8
click at [756, 132] on icon "mode_edit" at bounding box center [761, 131] width 11 height 14
click at [489, 218] on span "ED_OMNI_20250924_ Print_Bundle_Generic" at bounding box center [498, 219] width 133 height 10
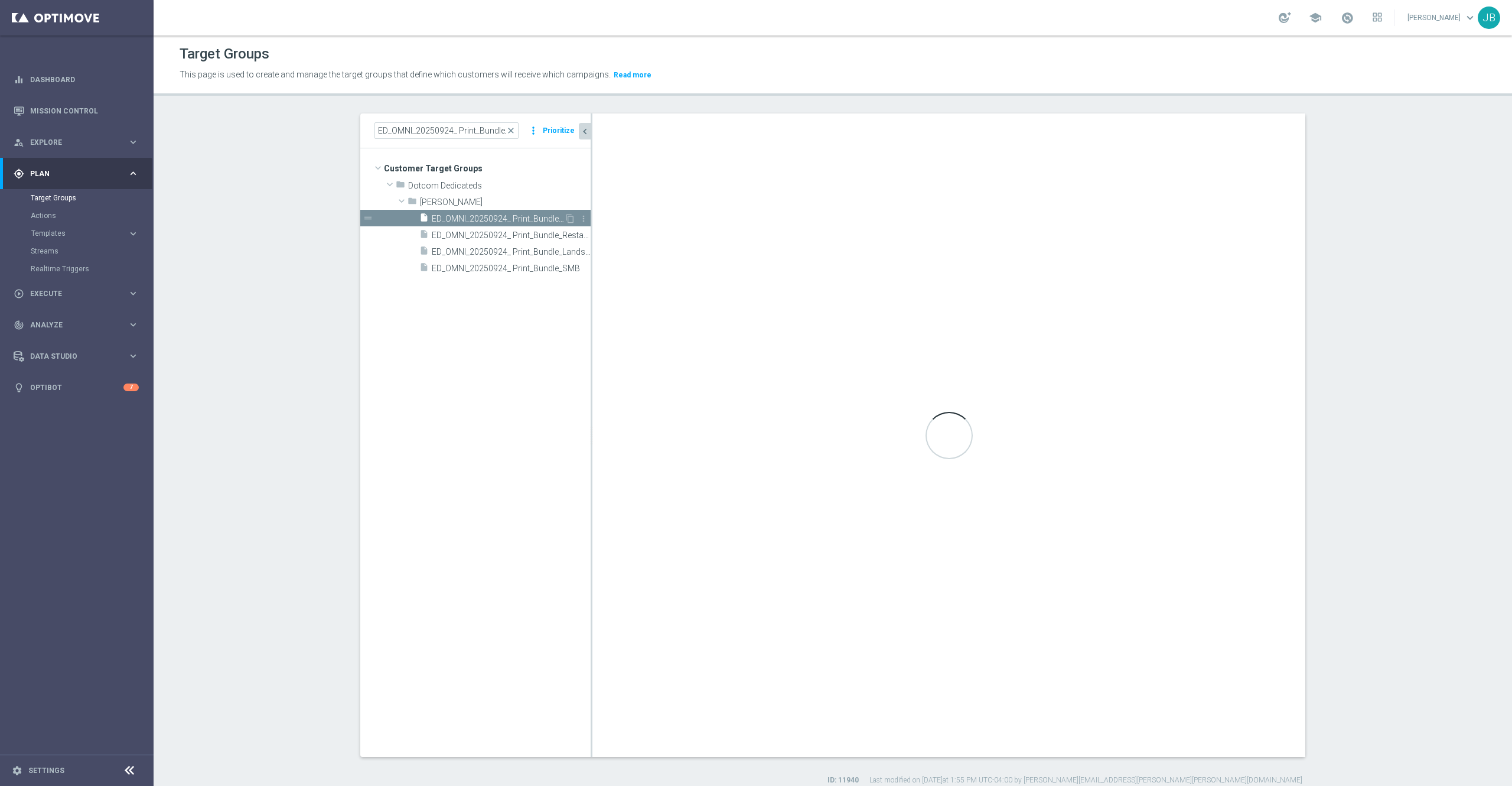
type textarea "1 and 2 and (3 or 4) and 5 and 6 and 7"
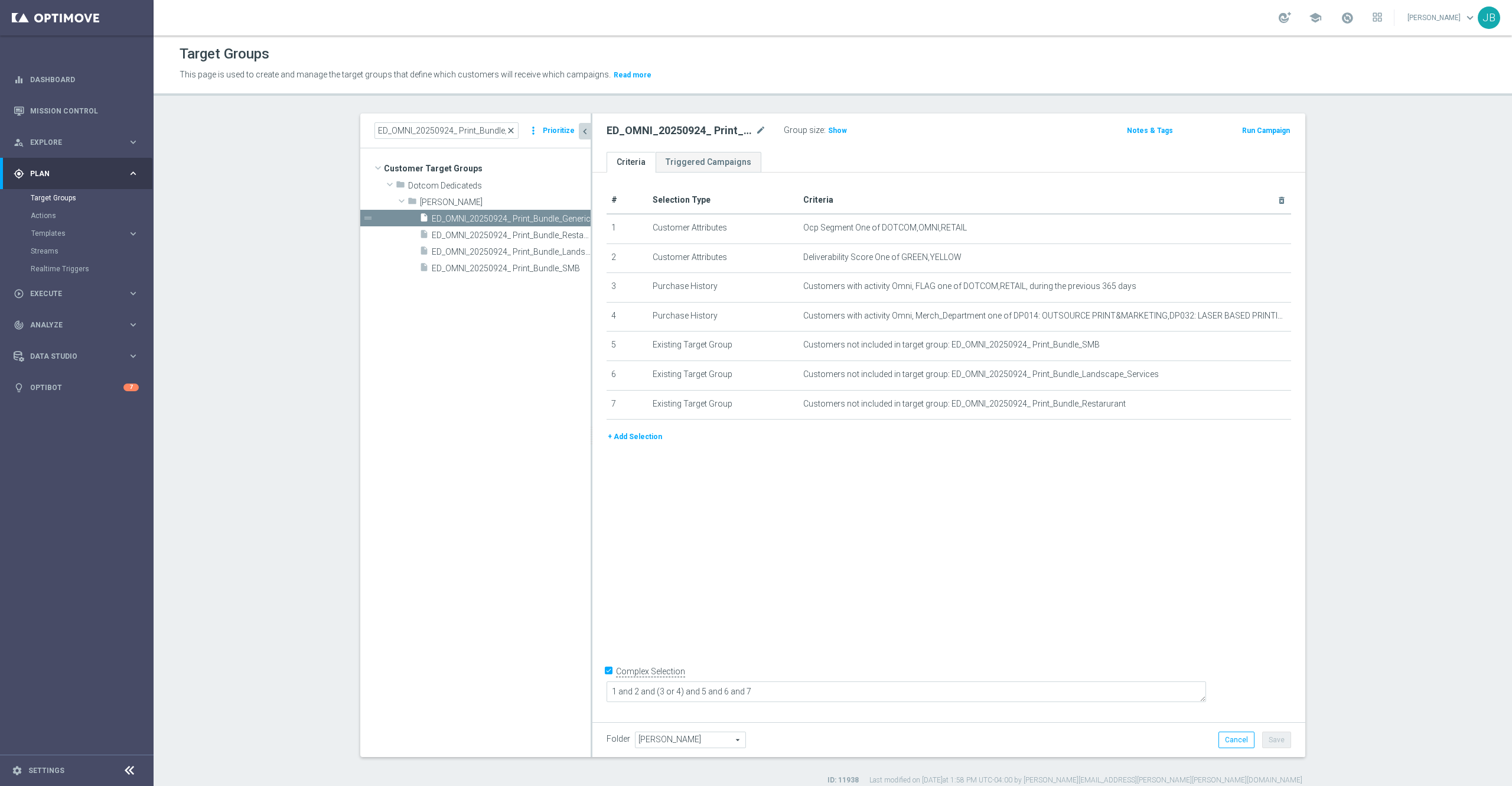
click at [506, 134] on span "close" at bounding box center [511, 131] width 10 height 10
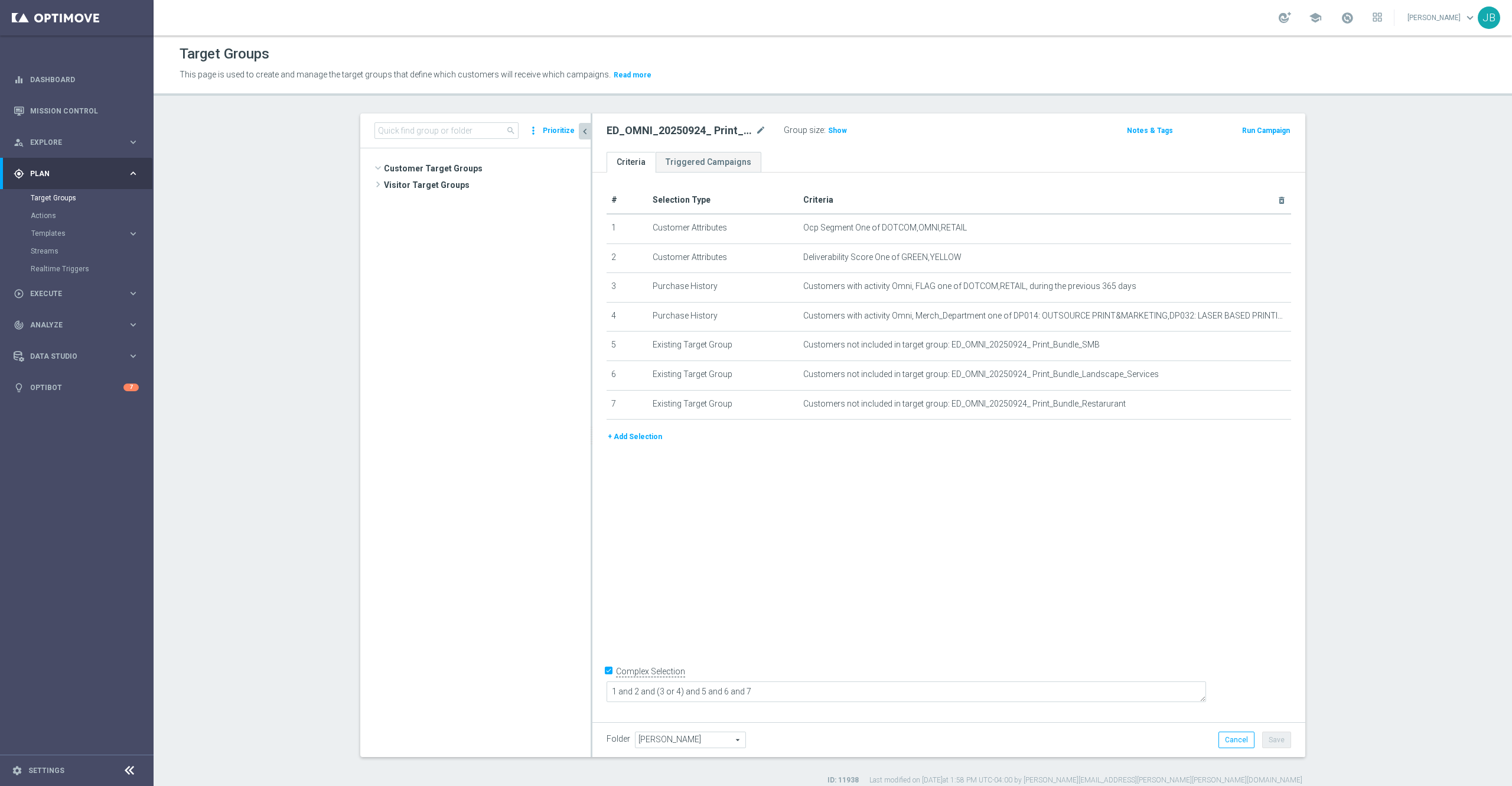
scroll to position [310, 0]
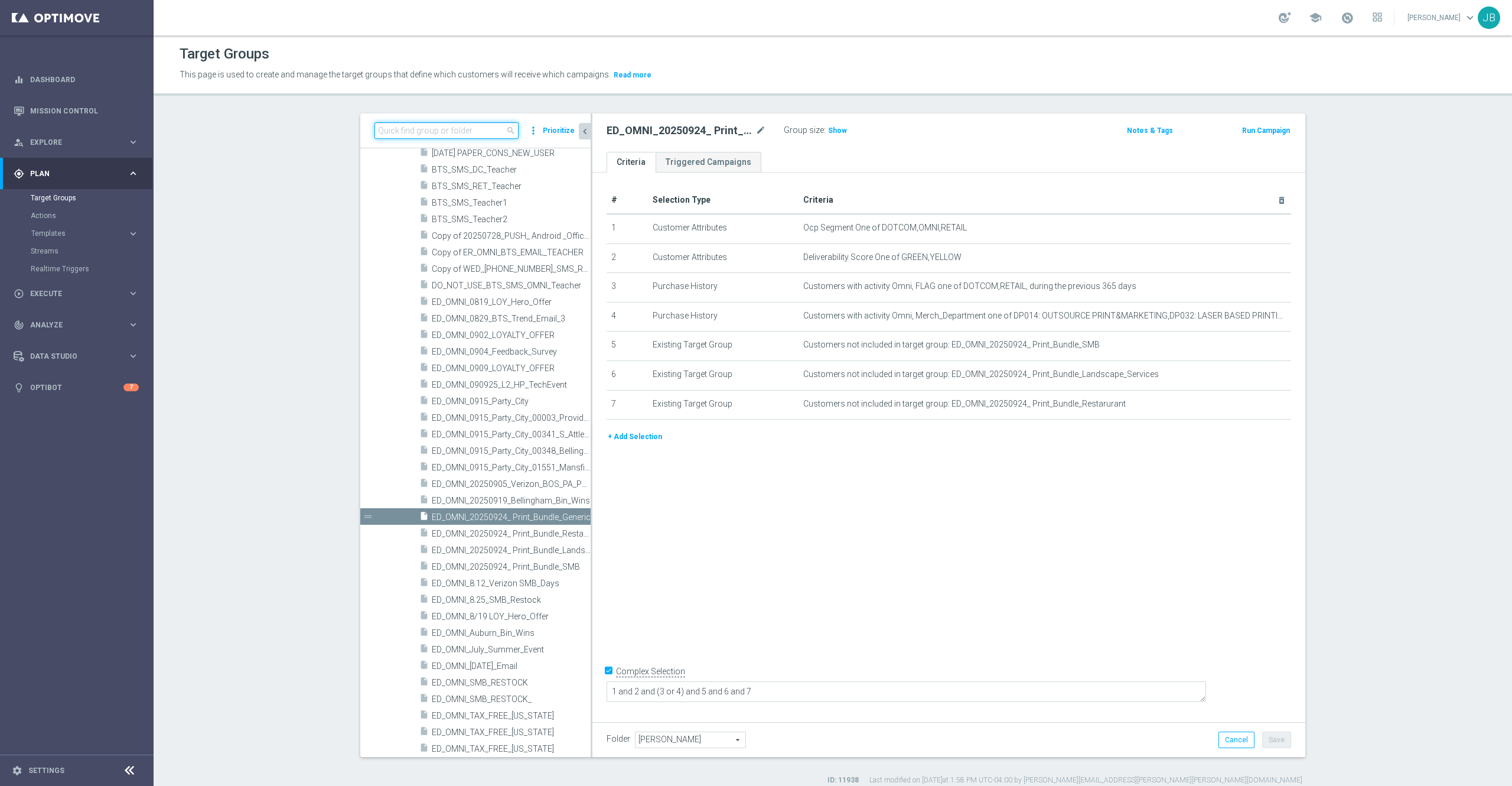
click at [454, 128] on input at bounding box center [446, 131] width 144 height 17
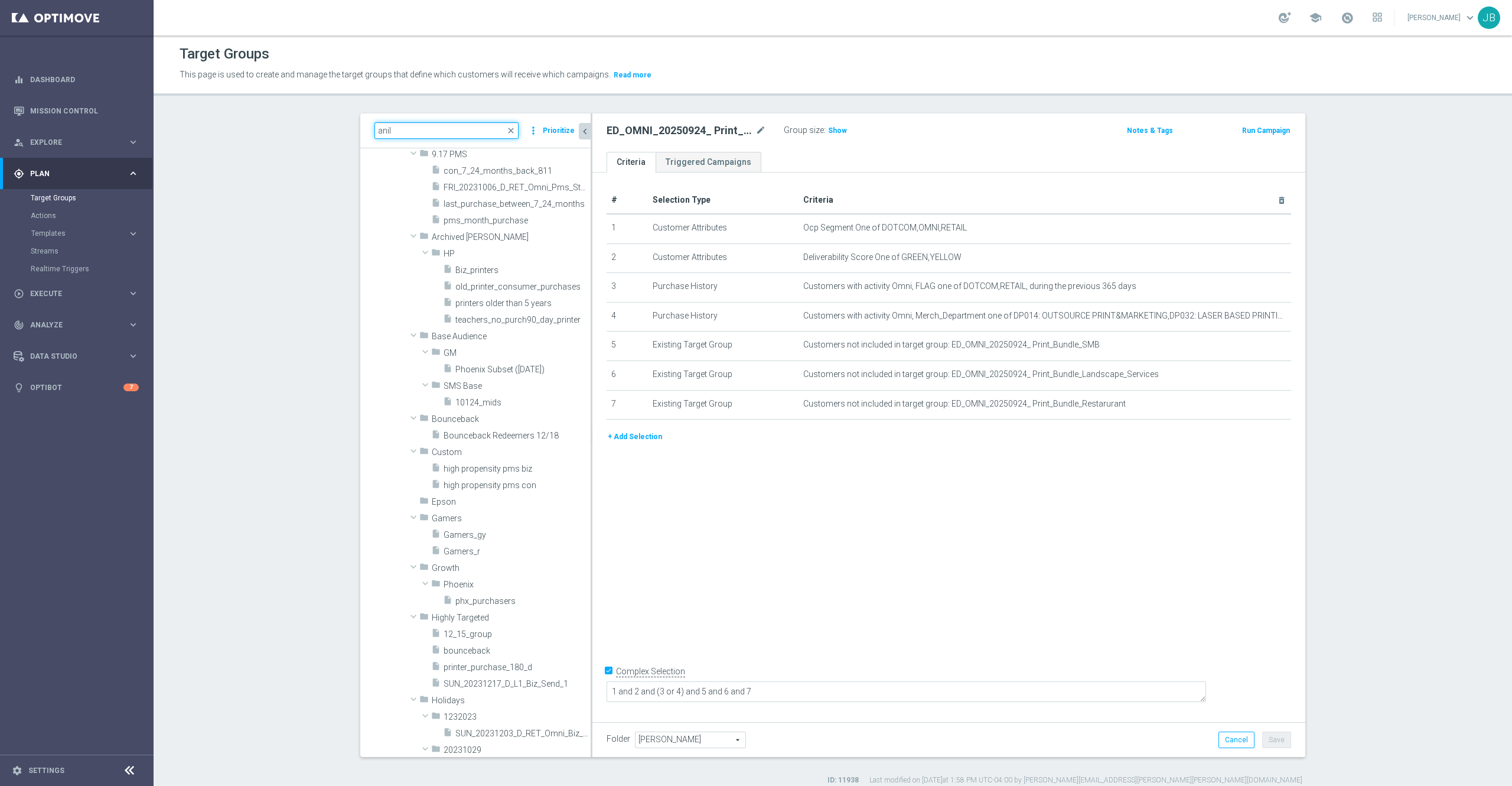
type input "anil"
click at [1248, 350] on icon "mode_edit" at bounding box center [1253, 345] width 10 height 10
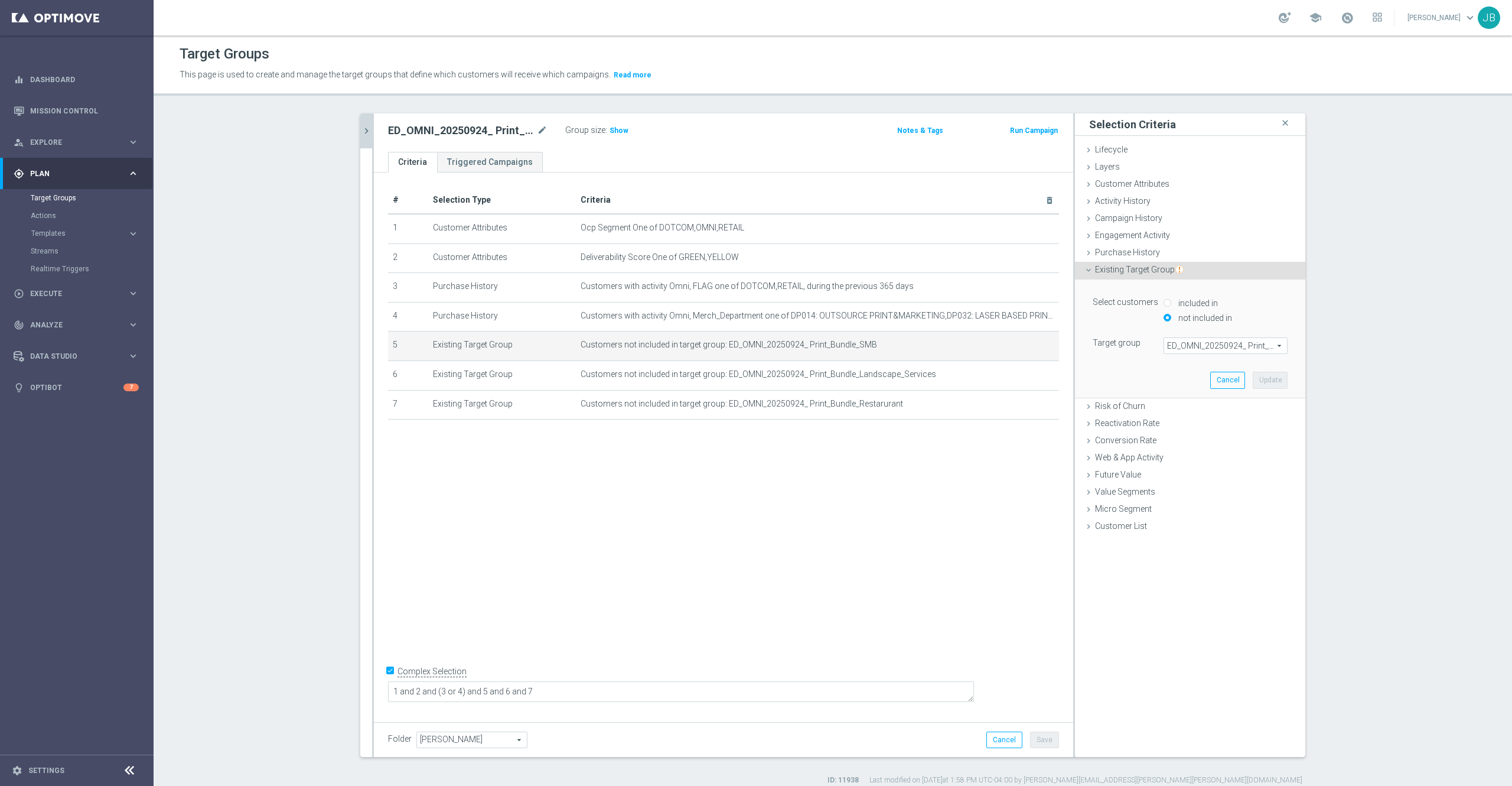
click at [1175, 343] on span "ED_OMNI_20250924_ Print_Bundle_SMB" at bounding box center [1225, 346] width 123 height 16
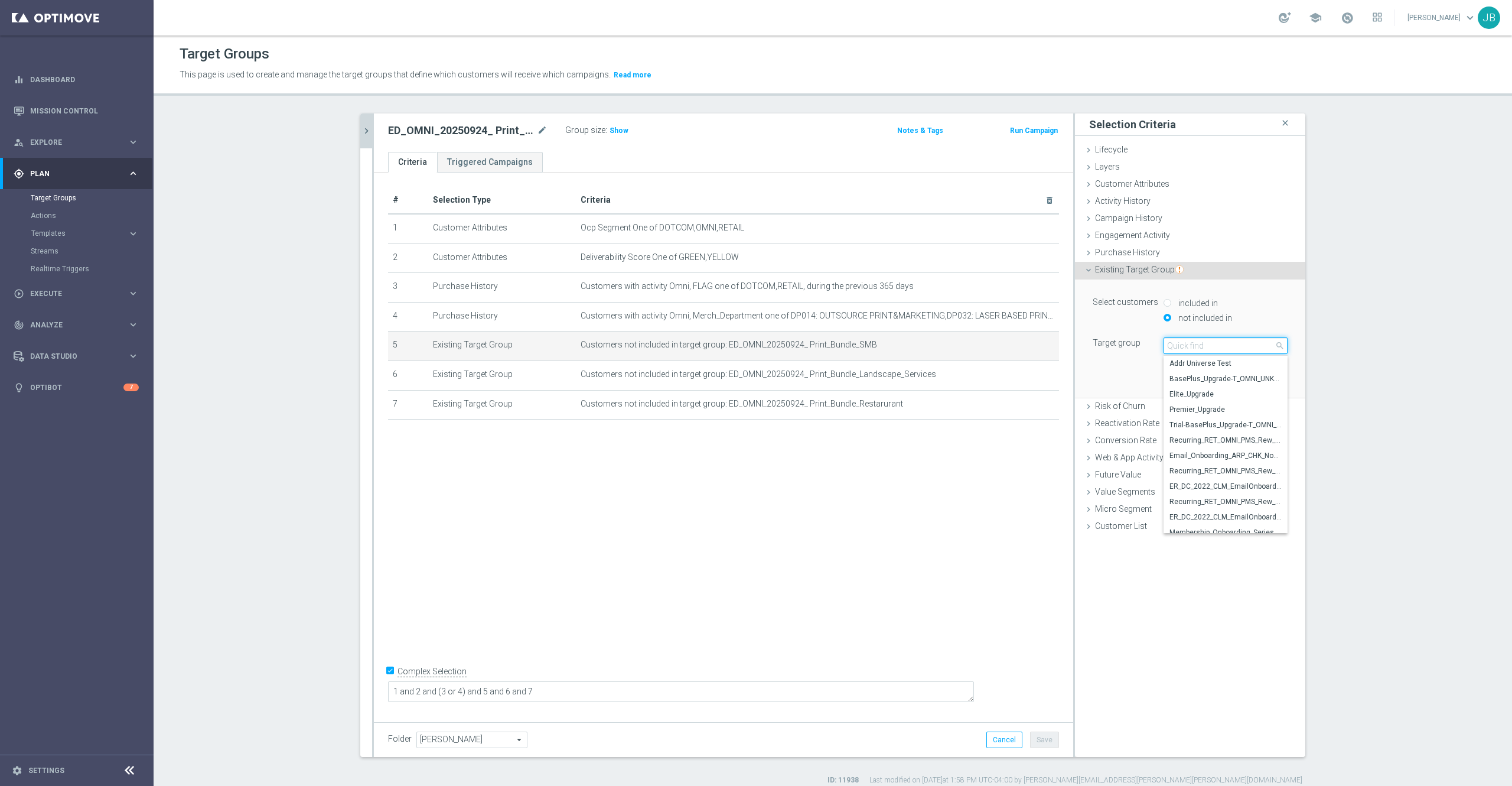
click at [1175, 343] on input "search" at bounding box center [1225, 346] width 124 height 17
paste input "ED_Omni_Print_Bundle_Landscaping"
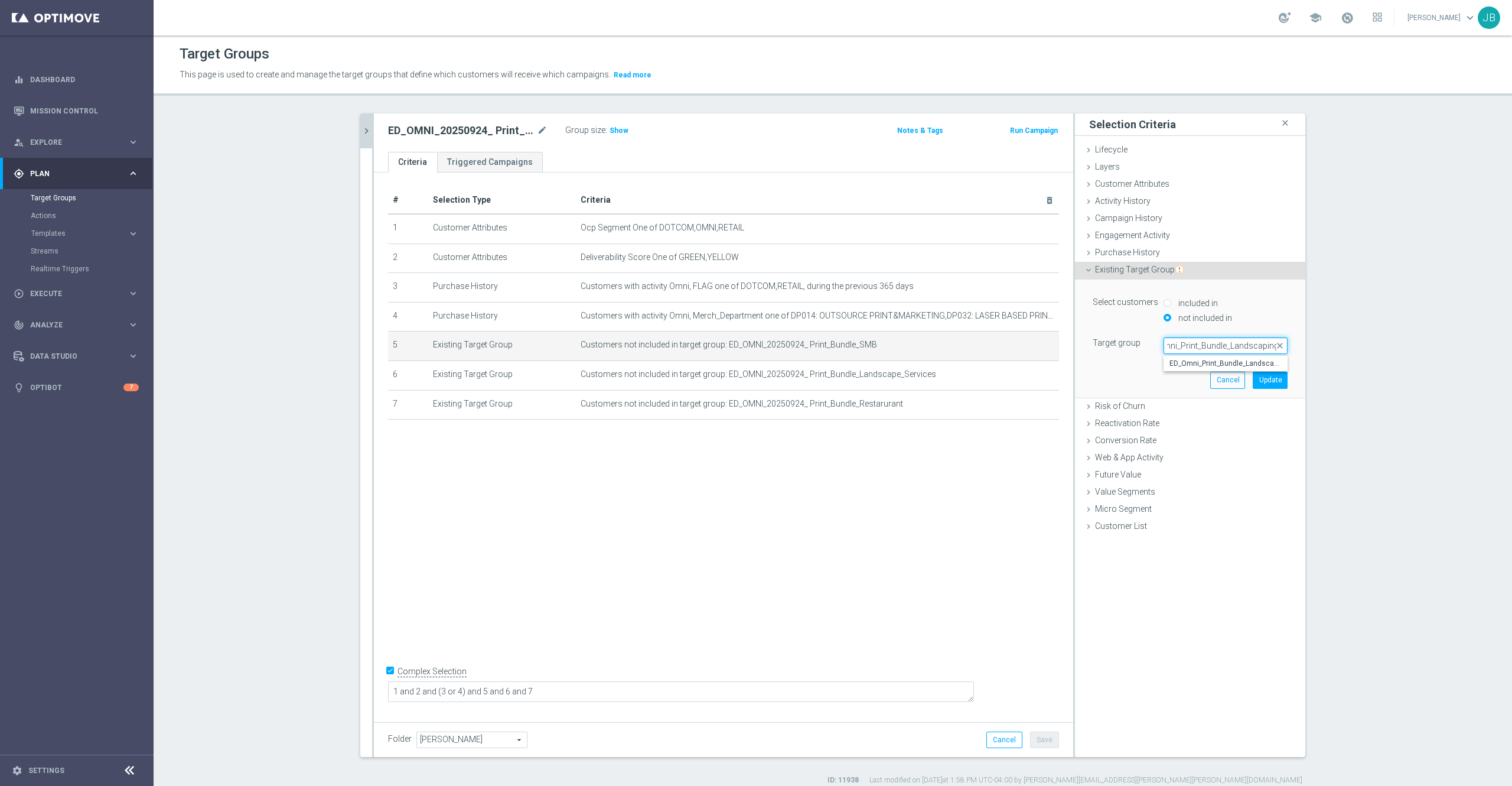
type input "ED_Omni_Print_Bundle_Landscaping"
click at [361, 133] on icon "chevron_right" at bounding box center [366, 131] width 11 height 11
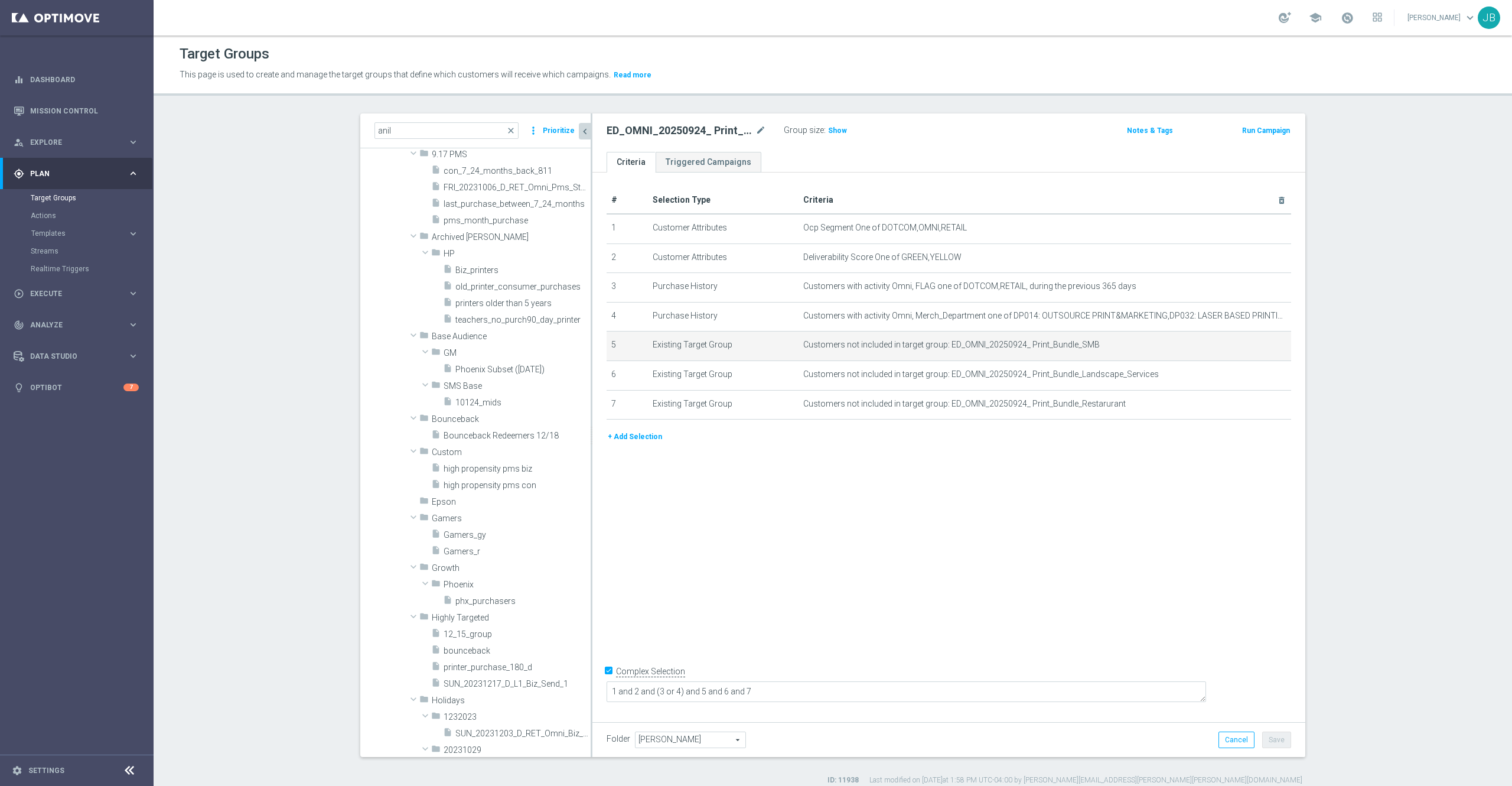
scroll to position [0, 0]
click at [506, 132] on span "close" at bounding box center [511, 131] width 10 height 10
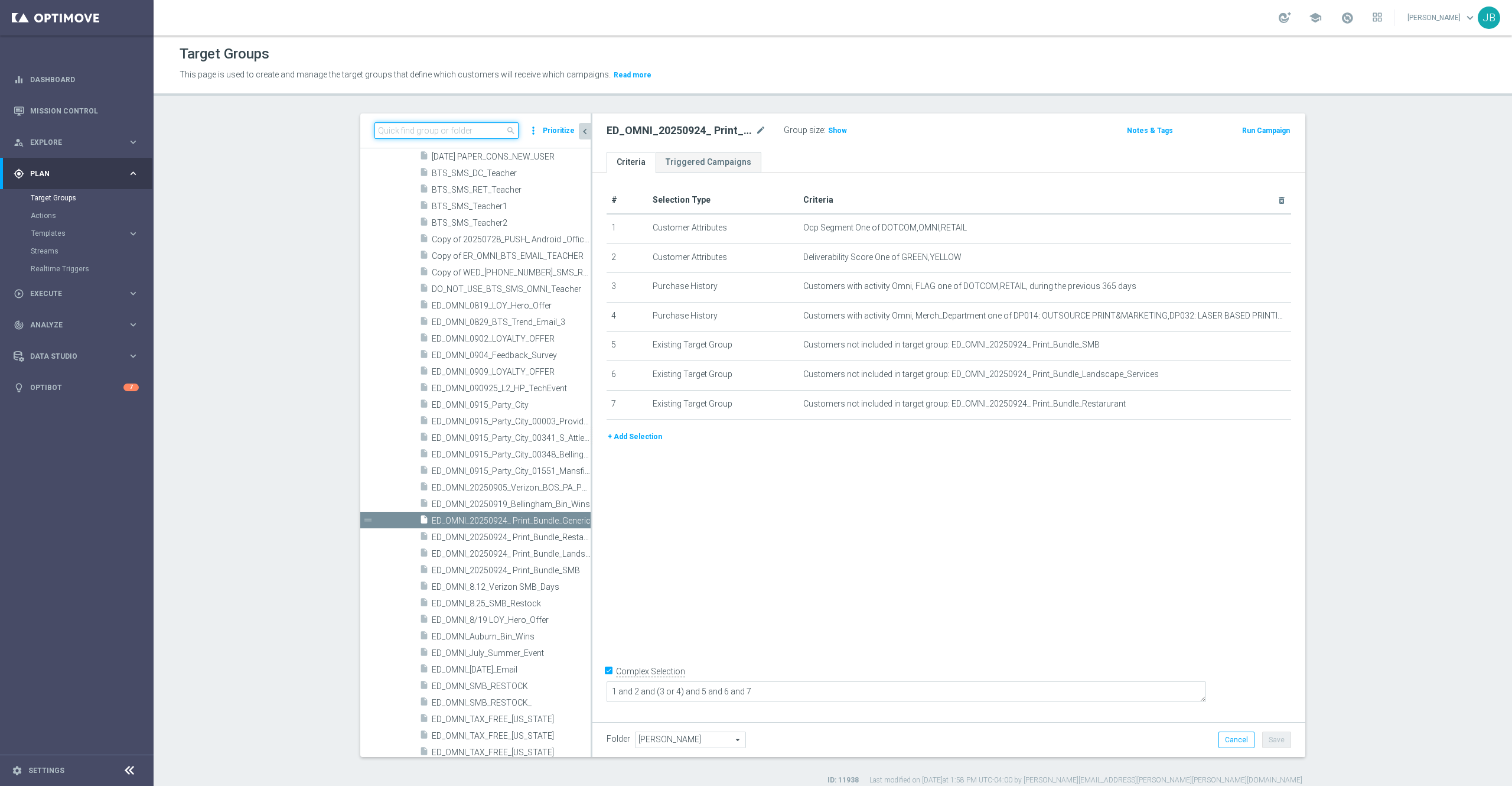
click at [433, 128] on input at bounding box center [446, 131] width 144 height 17
paste input "ED_Omni_Print_Bundle_Landscaping"
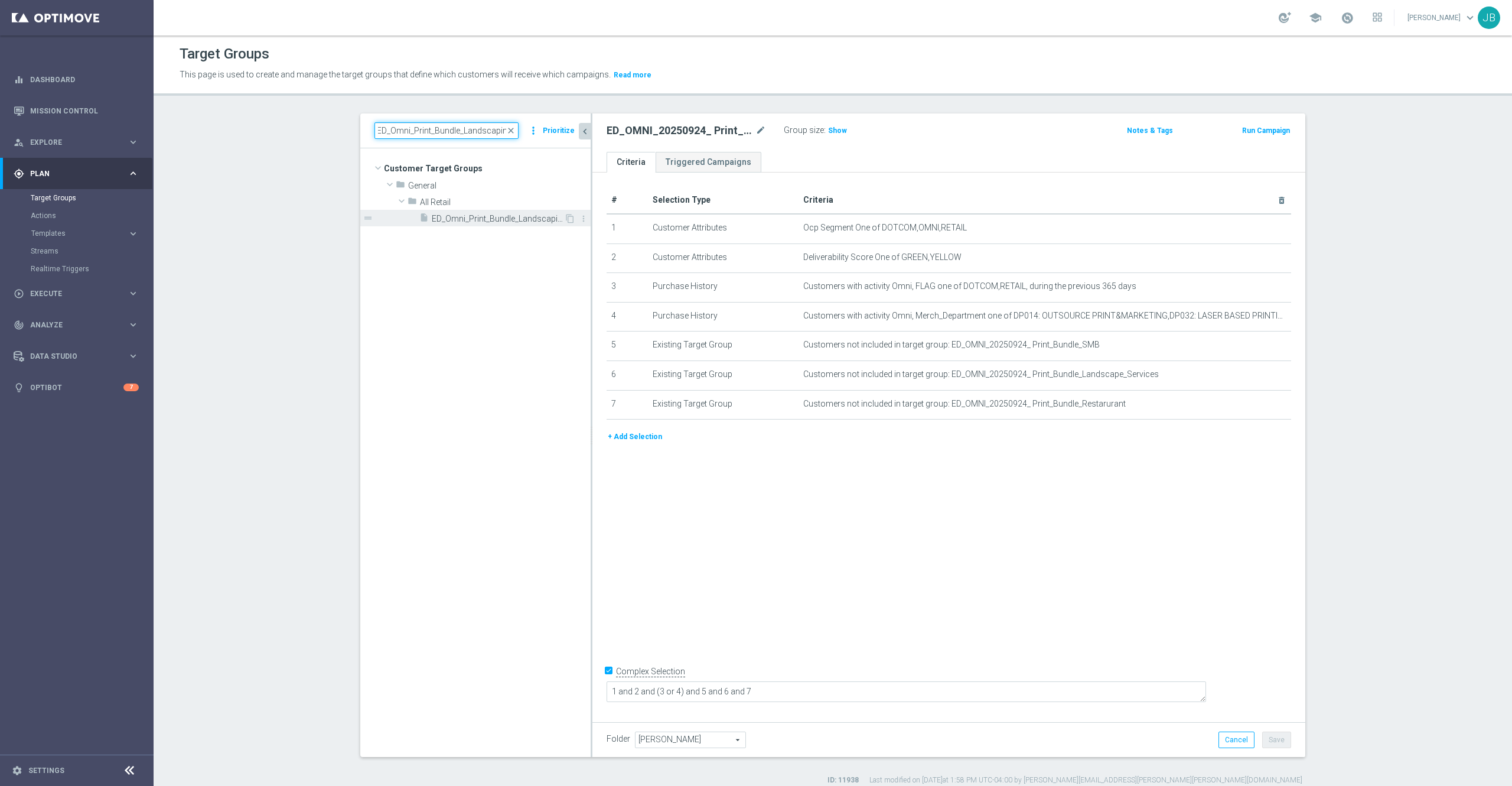
type input "ED_Omni_Print_Bundle_Landscaping"
click at [485, 217] on span "ED_Omni_Print_Bundle_Landscaping" at bounding box center [498, 219] width 133 height 10
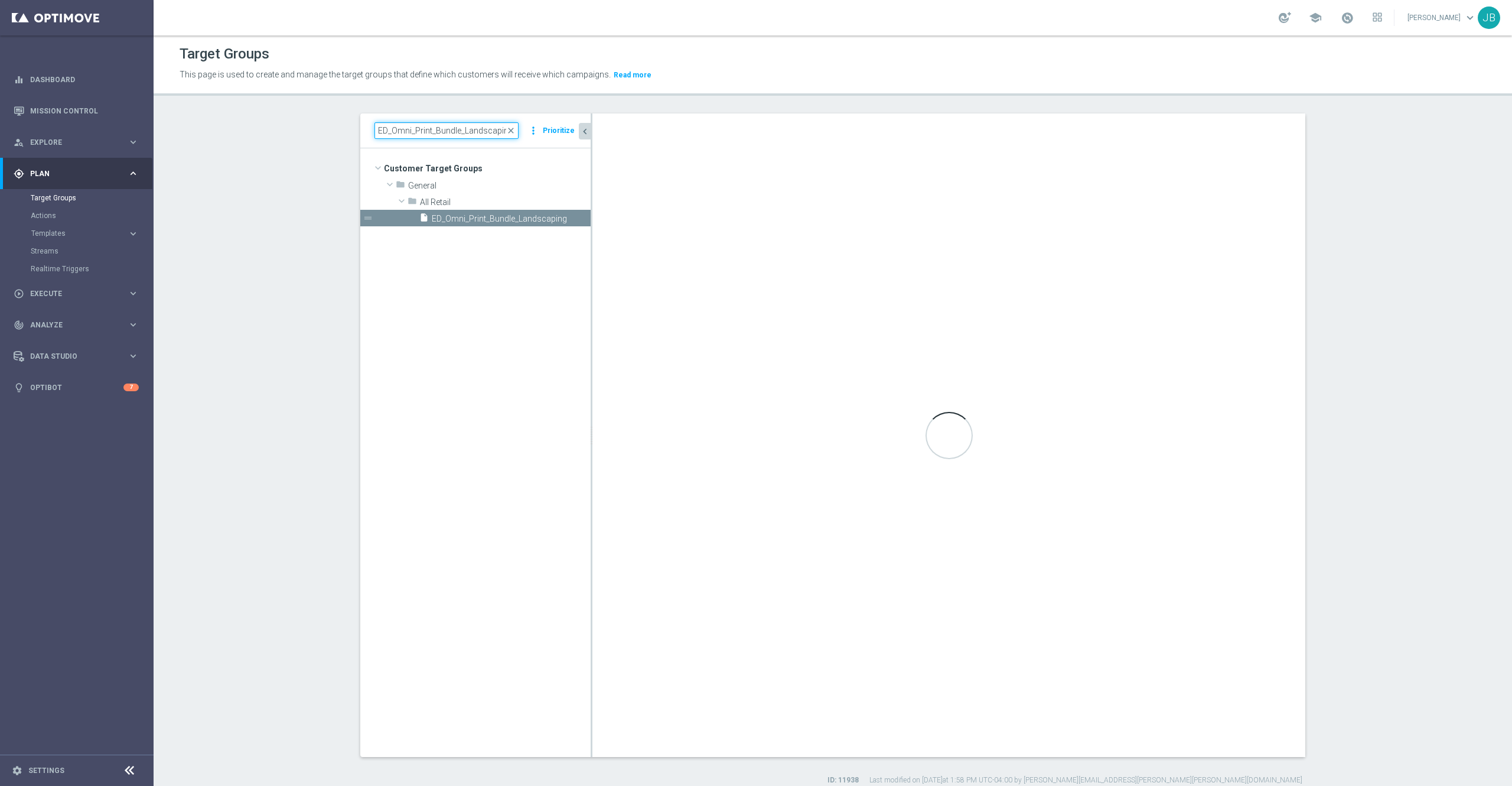
click at [455, 127] on input "ED_Omni_Print_Bundle_Landscaping" at bounding box center [446, 131] width 144 height 17
checkbox input "false"
type input "All Retail"
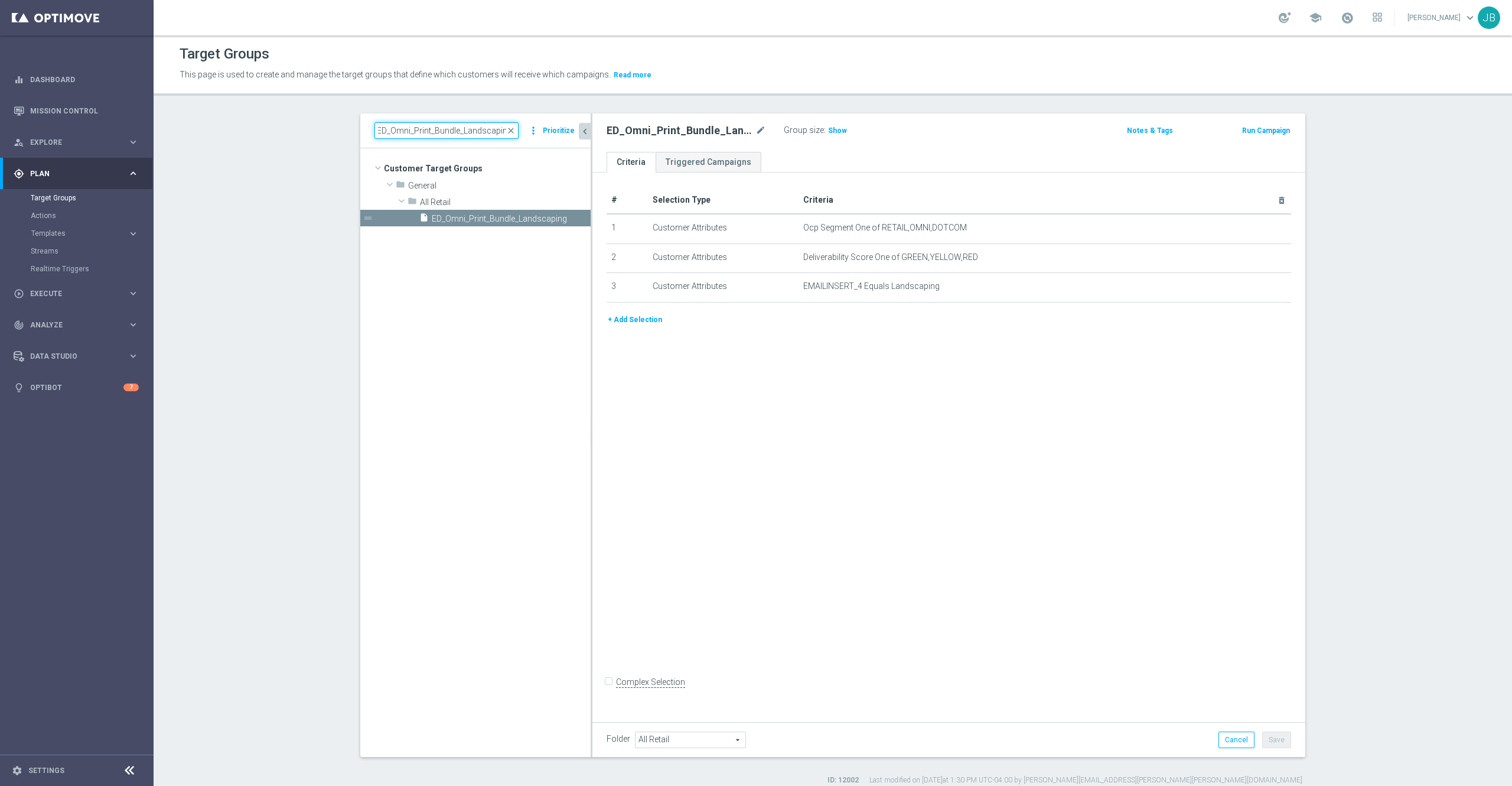
drag, startPoint x: 452, startPoint y: 128, endPoint x: 565, endPoint y: 146, distance: 114.4
click at [565, 146] on div "ED_Omni_Print_Bundle_Landscaping close more_vert Prioritize" at bounding box center [476, 131] width 230 height 35
type input "ED_Omni_Print_Bundle"
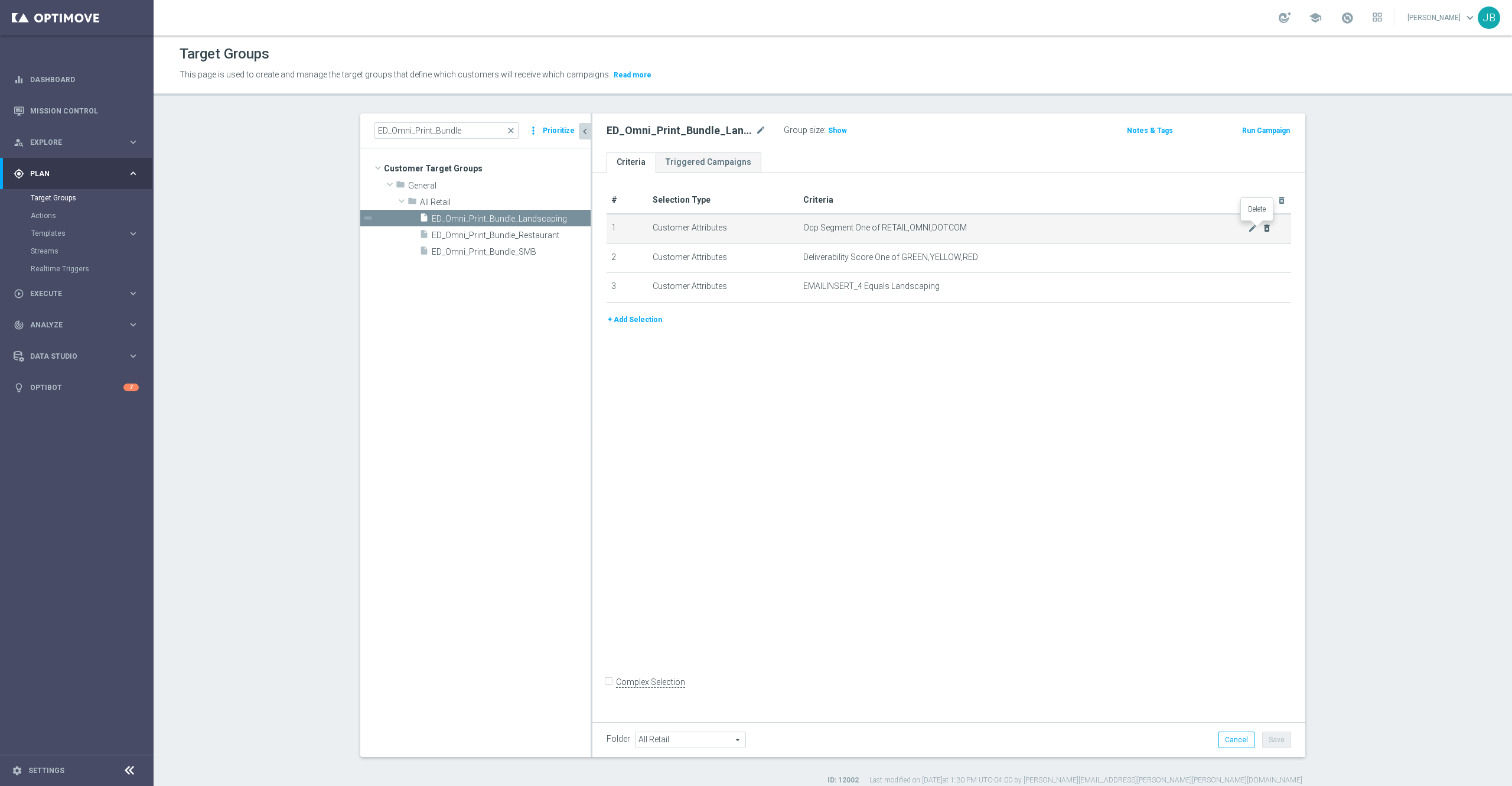
click at [1262, 226] on icon "delete_forever" at bounding box center [1267, 228] width 10 height 10
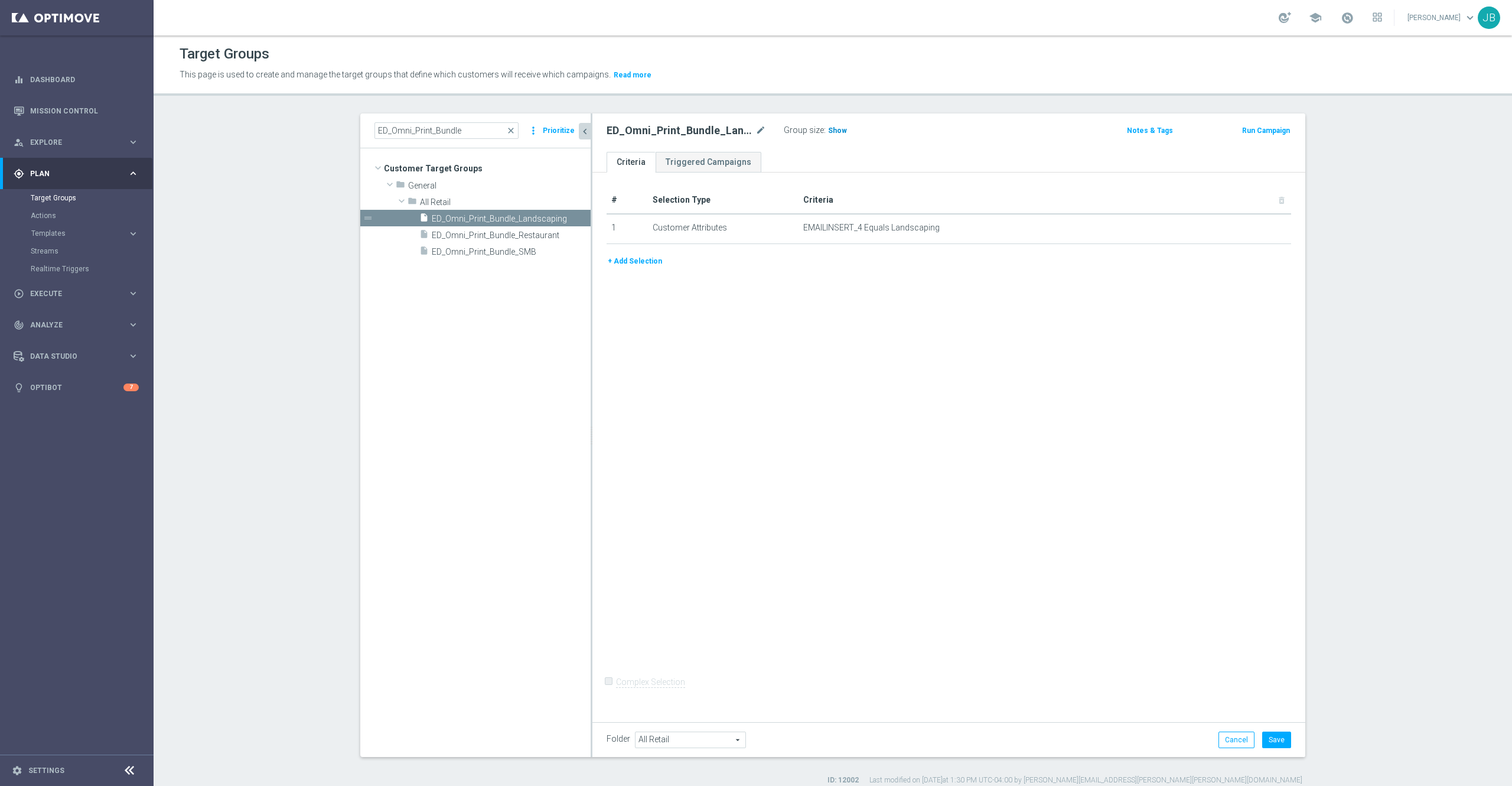
click at [827, 135] on h3 "Show" at bounding box center [837, 131] width 21 height 13
click at [1270, 734] on button "Save" at bounding box center [1277, 740] width 29 height 17
click at [494, 231] on span "ED_Omni_Print_Bundle_Restaurant" at bounding box center [497, 235] width 131 height 10
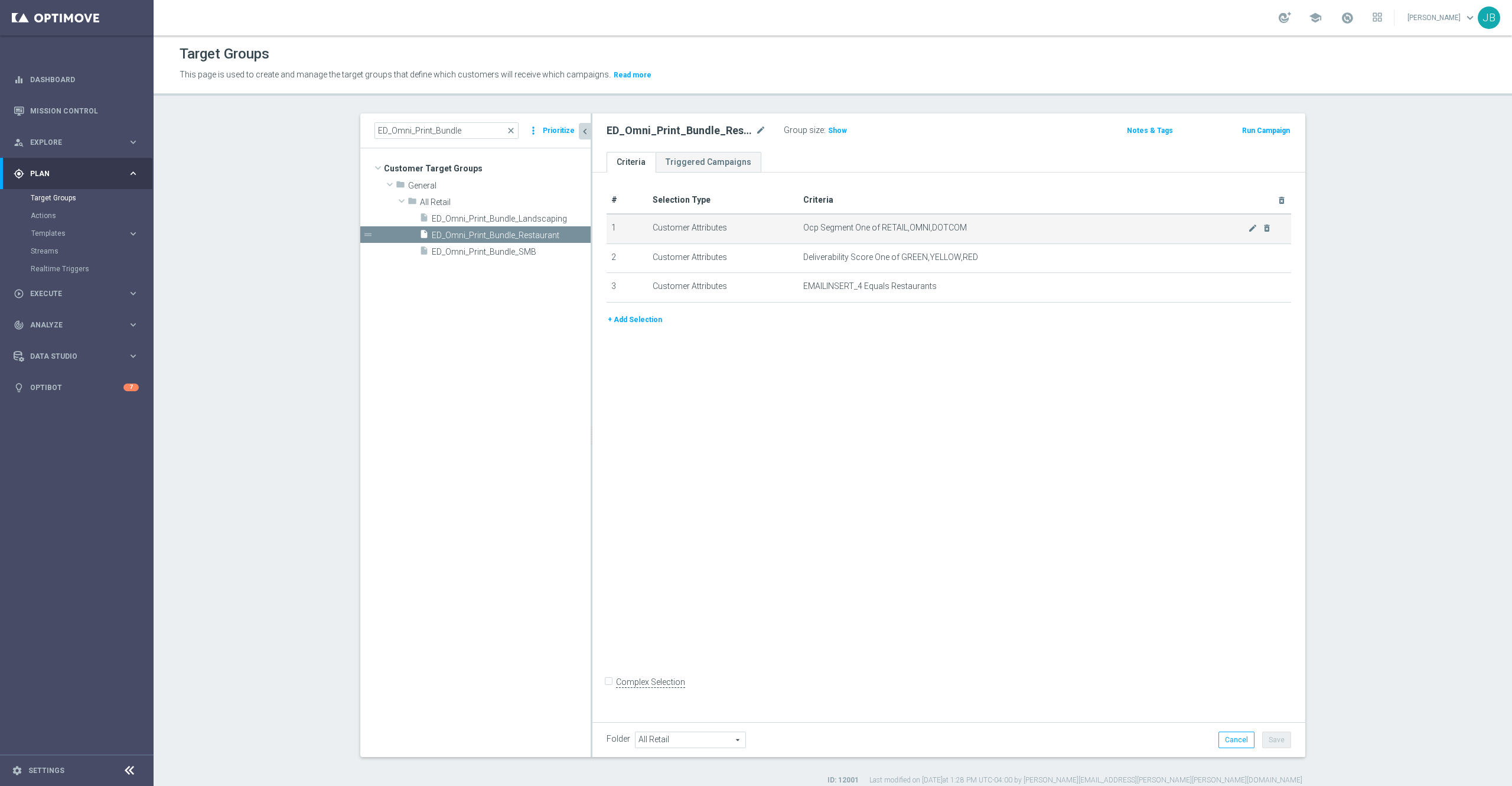
click at [1251, 228] on div "mode_edit delete_forever" at bounding box center [1260, 227] width 23 height 10
click at [1262, 229] on icon "delete_forever" at bounding box center [1267, 228] width 10 height 10
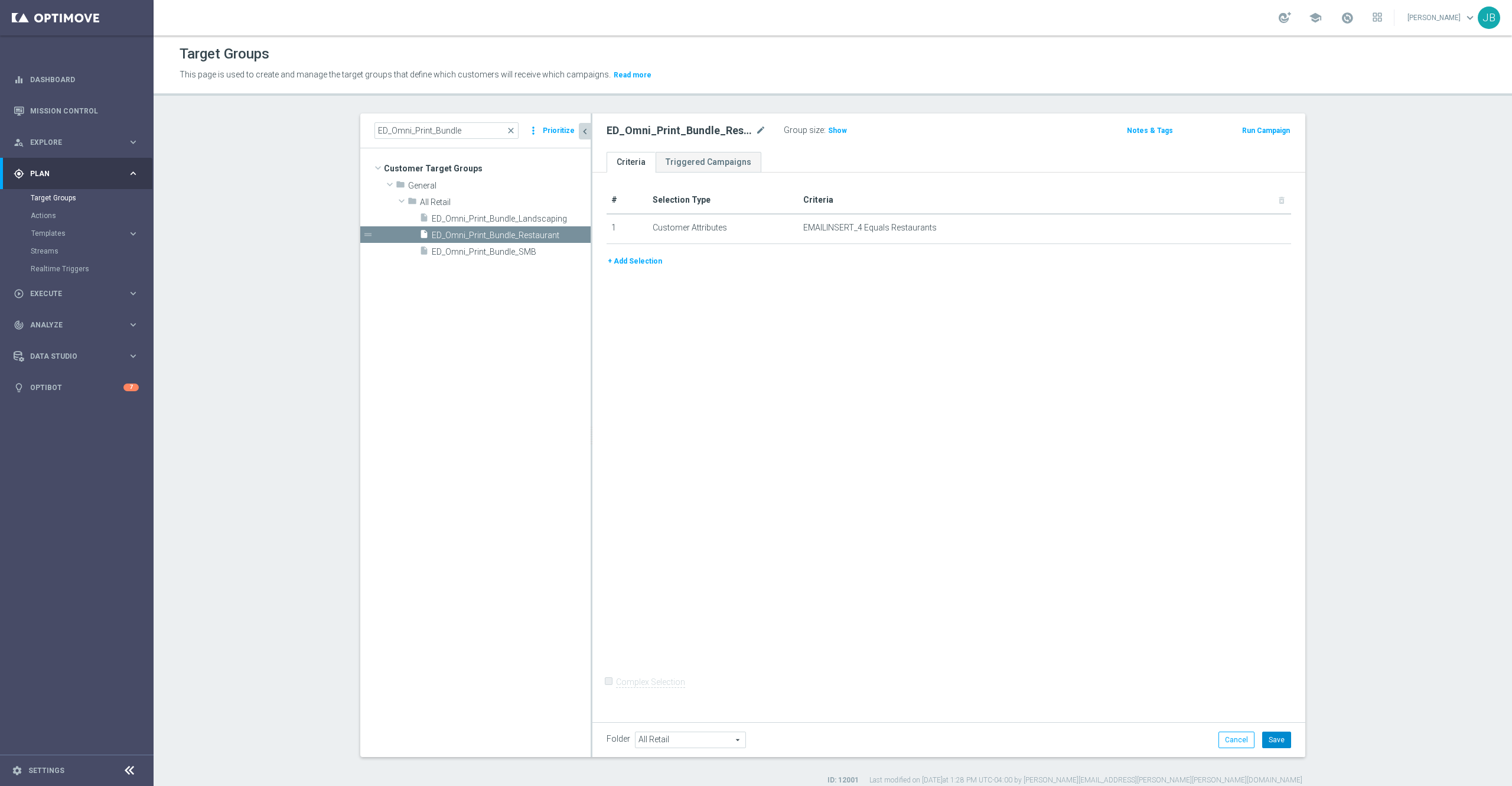
click at [1270, 739] on button "Save" at bounding box center [1277, 740] width 29 height 17
click at [525, 252] on span "ED_Omni_Print_Bundle_SMB" at bounding box center [497, 252] width 131 height 10
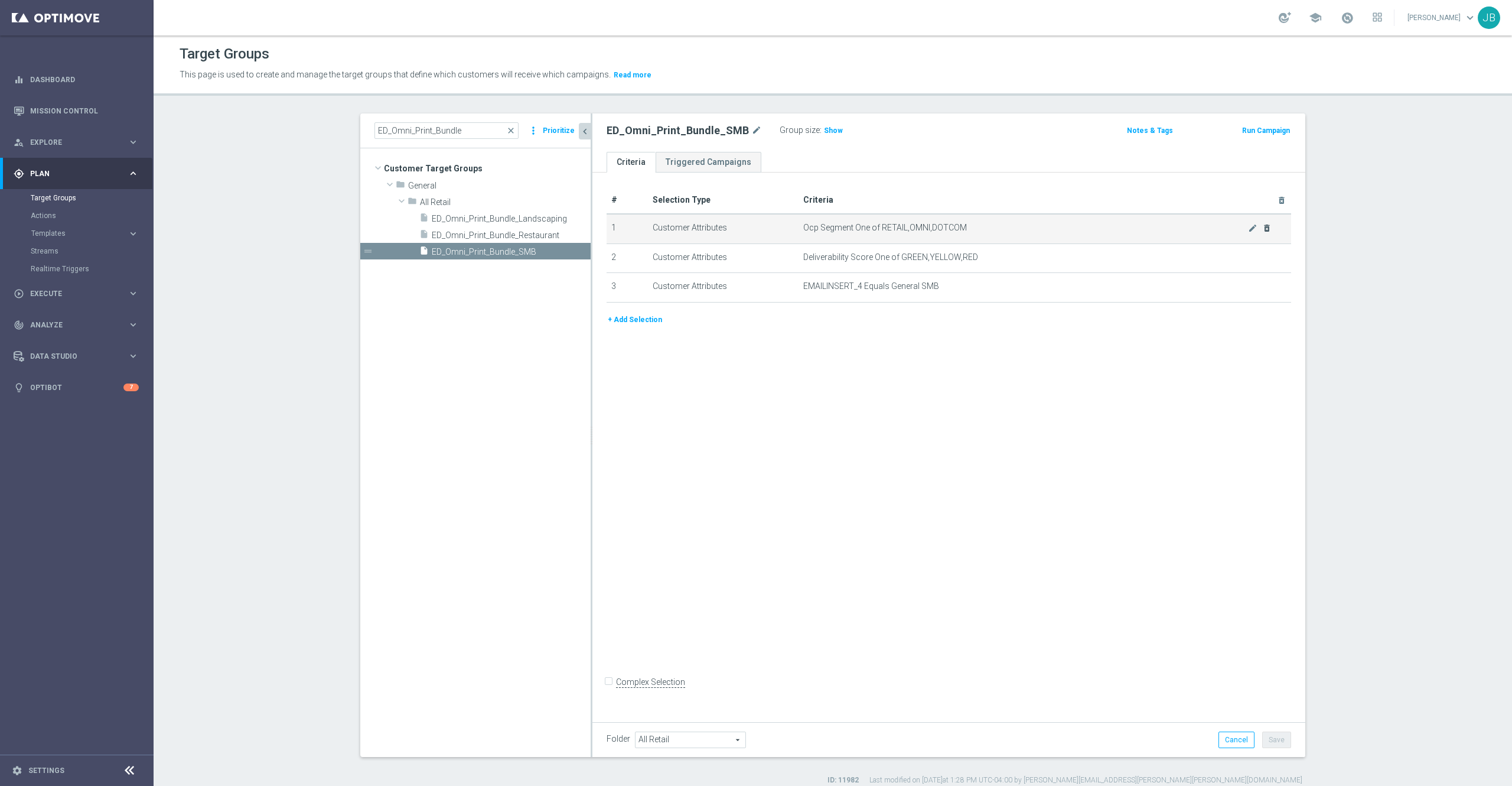
click at [1262, 231] on icon "delete_forever" at bounding box center [1267, 228] width 10 height 10
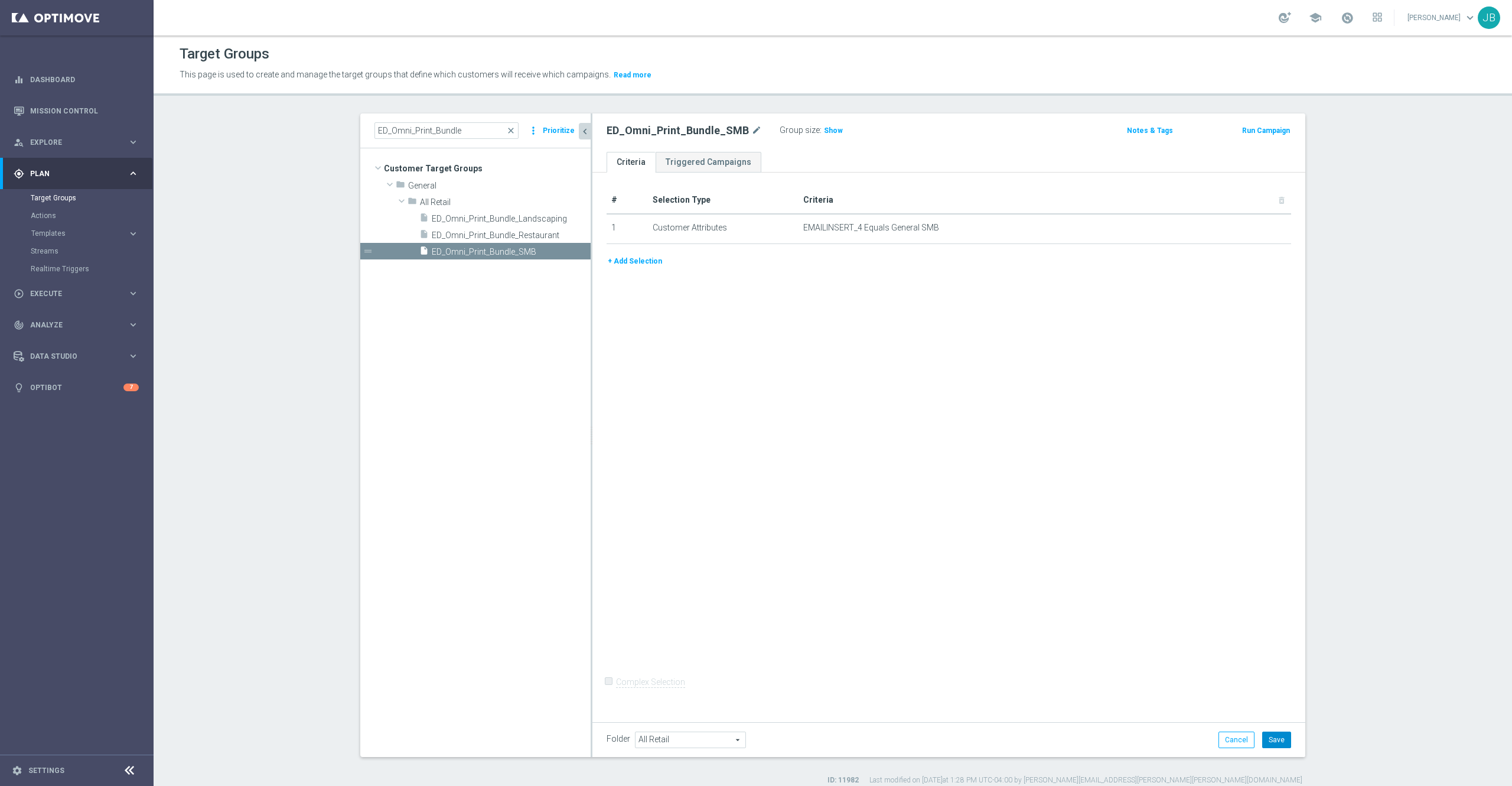
click at [1272, 743] on button "Save" at bounding box center [1277, 740] width 29 height 17
click at [485, 218] on span "ED_Omni_Print_Bundle_Landscaping" at bounding box center [498, 219] width 133 height 10
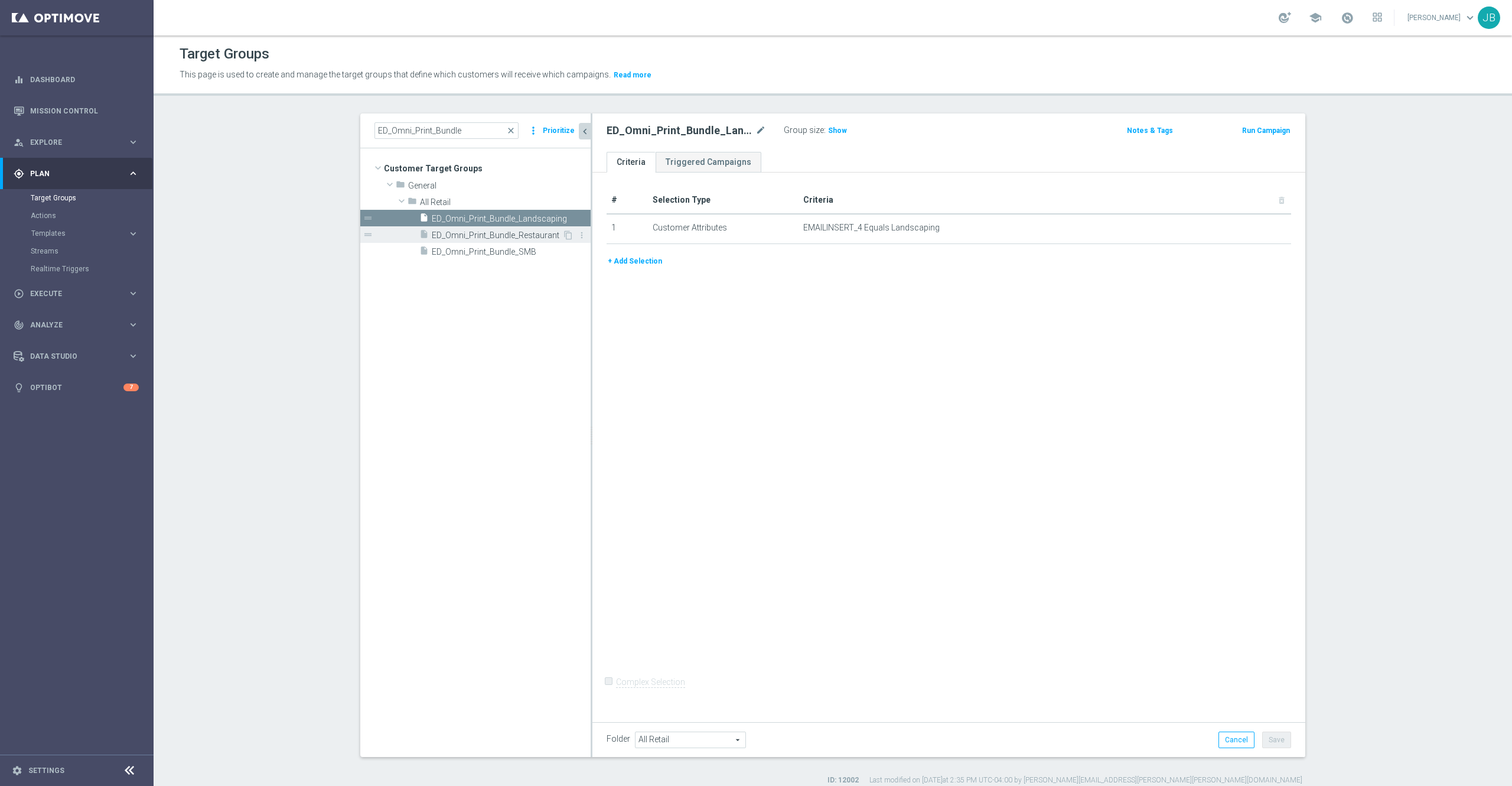
click at [486, 231] on span "ED_Omni_Print_Bundle_Restaurant" at bounding box center [497, 235] width 131 height 10
click at [483, 247] on span "ED_Omni_Print_Bundle_SMB" at bounding box center [497, 252] width 131 height 10
click at [824, 130] on span "Show" at bounding box center [834, 131] width 19 height 8
click at [523, 215] on span "ED_Omni_Print_Bundle_Landscaping" at bounding box center [498, 219] width 133 height 10
click at [507, 234] on span "ED_Omni_Print_Bundle_Restaurant" at bounding box center [497, 235] width 131 height 10
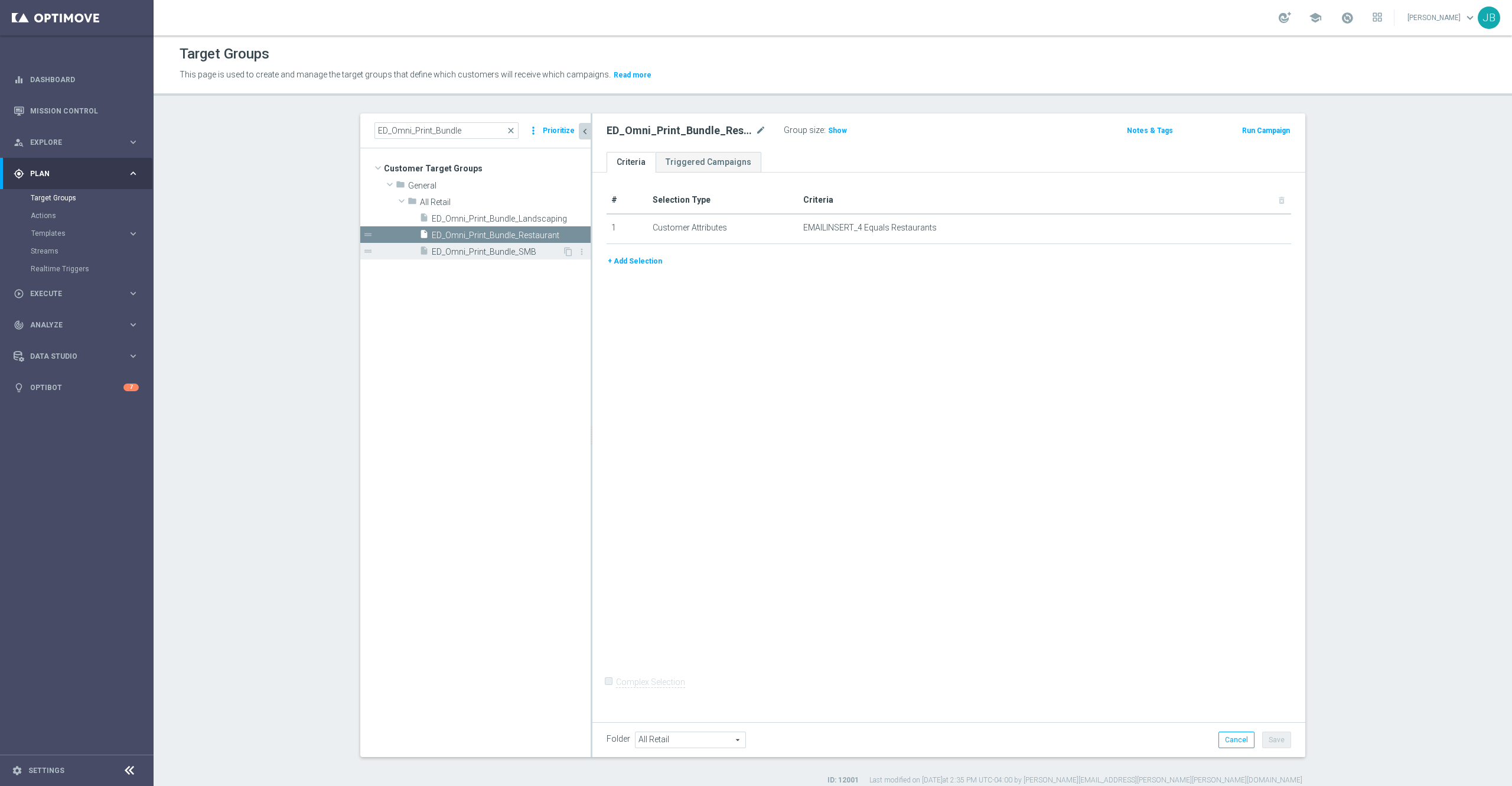
click at [496, 259] on div "insert_drive_file ED_Omni_Print_Bundle_SMB" at bounding box center [491, 251] width 143 height 17
click at [491, 132] on input "ED_Omni_Print_Bundle" at bounding box center [446, 131] width 144 height 17
click at [506, 133] on span "close" at bounding box center [511, 131] width 10 height 10
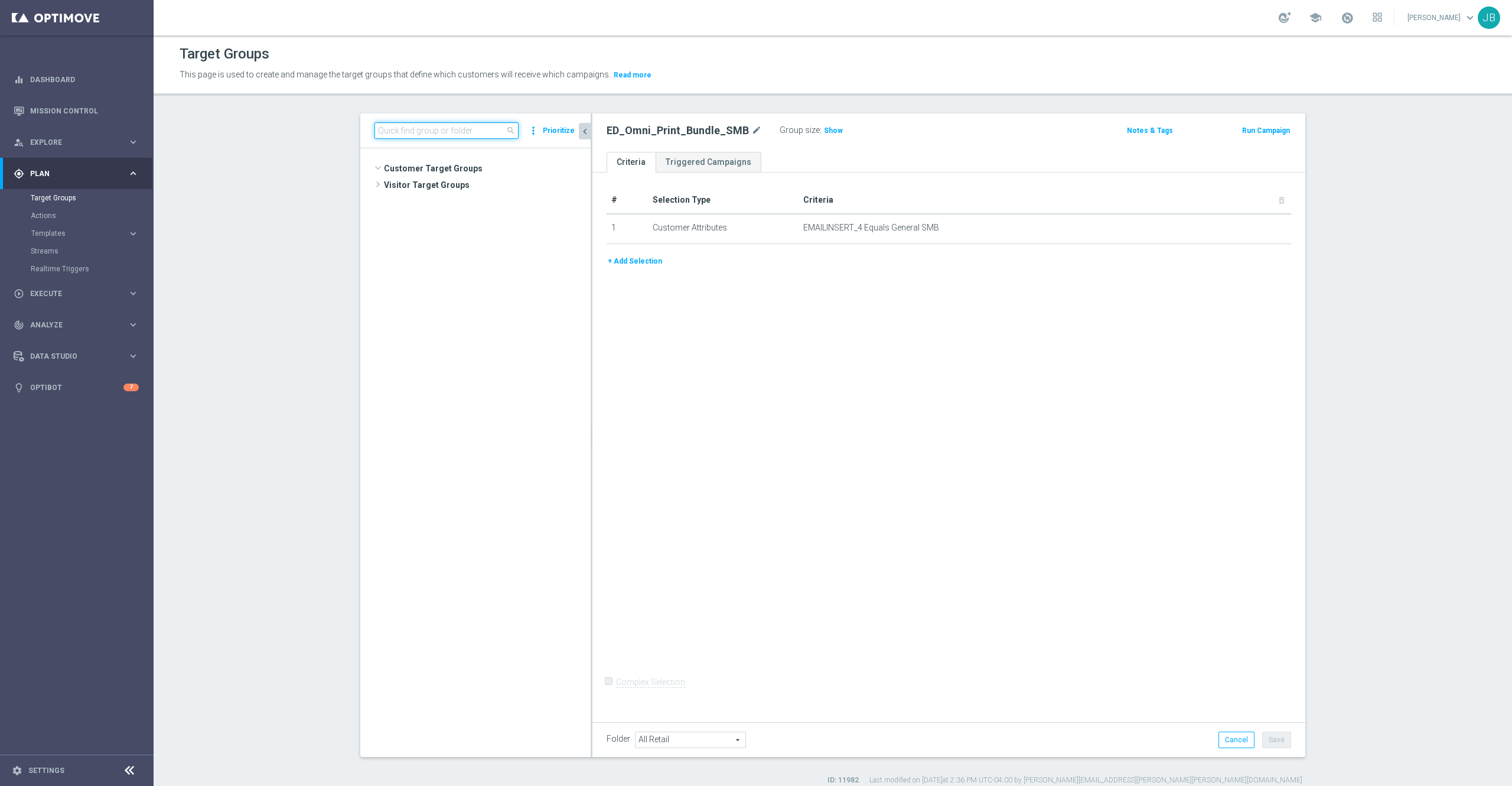
click at [456, 130] on input at bounding box center [446, 131] width 144 height 17
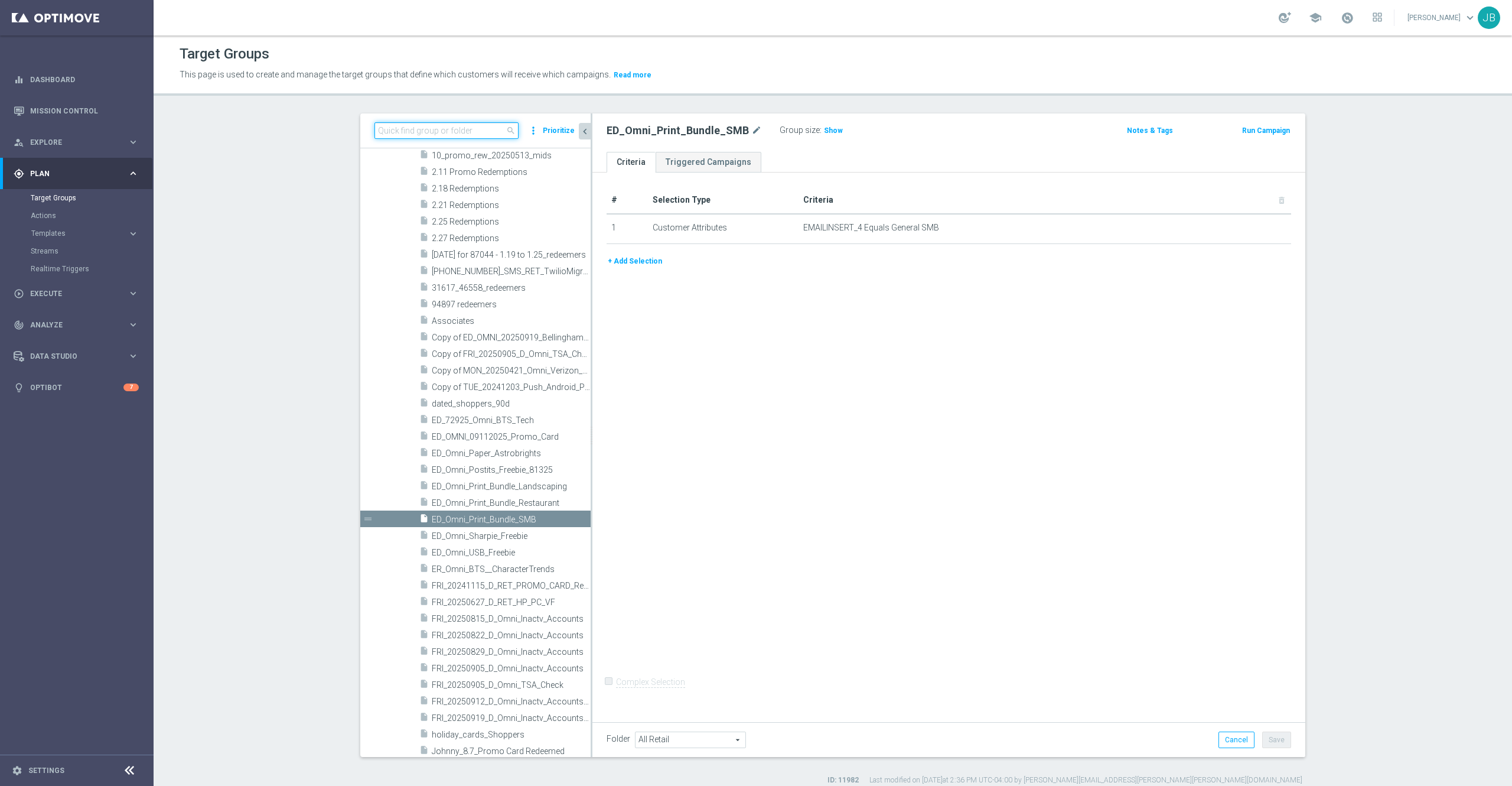
paste input "ED_OMNI_20250924_ Print_Bundle_Generic"
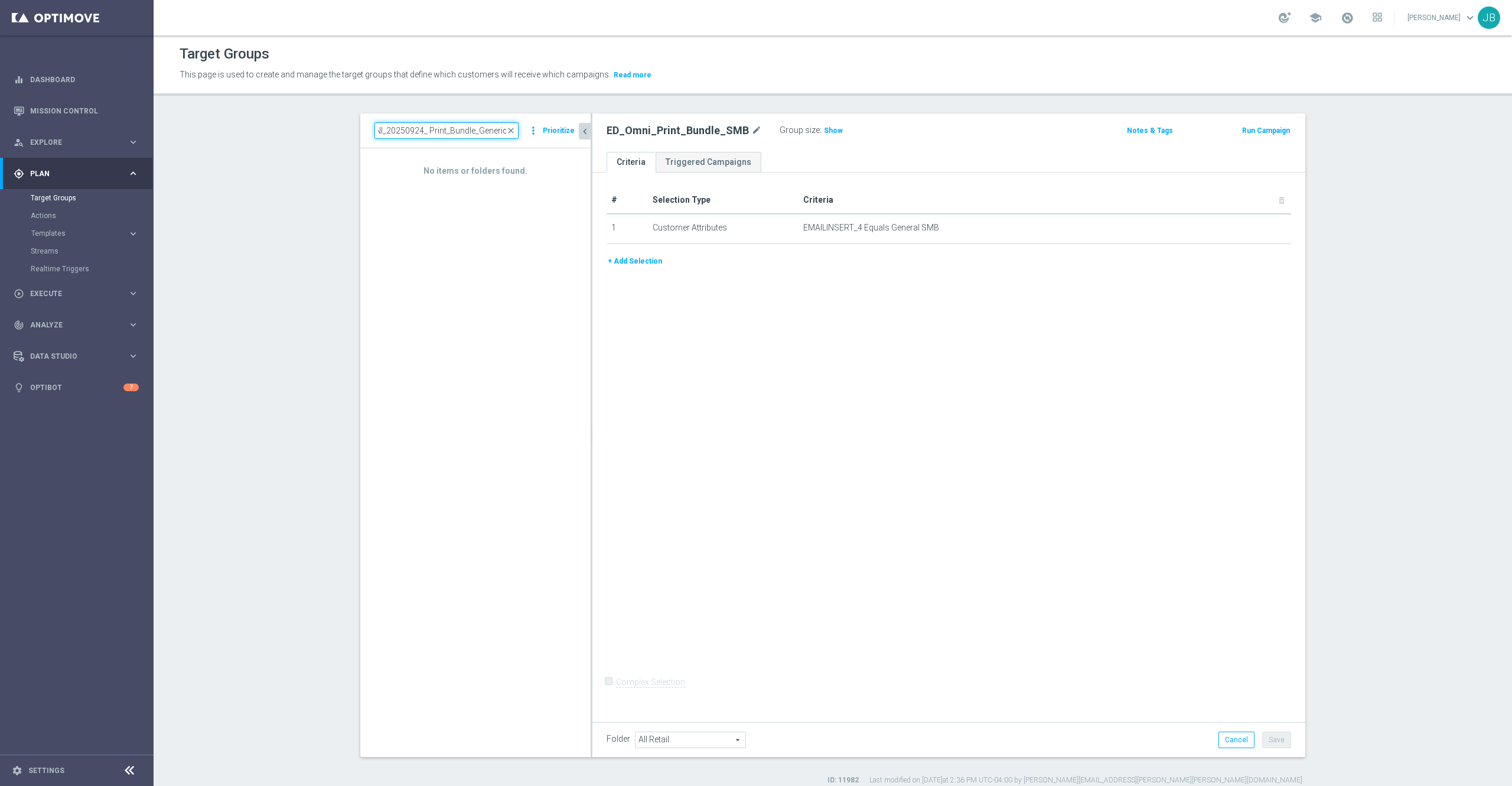
type input "ED_OMNI_20250924_ Print_Bundle_Generic"
drag, startPoint x: 373, startPoint y: 125, endPoint x: 336, endPoint y: 123, distance: 37.1
click at [336, 123] on div "ED_OMNI_20250924_ Print_Bundle_Generic close more_vert Prioritize No items or f…" at bounding box center [832, 449] width 993 height 672
click at [374, 129] on input "ED_OMNI_20250924_ Print_Bundle_Generic" at bounding box center [446, 131] width 144 height 17
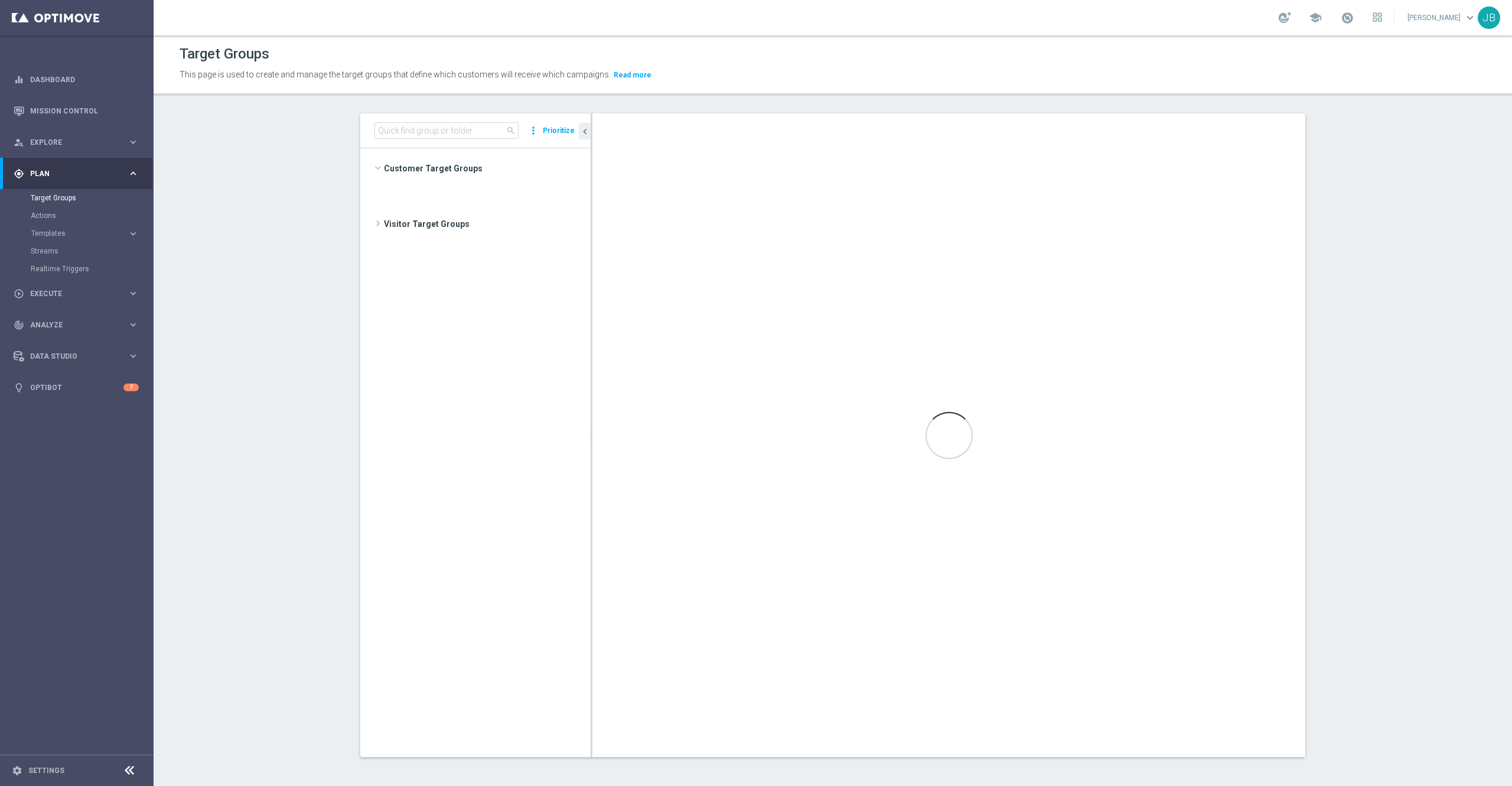
scroll to position [433, 0]
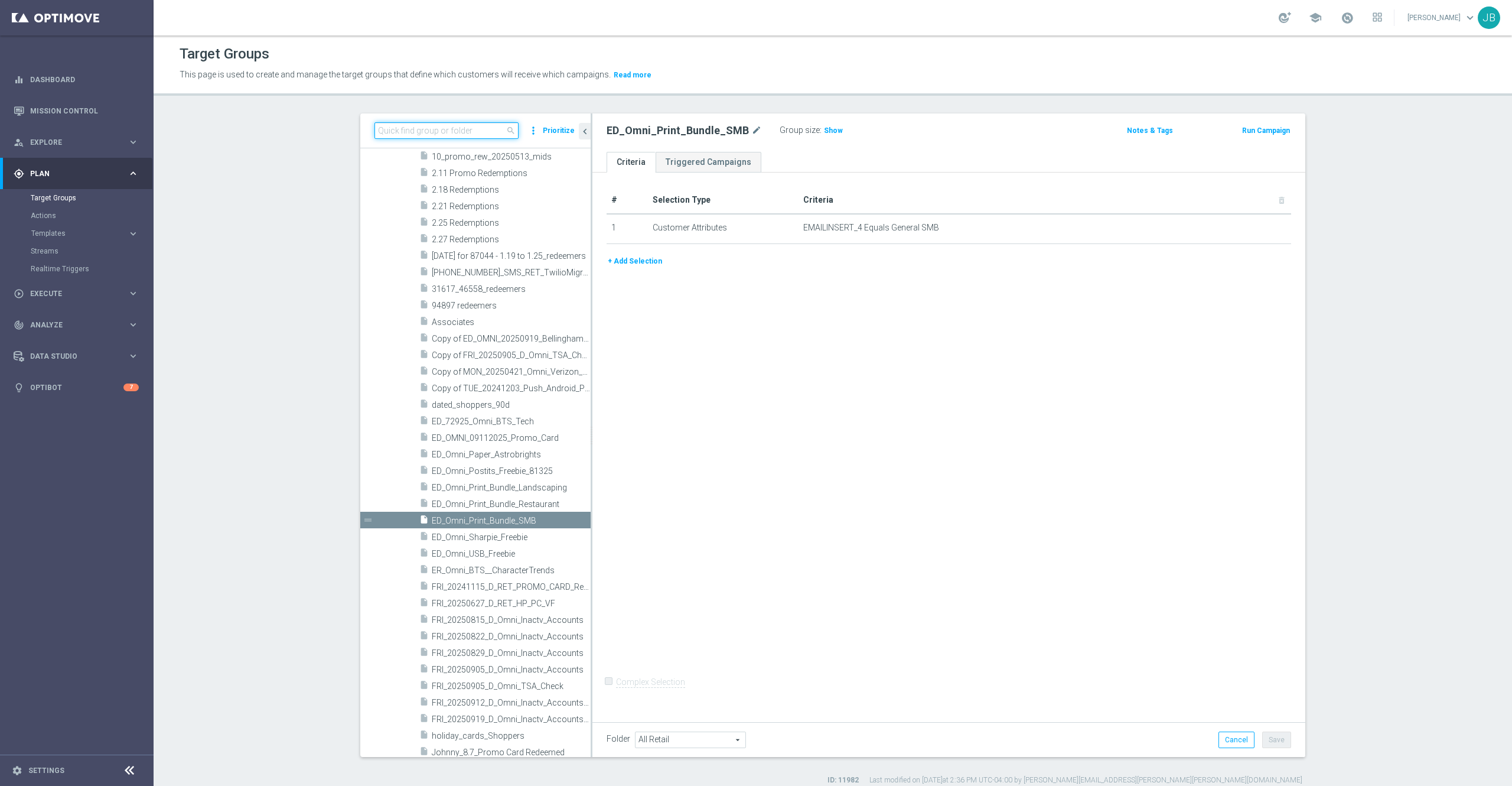
click at [447, 130] on input at bounding box center [446, 131] width 144 height 17
paste input "ED_OMNI_20250924_ Print_Bundle_Generic"
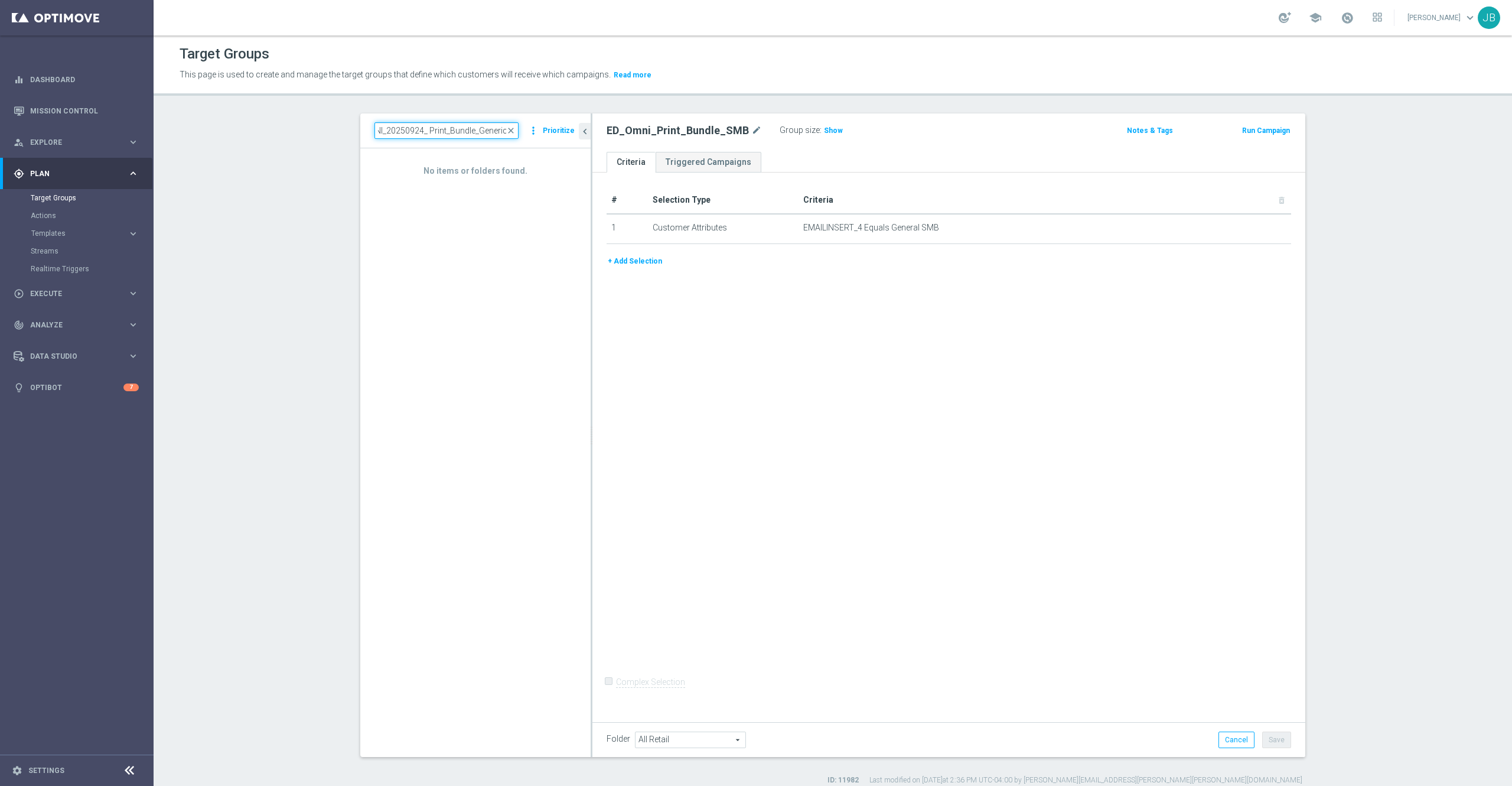
type input "ED_OMNI_20250924_ Print_Bundle_Generic"
click at [385, 125] on input "ED_OMNI_20250924_ Print_Bundle_Generic" at bounding box center [446, 131] width 144 height 17
drag, startPoint x: 386, startPoint y: 125, endPoint x: 341, endPoint y: 118, distance: 45.5
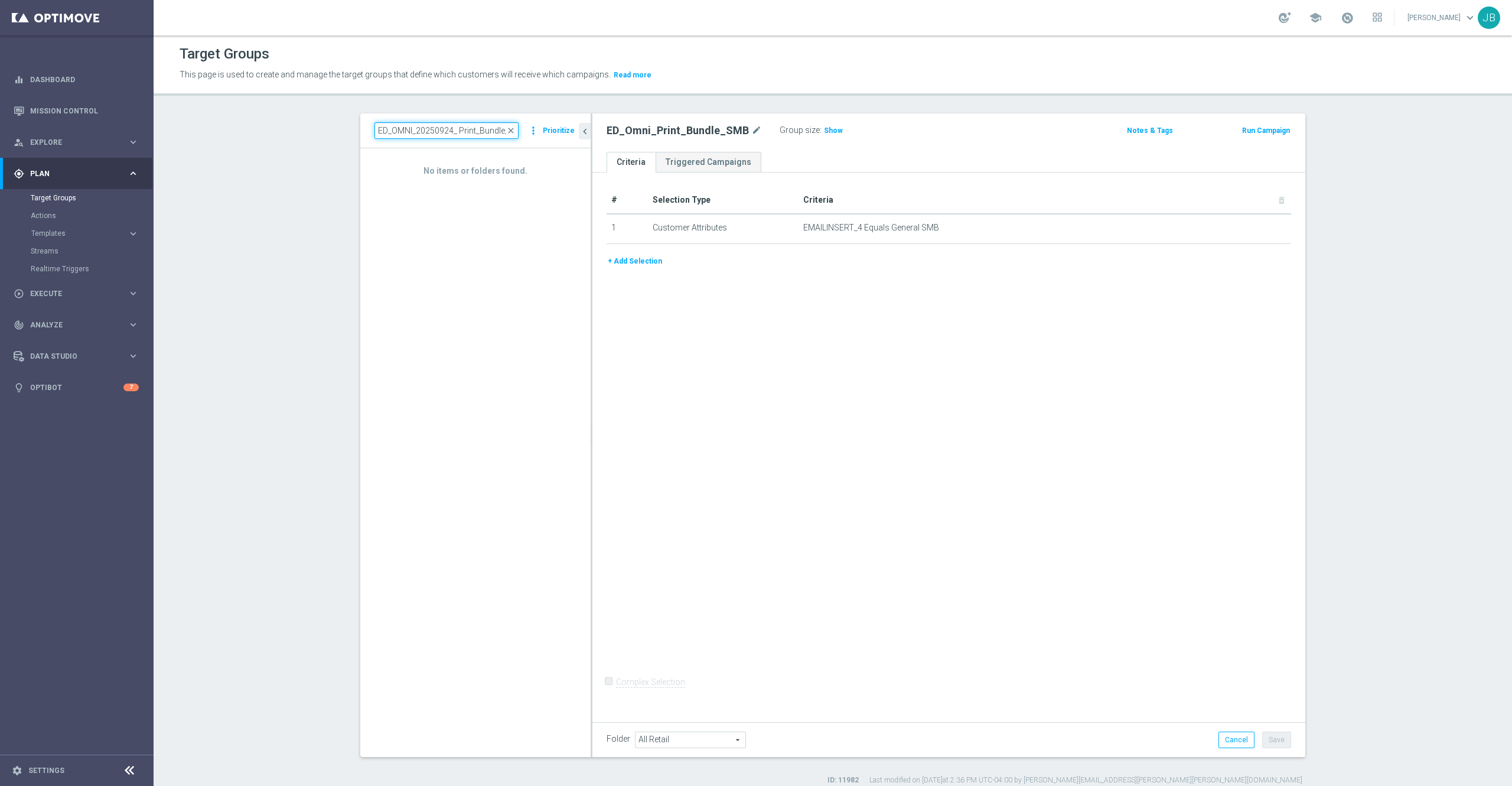
click at [341, 118] on div "ED_OMNI_20250924_ Print_Bundle_Generic close more_vert Prioritize No items or f…" at bounding box center [832, 449] width 993 height 672
click at [374, 130] on input "ED_OMNI_20250924_ Print_Bundle_Generic" at bounding box center [446, 131] width 144 height 17
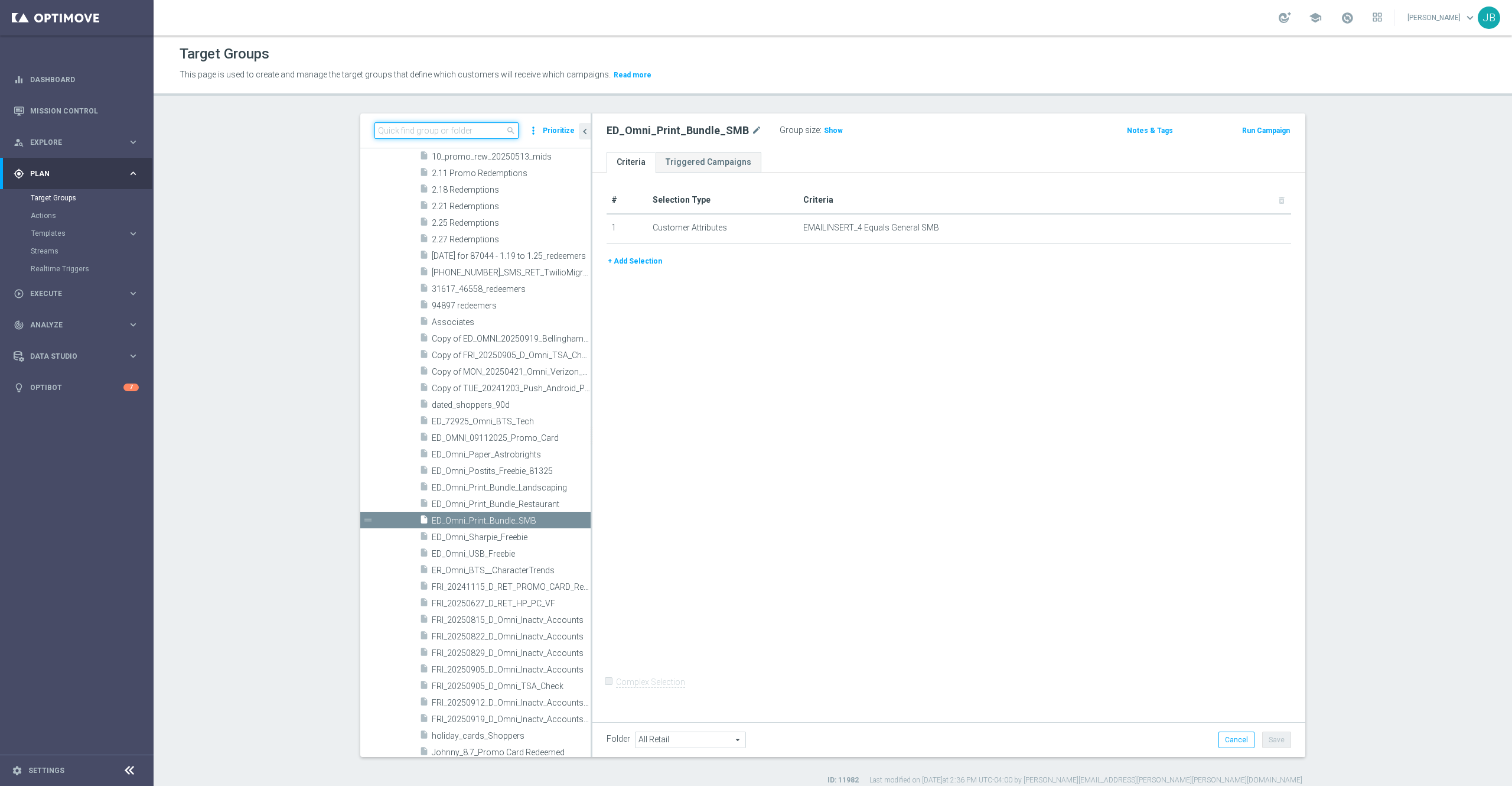
click at [435, 137] on input at bounding box center [446, 131] width 144 height 17
paste input "ED_OMNI_20250924_ Print_Bundle_Generic"
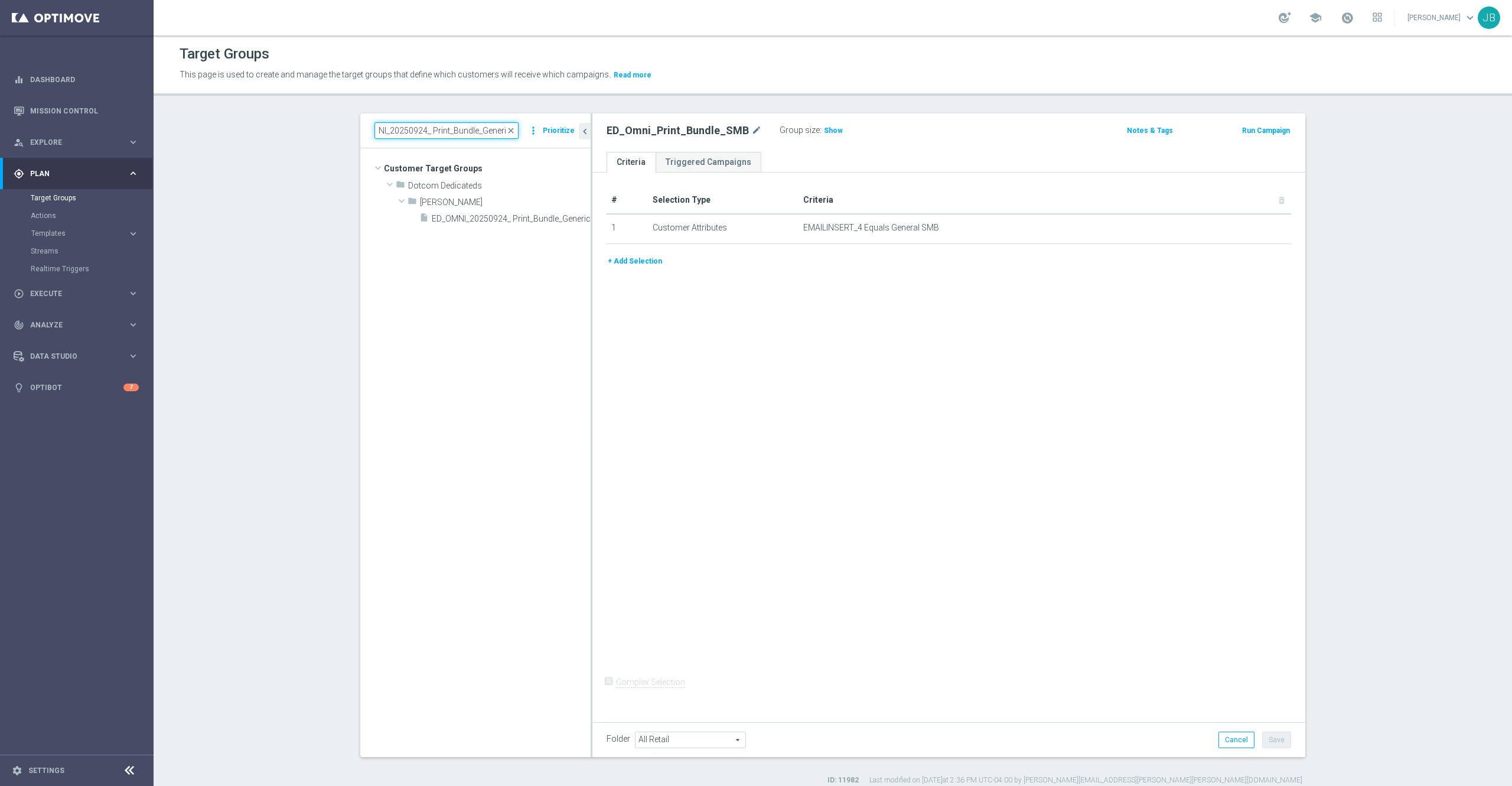
scroll to position [0, 0]
type input "ED_OMNI_20250924_ Print_Bundle_Generic"
click at [468, 219] on span "ED_OMNI_20250924_ Print_Bundle_Generic" at bounding box center [498, 219] width 133 height 10
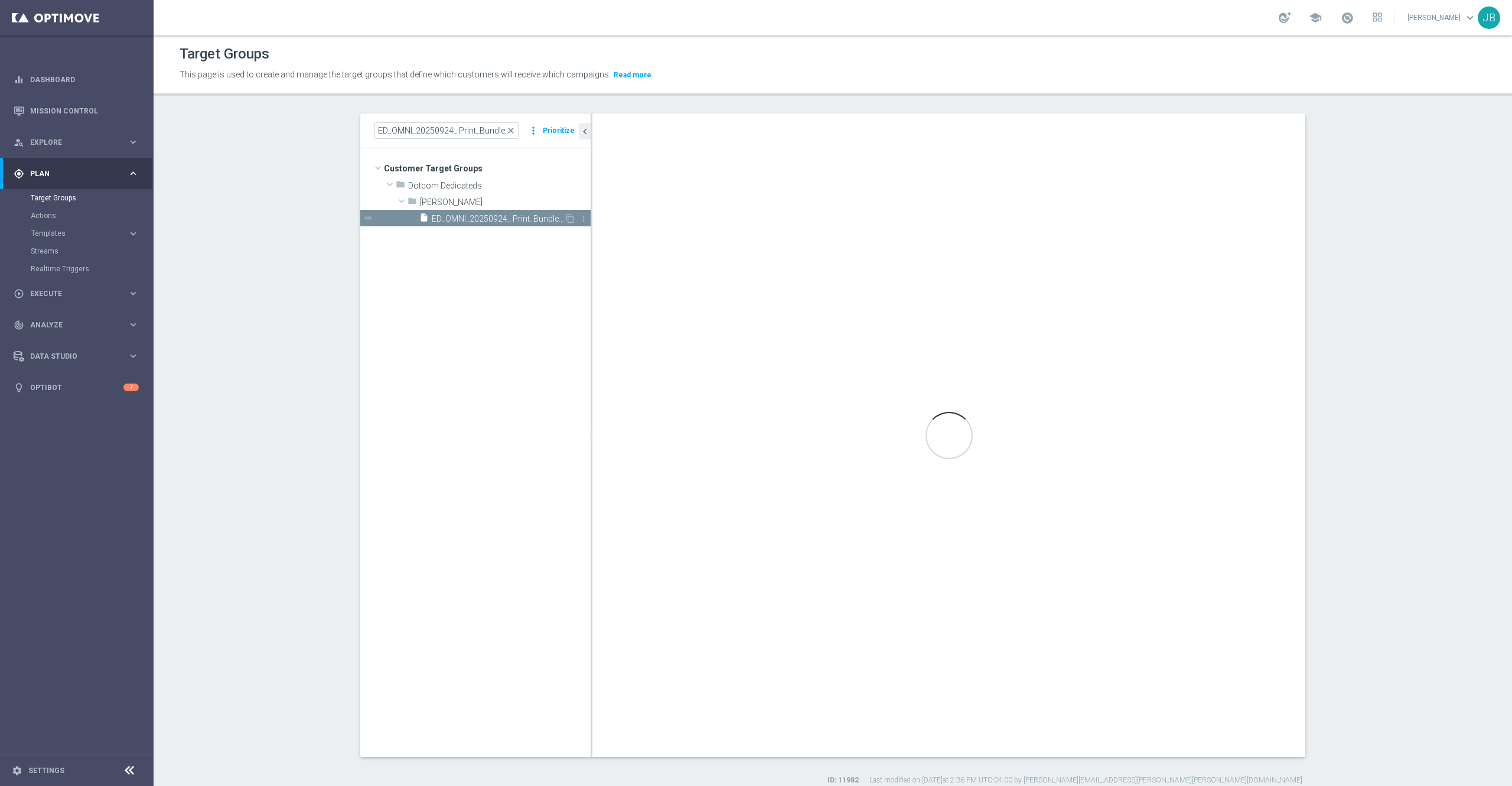
checkbox input "true"
type input "Johnny"
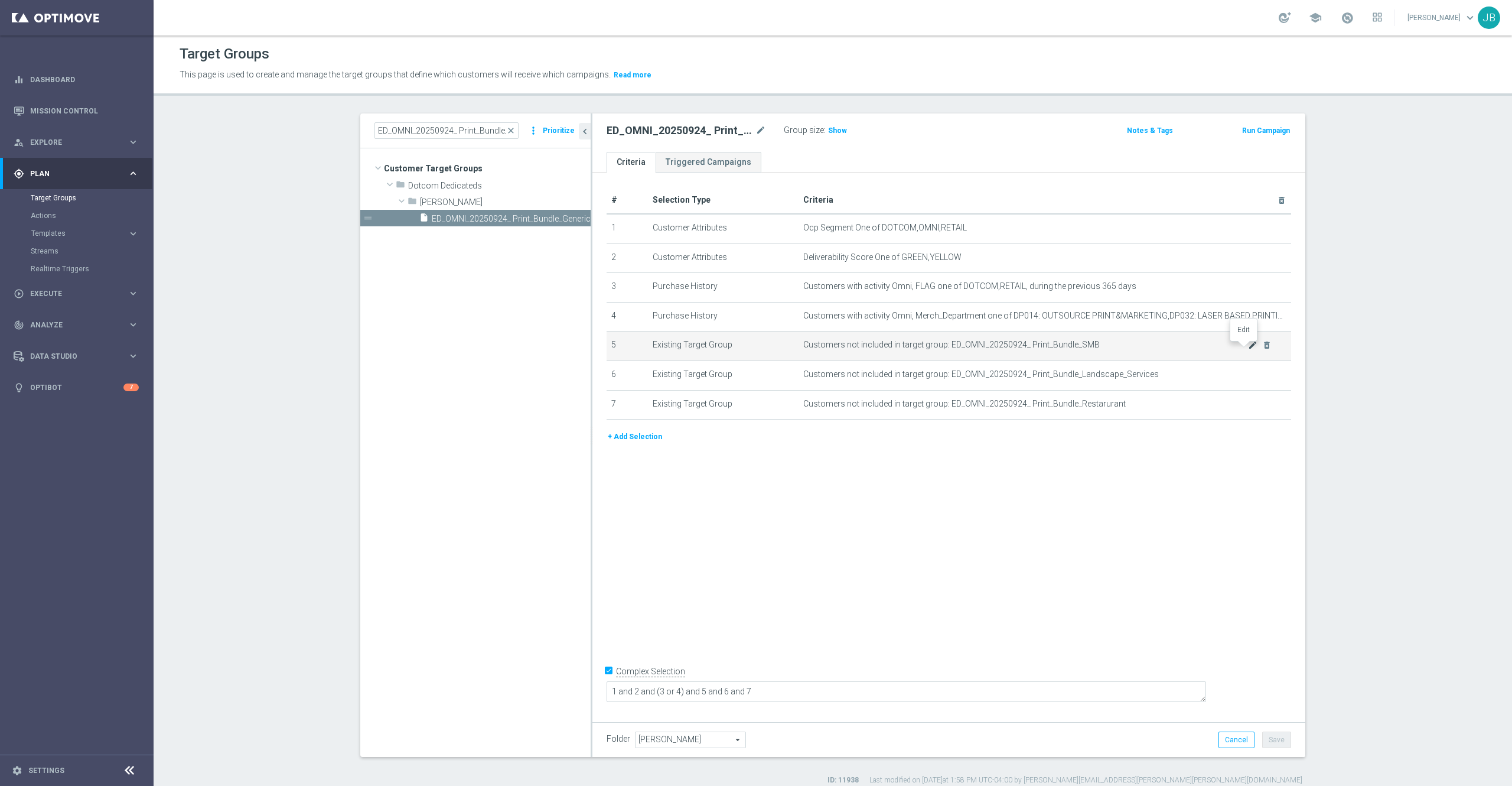
click at [1248, 347] on icon "mode_edit" at bounding box center [1253, 345] width 10 height 10
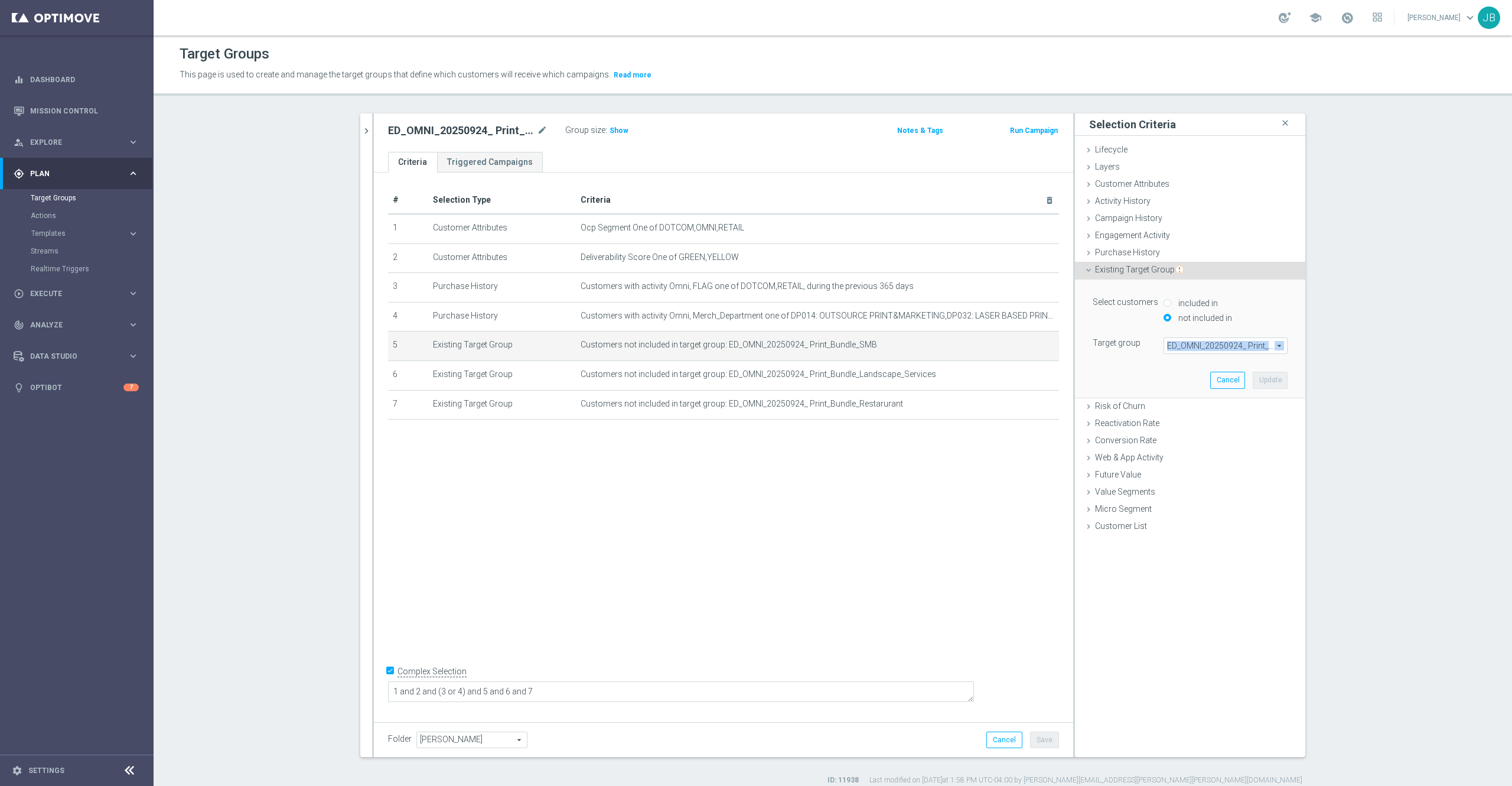
drag, startPoint x: 1160, startPoint y: 345, endPoint x: 1281, endPoint y: 345, distance: 121.0
click at [1281, 345] on div "ED_OMNI_20250924_ Print_Bundle_SMB ED_OMNI_20250924_ Print_Bundle_SMB arrow_dro…" at bounding box center [1226, 346] width 142 height 17
click at [1262, 347] on span "ED_OMNI_20250924_ Print_Bundle_SMB" at bounding box center [1225, 346] width 123 height 16
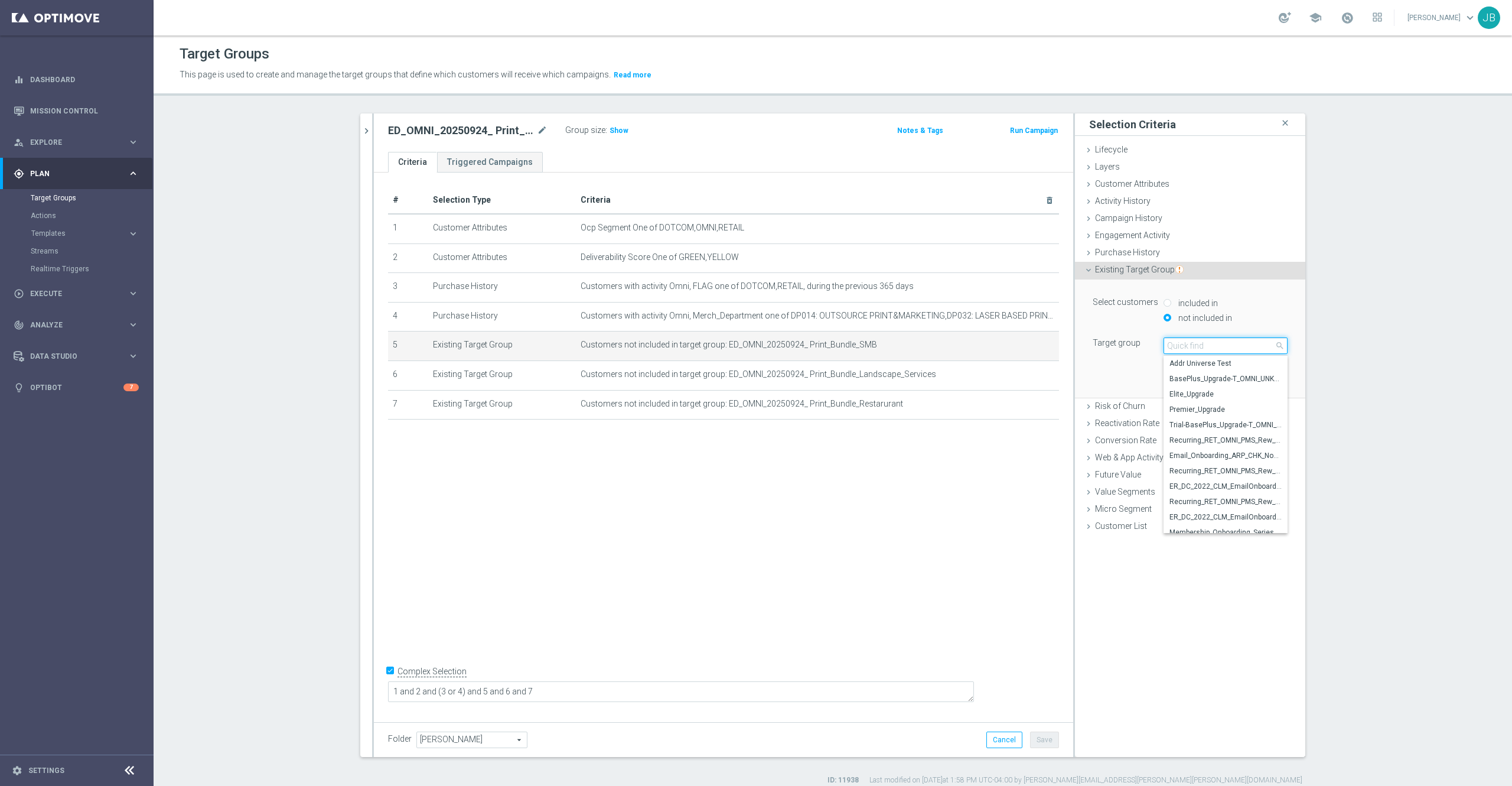
click at [1184, 345] on input "search" at bounding box center [1225, 346] width 124 height 17
paste input "ED_Omni_Print_Bundle_Landscaping"
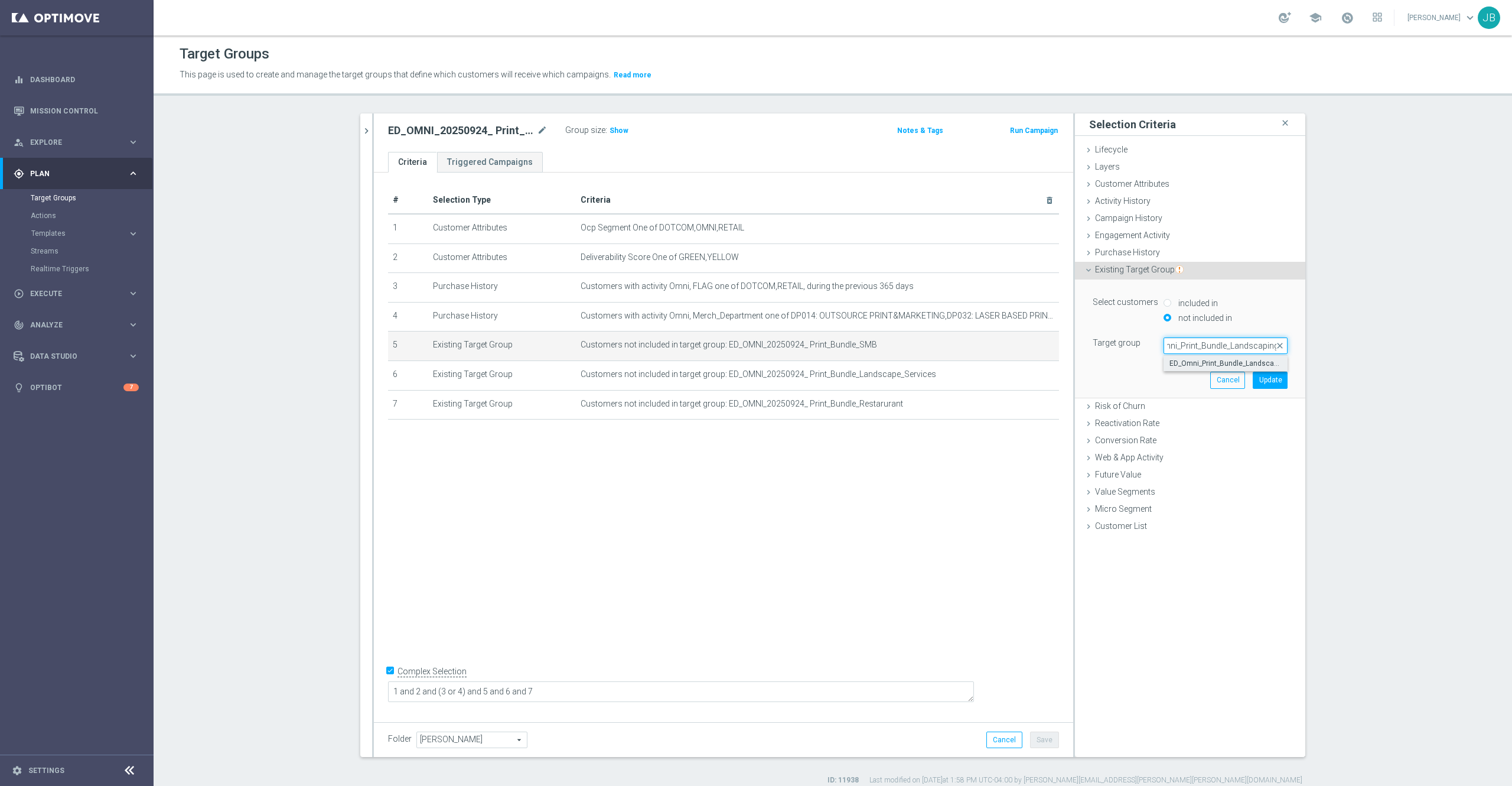
type input "ED_Omni_Print_Bundle_Landscaping"
click at [1233, 358] on label "ED_Omni_Print_Bundle_Landscaping" at bounding box center [1225, 364] width 124 height 16
type input "ED_Omni_Print_Bundle_Landscaping"
click at [1260, 382] on button "Update" at bounding box center [1270, 380] width 35 height 17
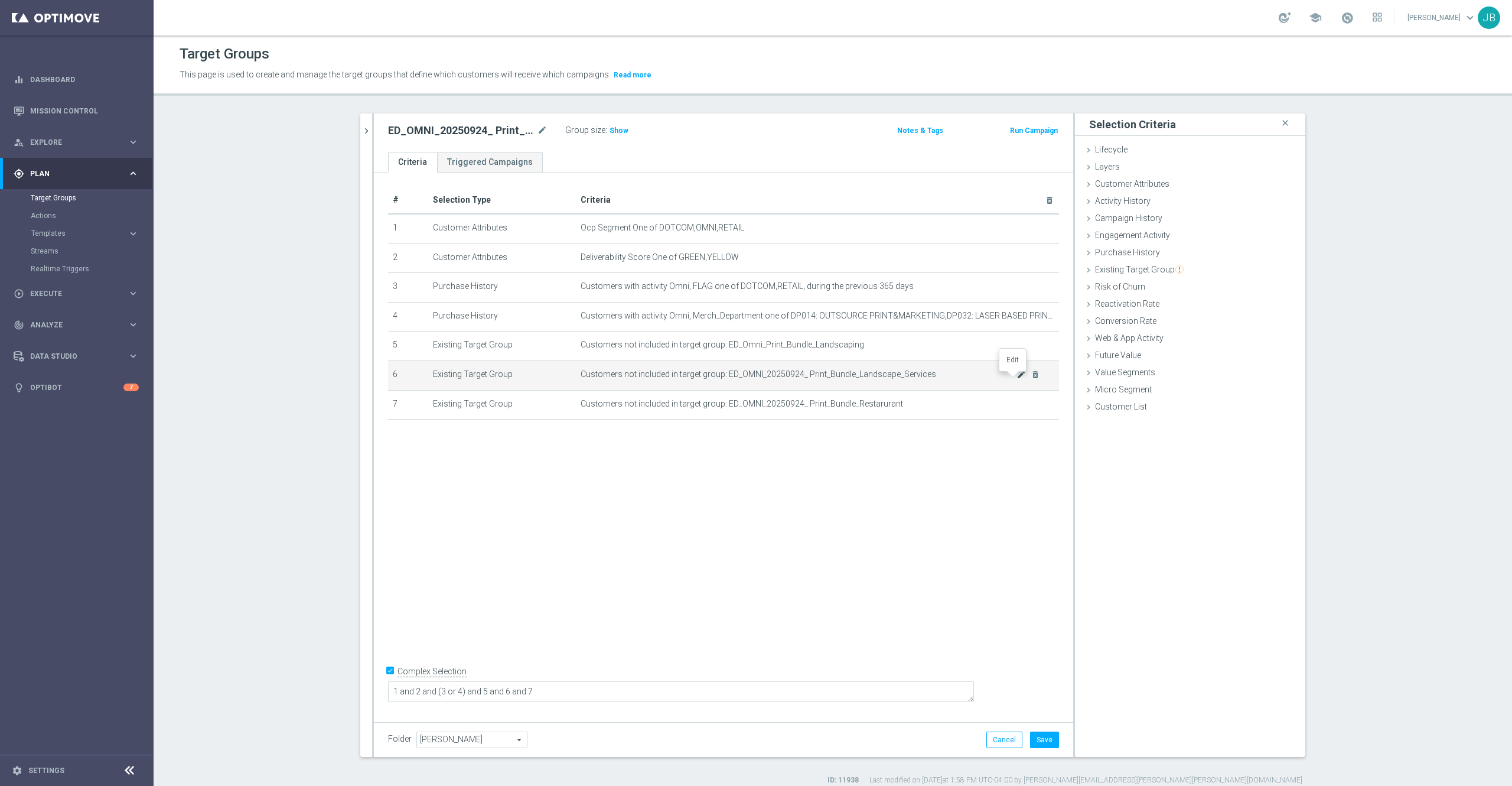
click at [1017, 379] on icon "mode_edit" at bounding box center [1021, 375] width 10 height 10
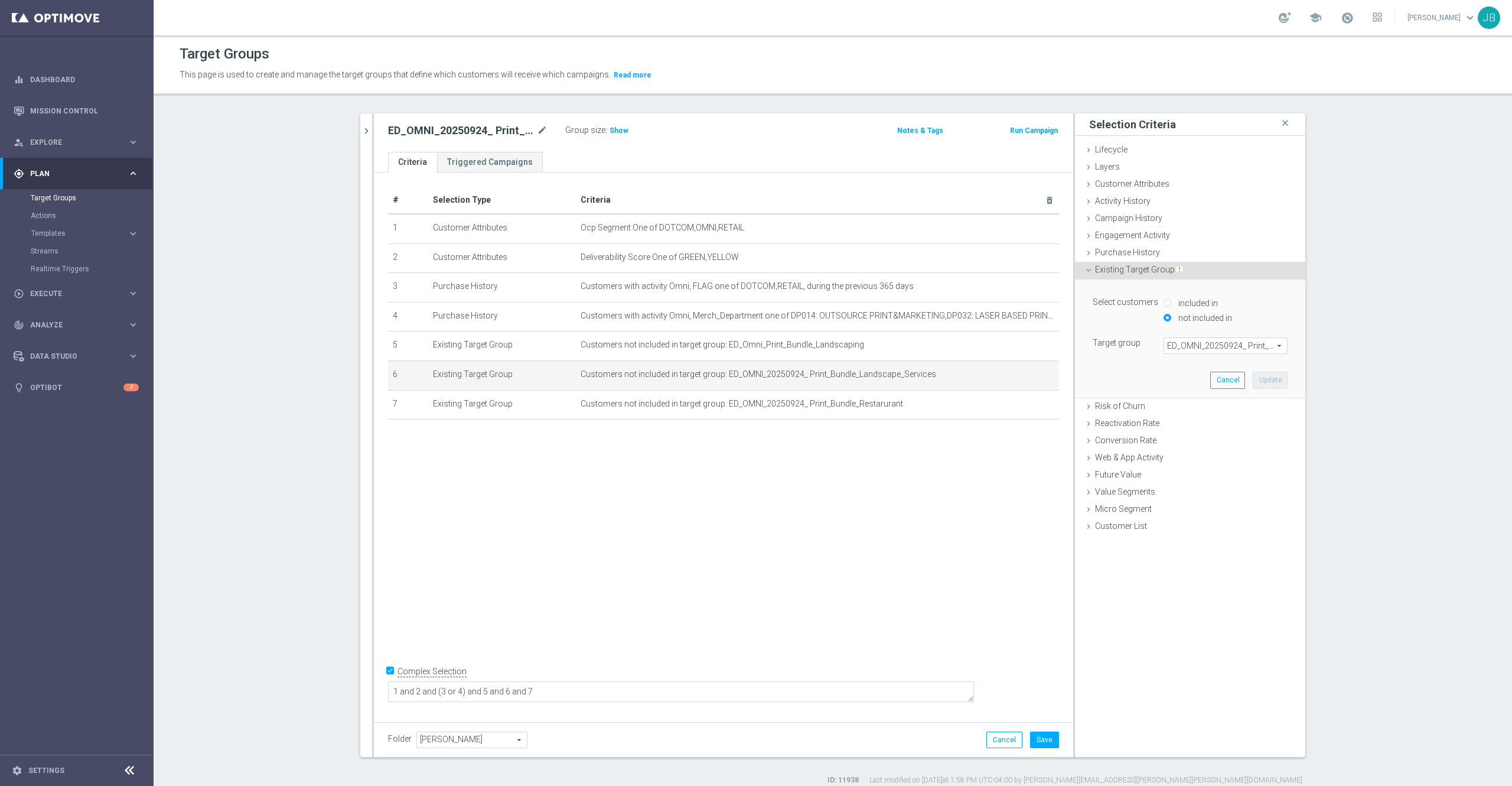
click at [1173, 344] on span "ED_OMNI_20250924_ Print_Bundle_Landscape_Services" at bounding box center [1225, 346] width 123 height 16
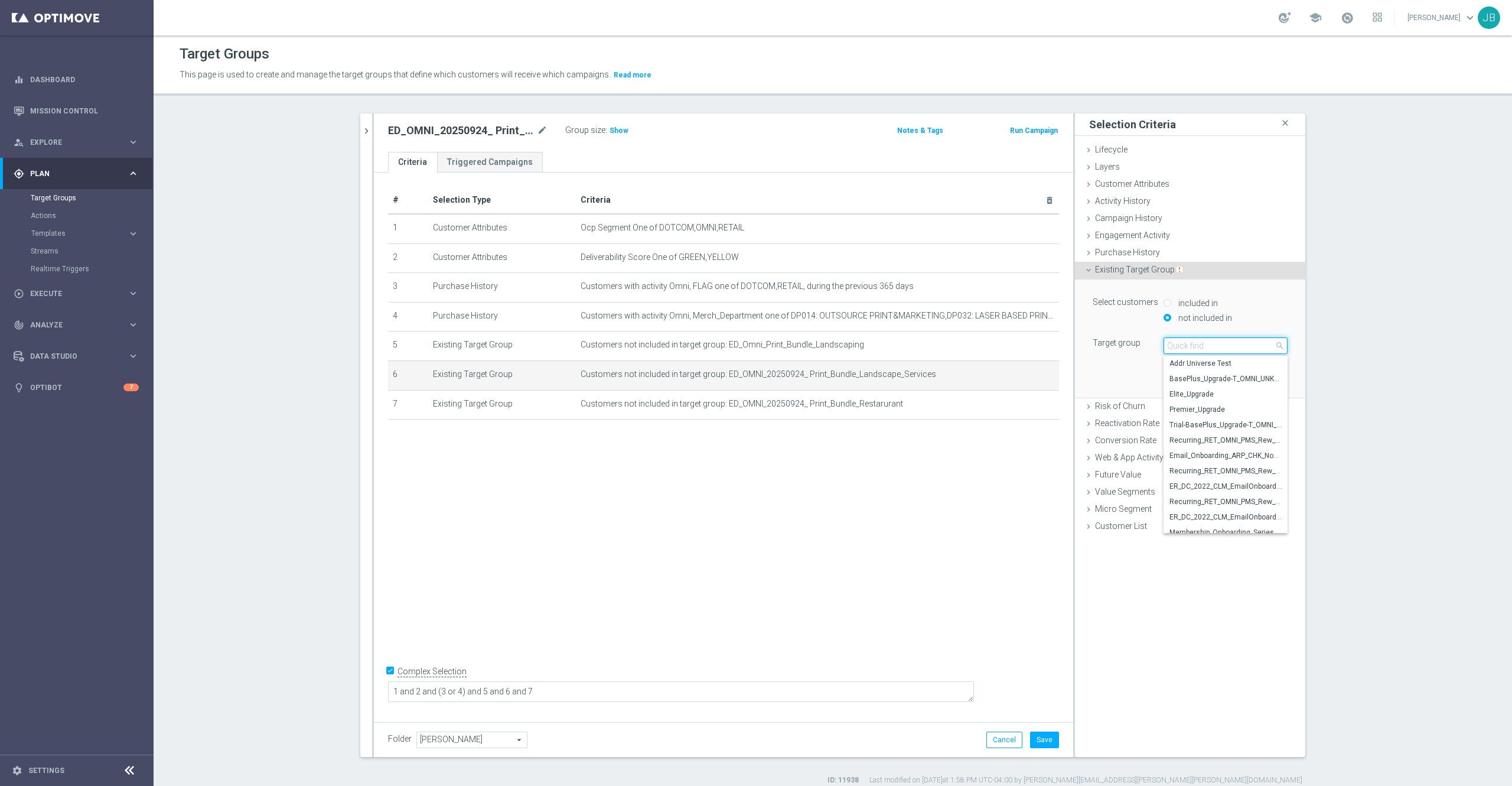
click at [1180, 349] on input "search" at bounding box center [1225, 346] width 124 height 17
paste input "ED_Omni_Print_Bundle_Restaurant"
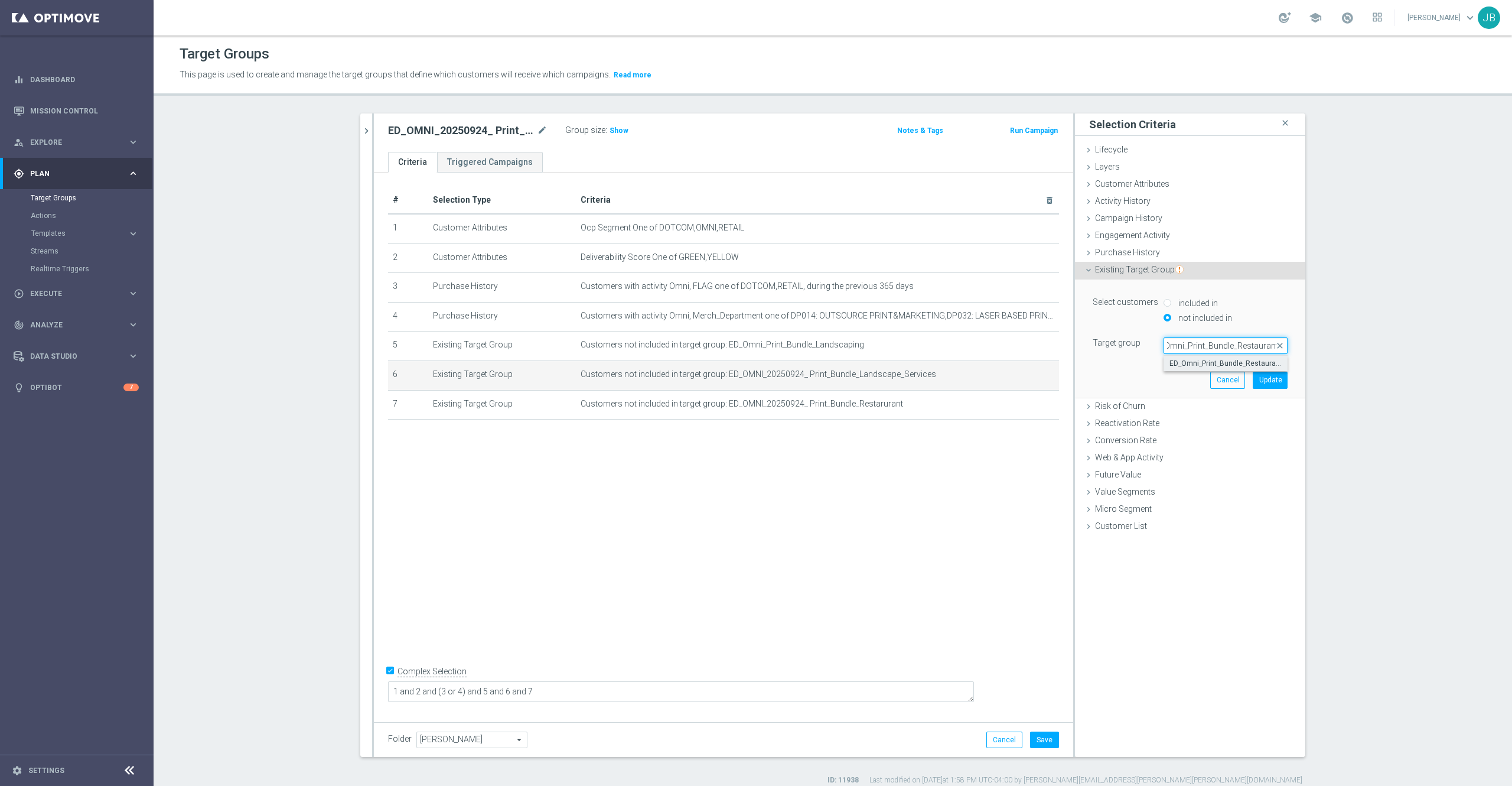
type input "ED_Omni_Print_Bundle_Restaurant"
click at [1201, 364] on span "ED_Omni_Print_Bundle_Restaurant" at bounding box center [1225, 364] width 112 height 10
type input "ED_Omni_Print_Bundle_Restaurant"
click at [1260, 378] on button "Update" at bounding box center [1270, 380] width 35 height 17
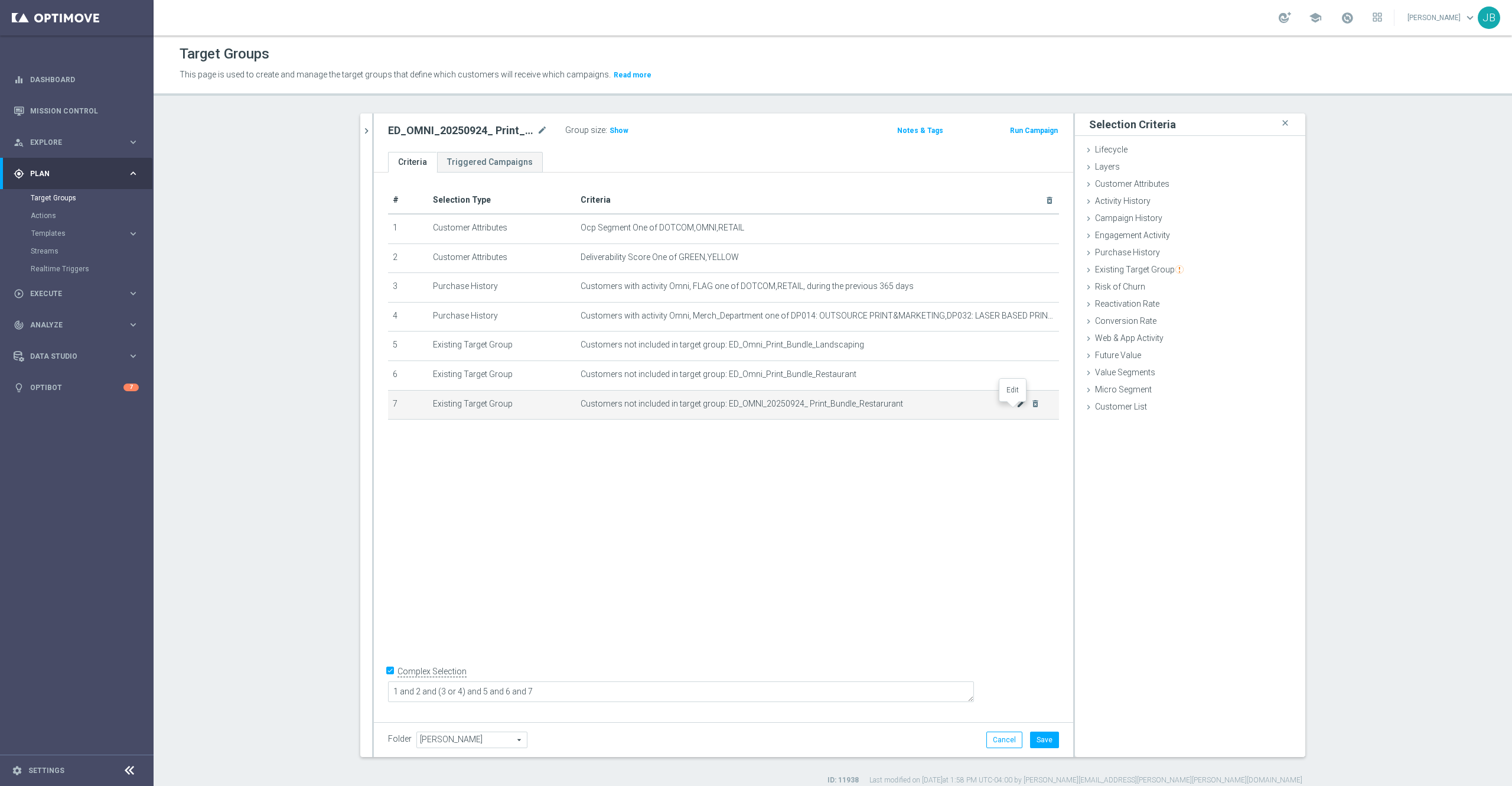
click at [1017, 409] on icon "mode_edit" at bounding box center [1021, 404] width 10 height 10
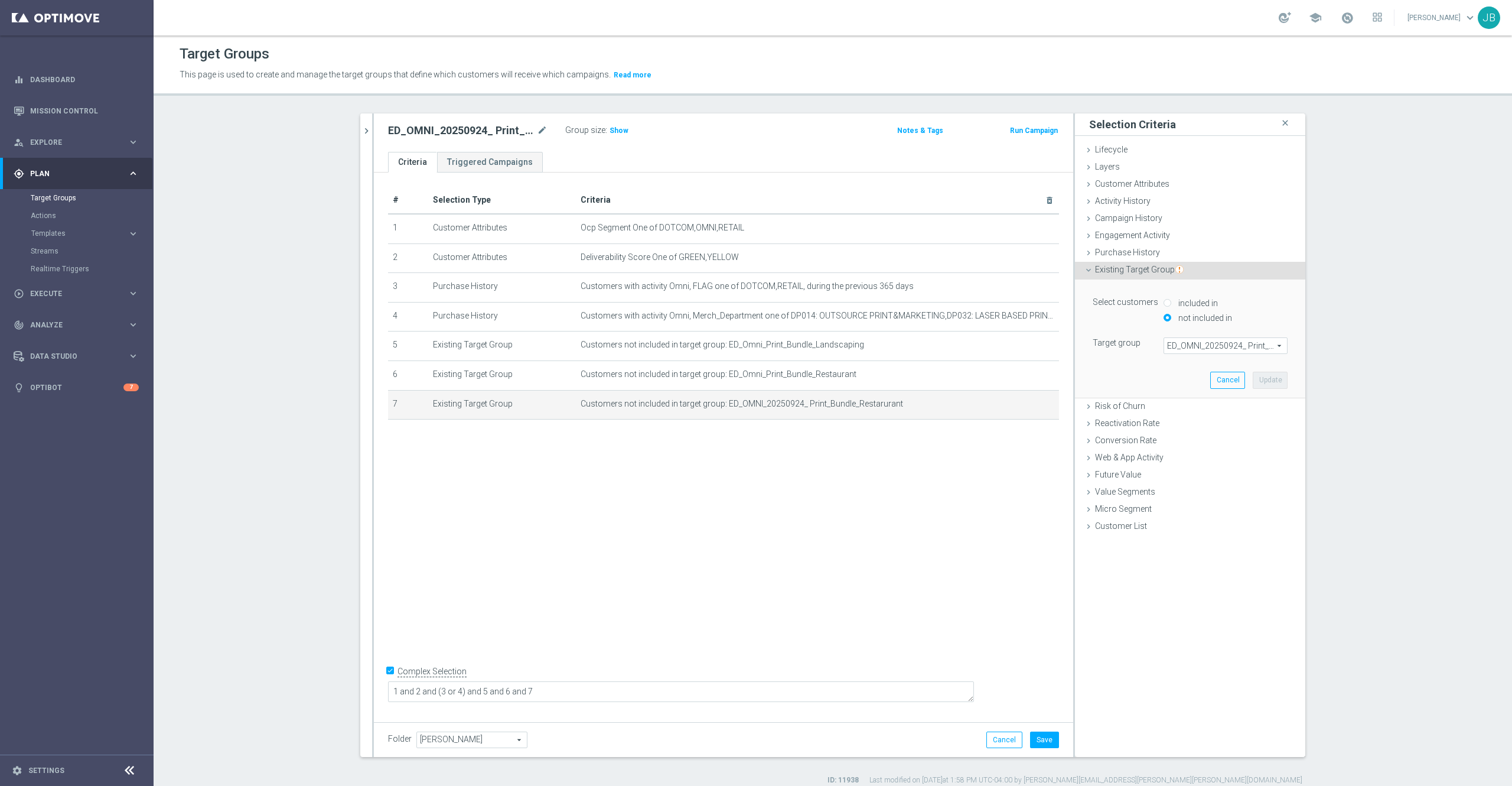
click at [1189, 347] on span "ED_OMNI_20250924_ Print_Bundle_Restarurant" at bounding box center [1225, 346] width 123 height 16
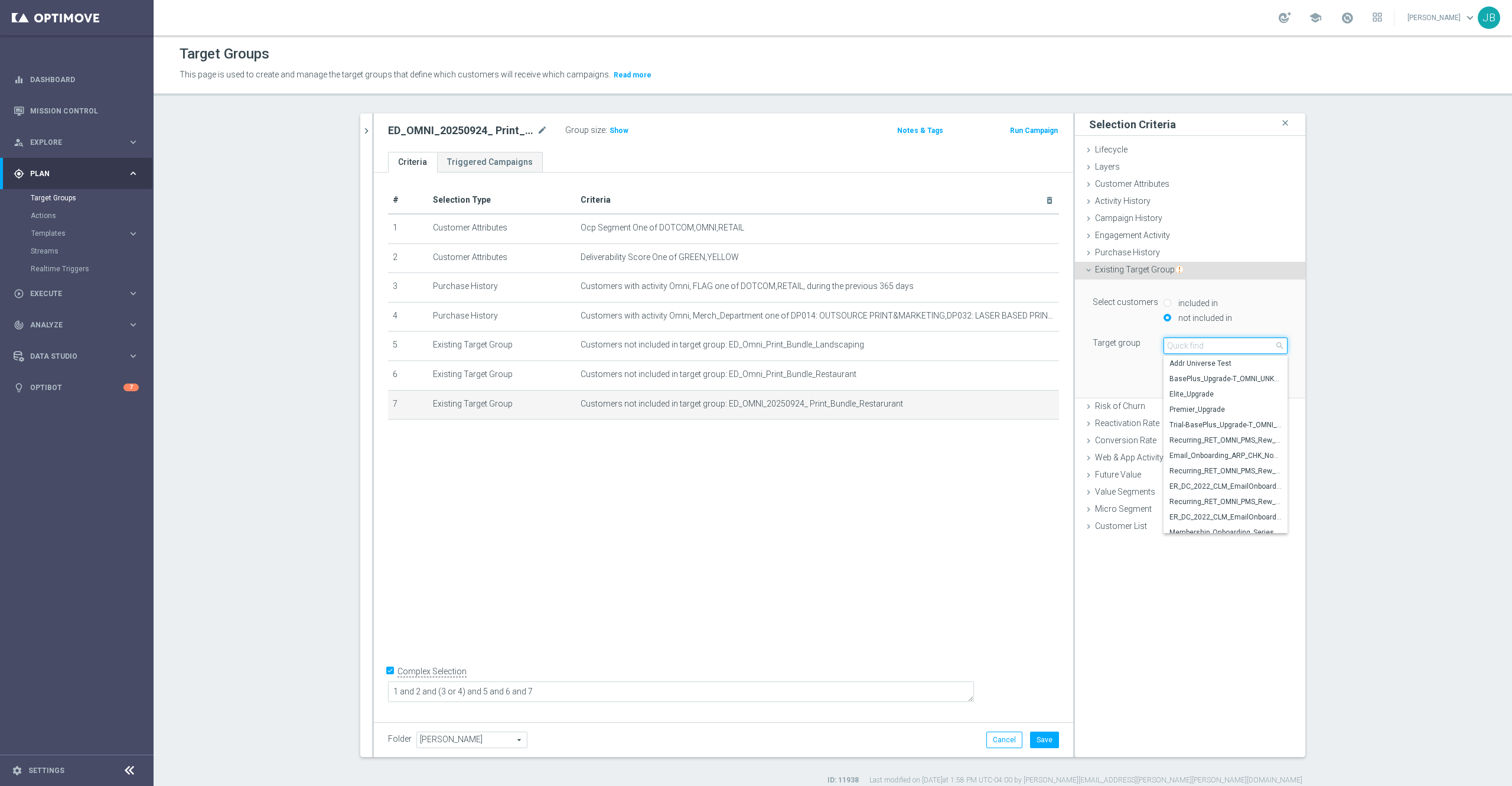
click at [1189, 347] on input "search" at bounding box center [1225, 346] width 124 height 17
paste input "ED_Omni_Print_Bundle_SMB"
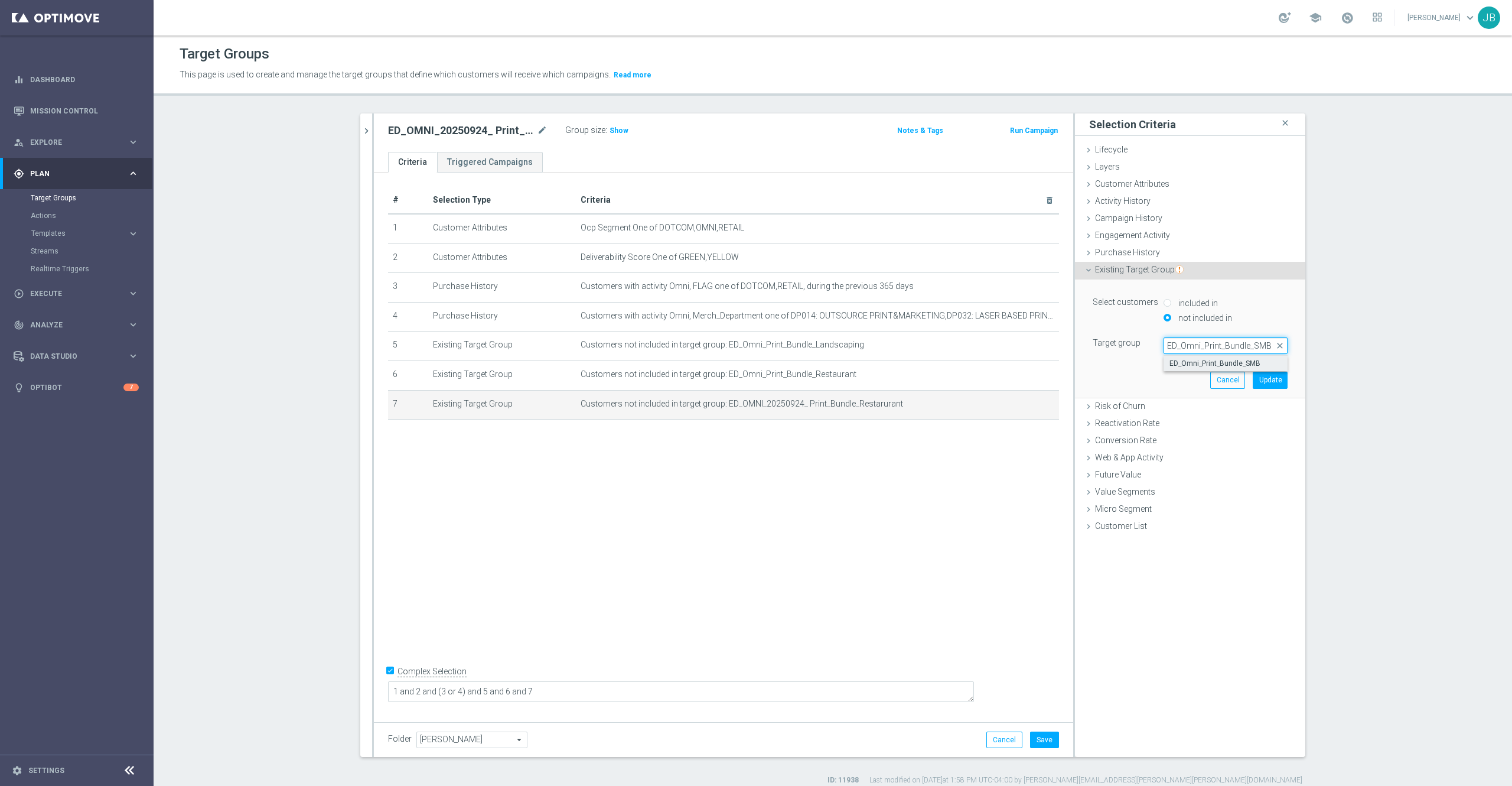
type input "ED_Omni_Print_Bundle_SMB"
click at [1198, 362] on span "ED_Omni_Print_Bundle_SMB" at bounding box center [1225, 364] width 112 height 10
type input "ED_Omni_Print_Bundle_SMB"
click at [1262, 383] on button "Update" at bounding box center [1270, 380] width 35 height 17
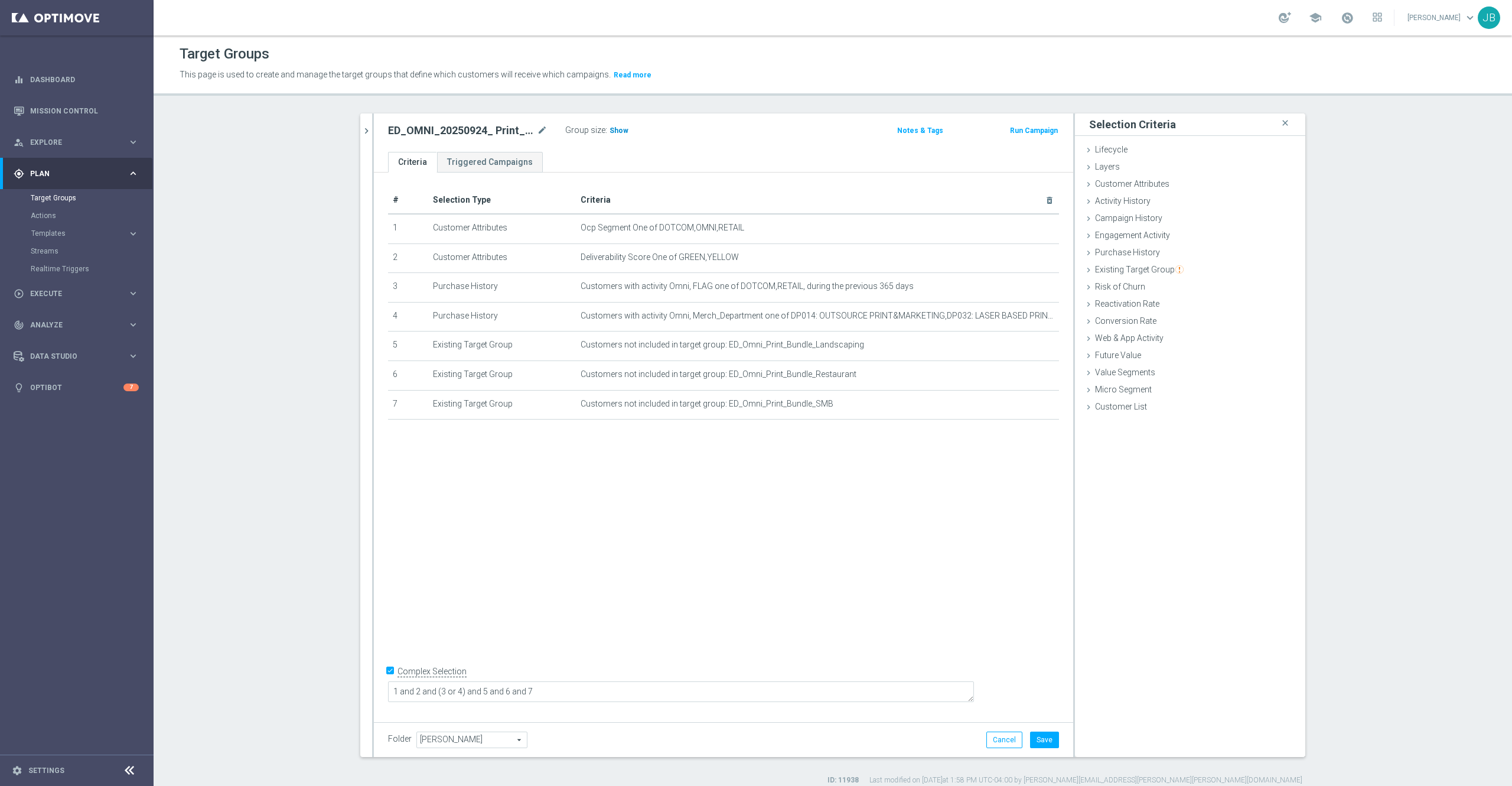
click at [617, 125] on h3 "Show" at bounding box center [618, 131] width 21 height 13
click at [537, 130] on icon "mode_edit" at bounding box center [542, 131] width 11 height 14
click at [537, 131] on icon "mode_edit" at bounding box center [542, 131] width 11 height 14
